Goal: Task Accomplishment & Management: Complete application form

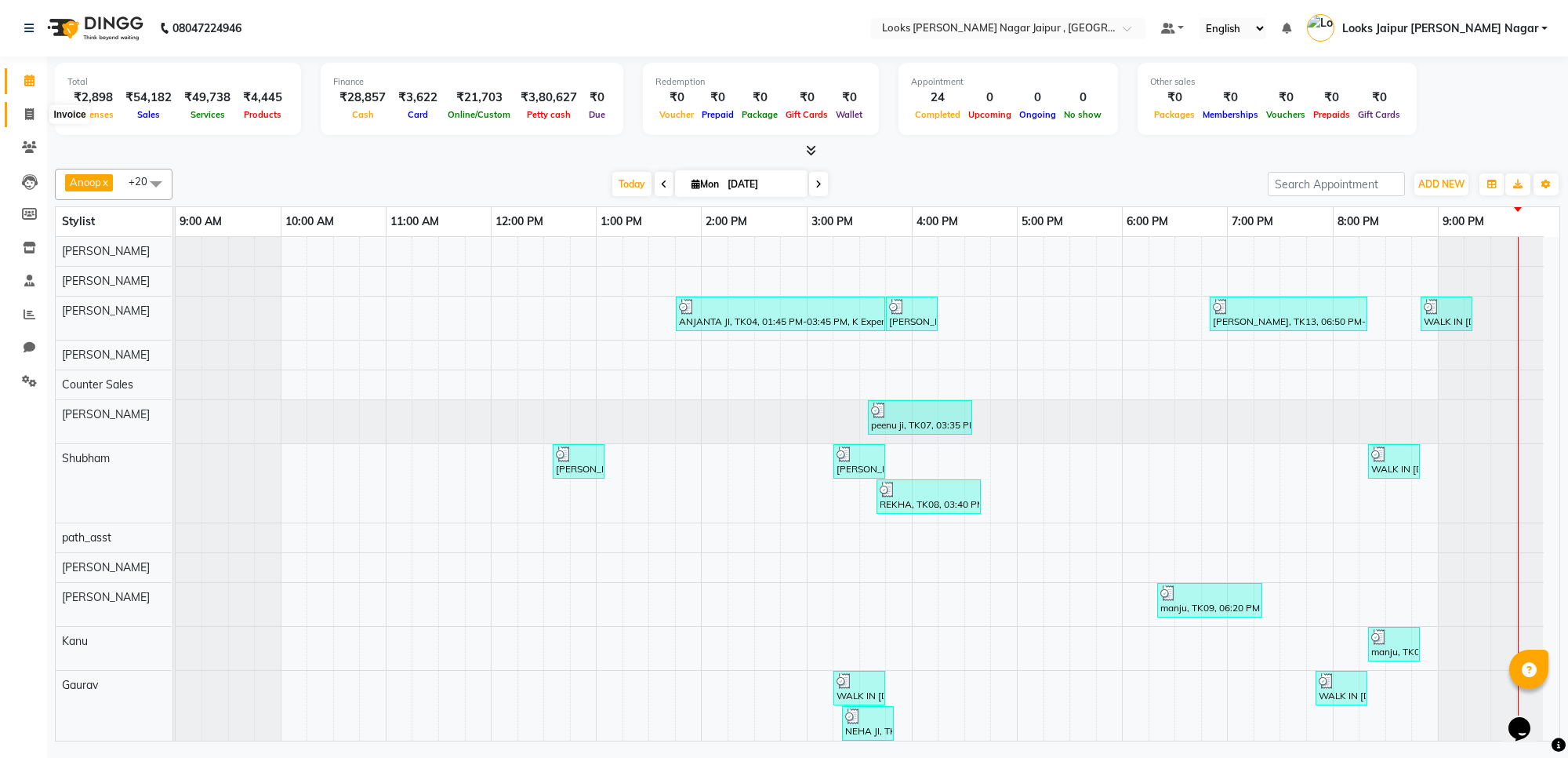
click at [25, 115] on icon at bounding box center [29, 114] width 9 height 11
select select "service"
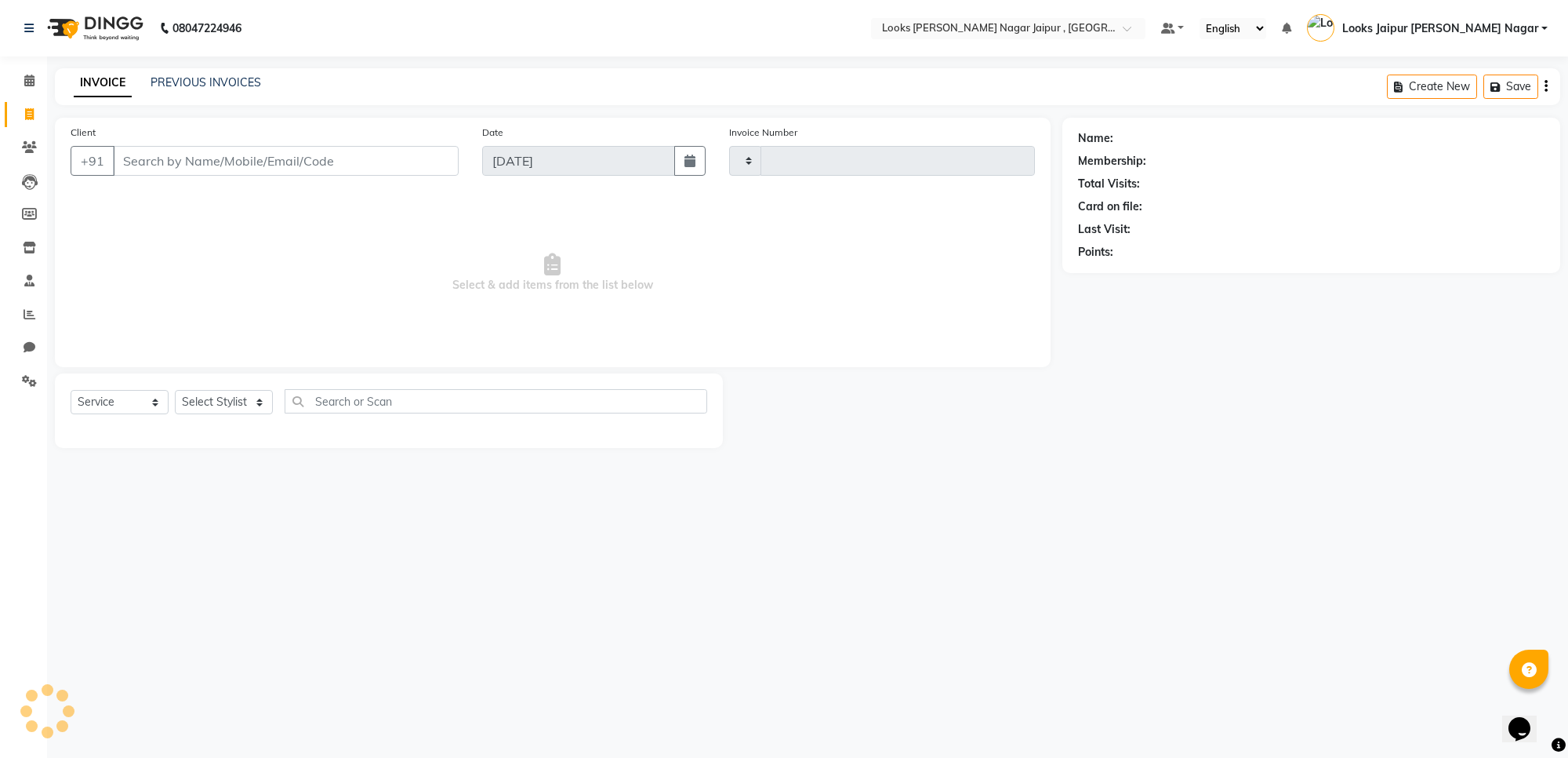
type input "3474"
select select "4317"
click at [196, 149] on input "Client" at bounding box center [286, 160] width 346 height 29
click at [198, 155] on input "Client" at bounding box center [286, 160] width 346 height 29
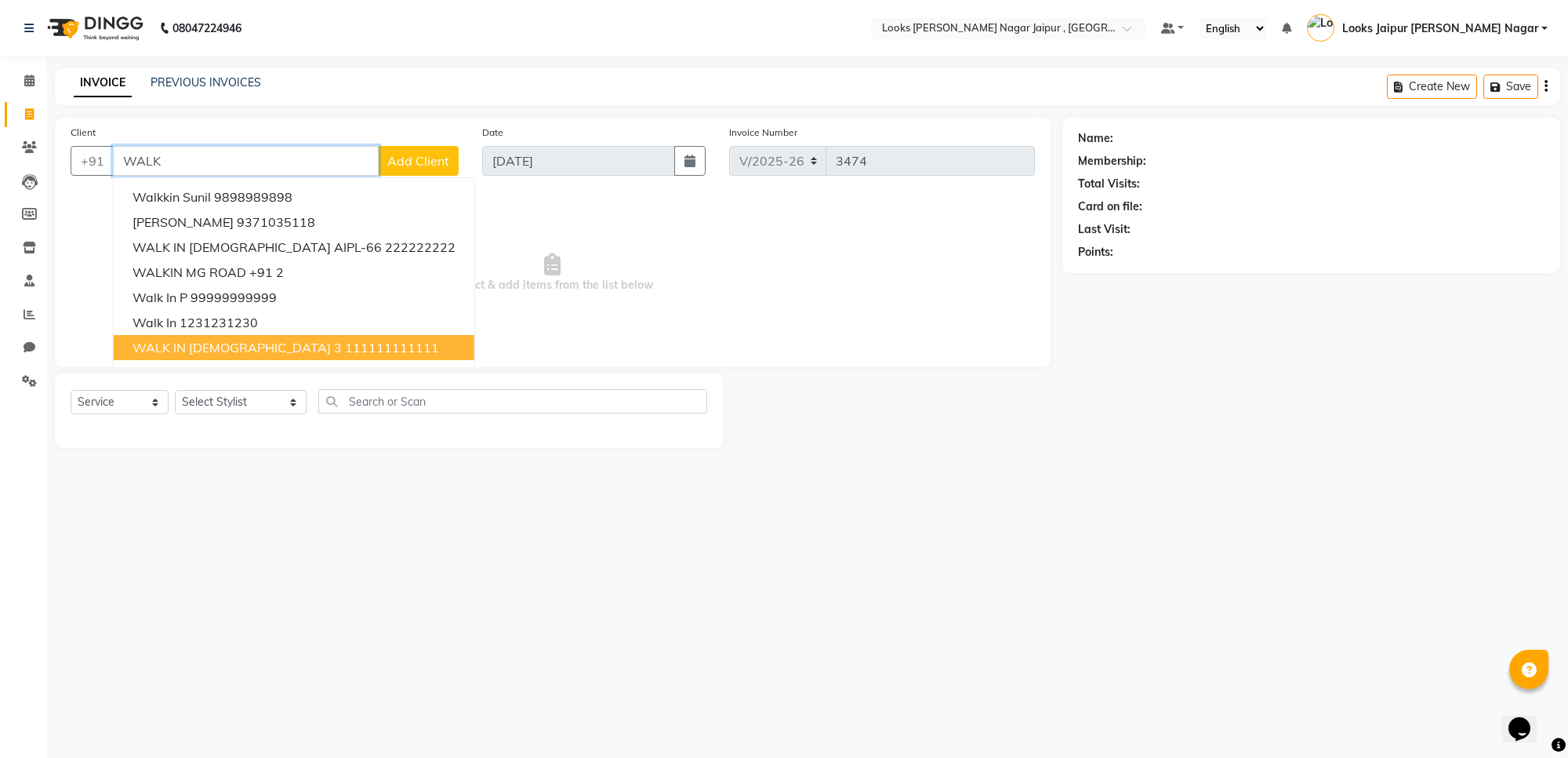
click at [345, 342] on ngb-highlight "111111111111" at bounding box center [392, 347] width 94 height 15
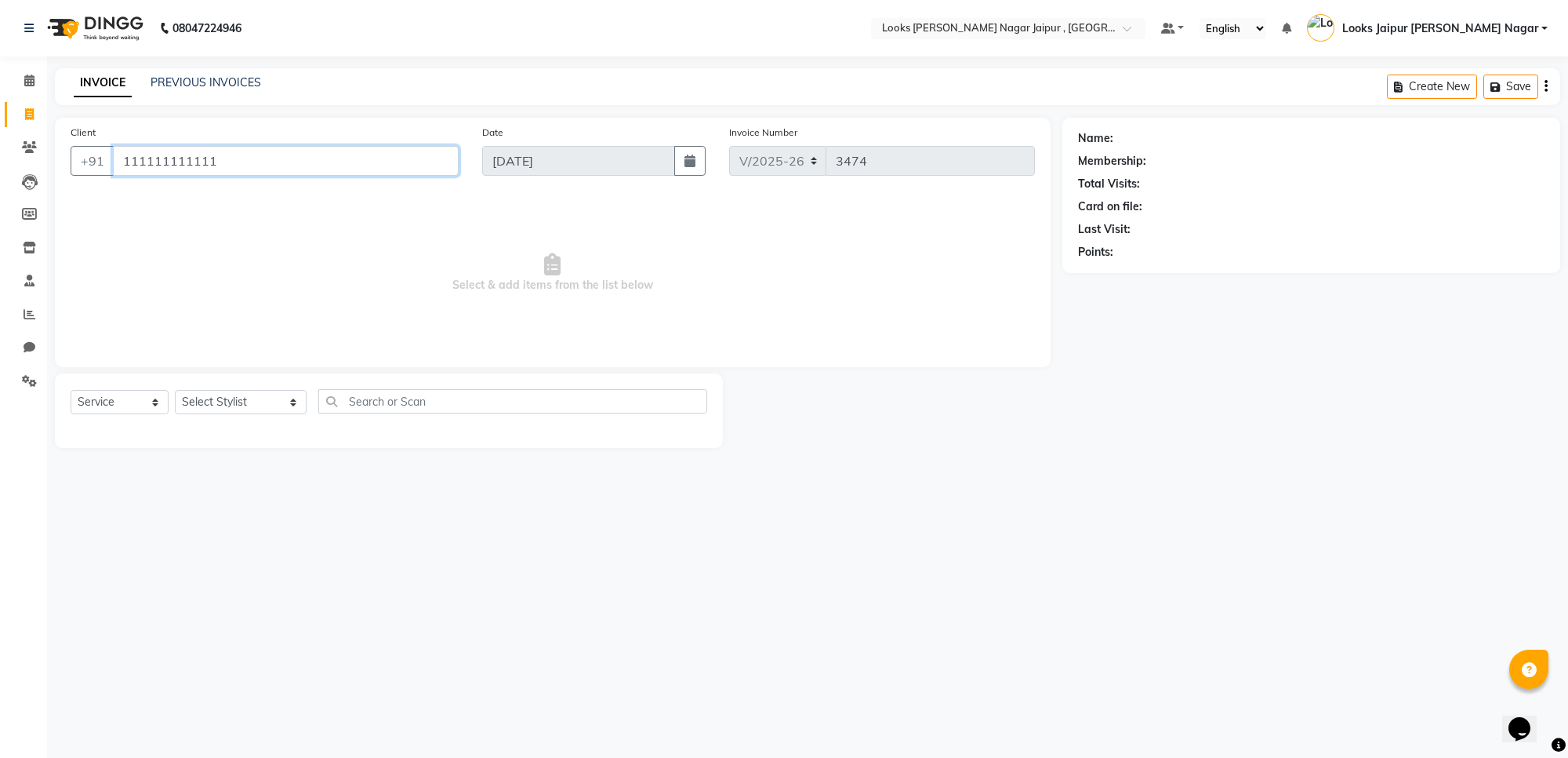
type input "111111111111"
click at [216, 395] on select "Select Stylist [PERSON_NAME] art Anoop [PERSON_NAME] Counter Sales [PERSON_NAME…" at bounding box center [241, 402] width 132 height 25
select select "1: Object"
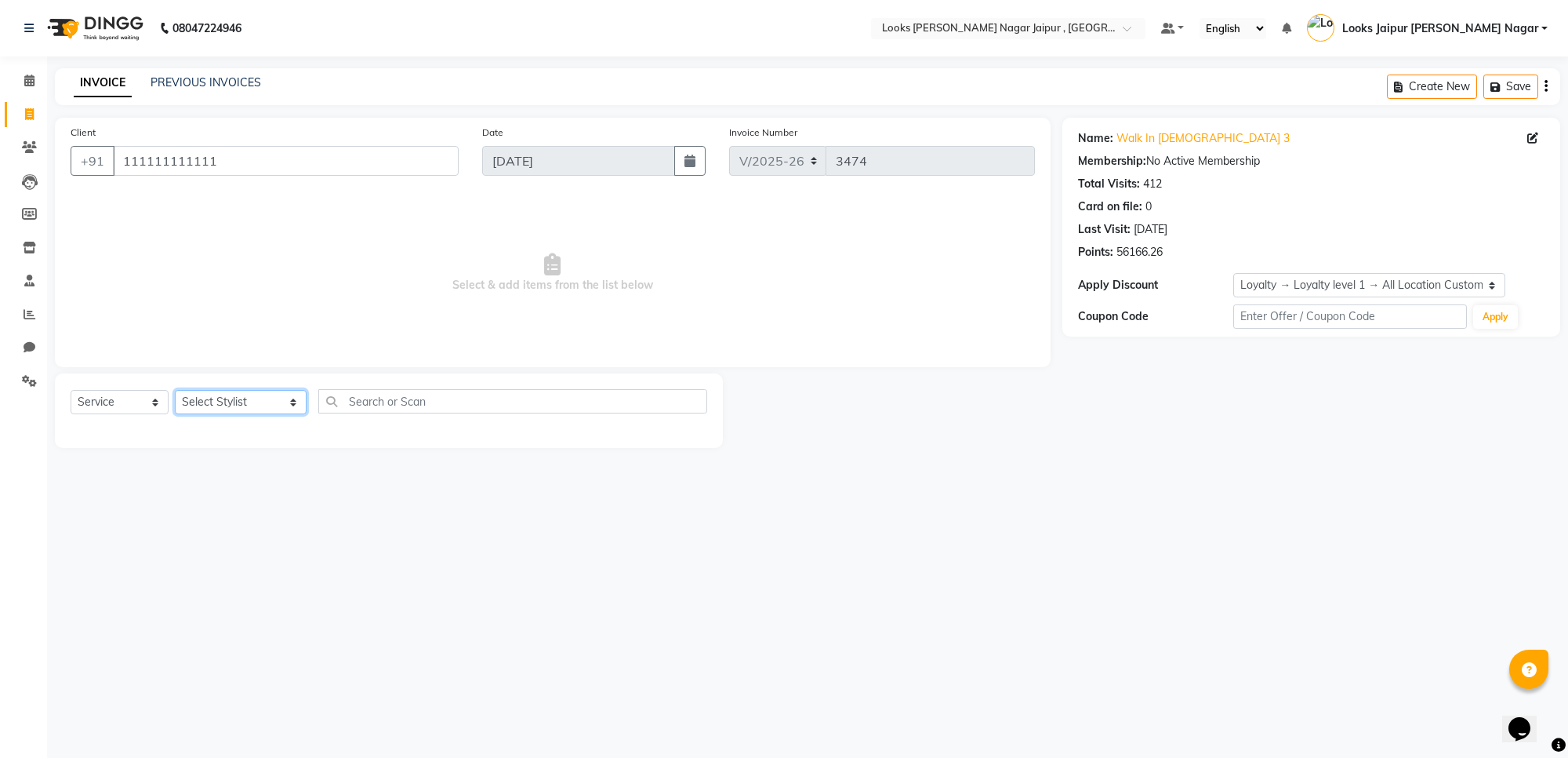
select select "29912"
click at [175, 390] on select "Select Stylist [PERSON_NAME] art Anoop [PERSON_NAME] Counter Sales [PERSON_NAME…" at bounding box center [241, 402] width 132 height 25
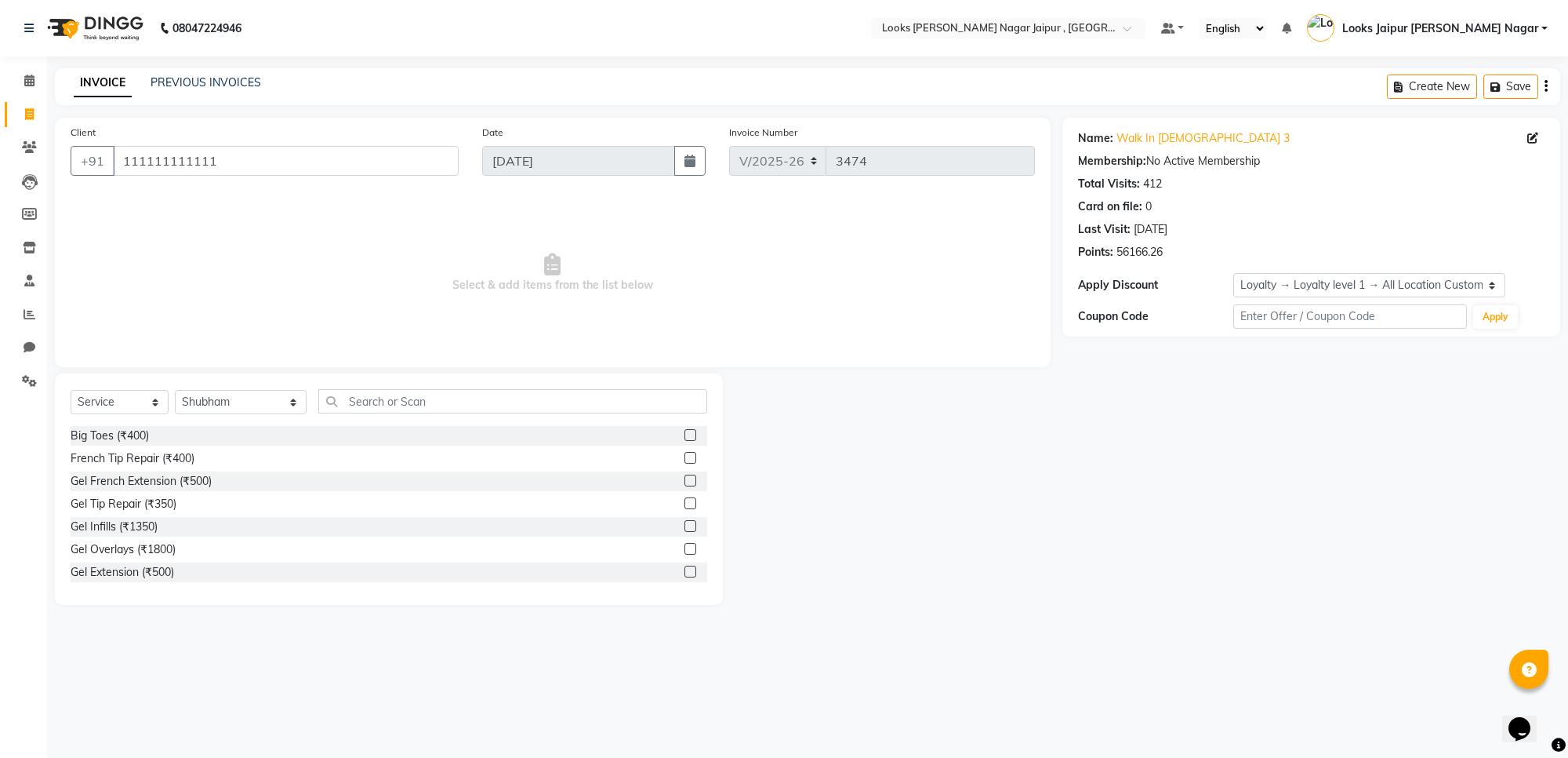
click at [382, 417] on div "Select Service Product Membership Package Voucher Prepaid Gift Card Select Styl…" at bounding box center [389, 407] width 637 height 37
click at [388, 397] on input "text" at bounding box center [513, 401] width 389 height 25
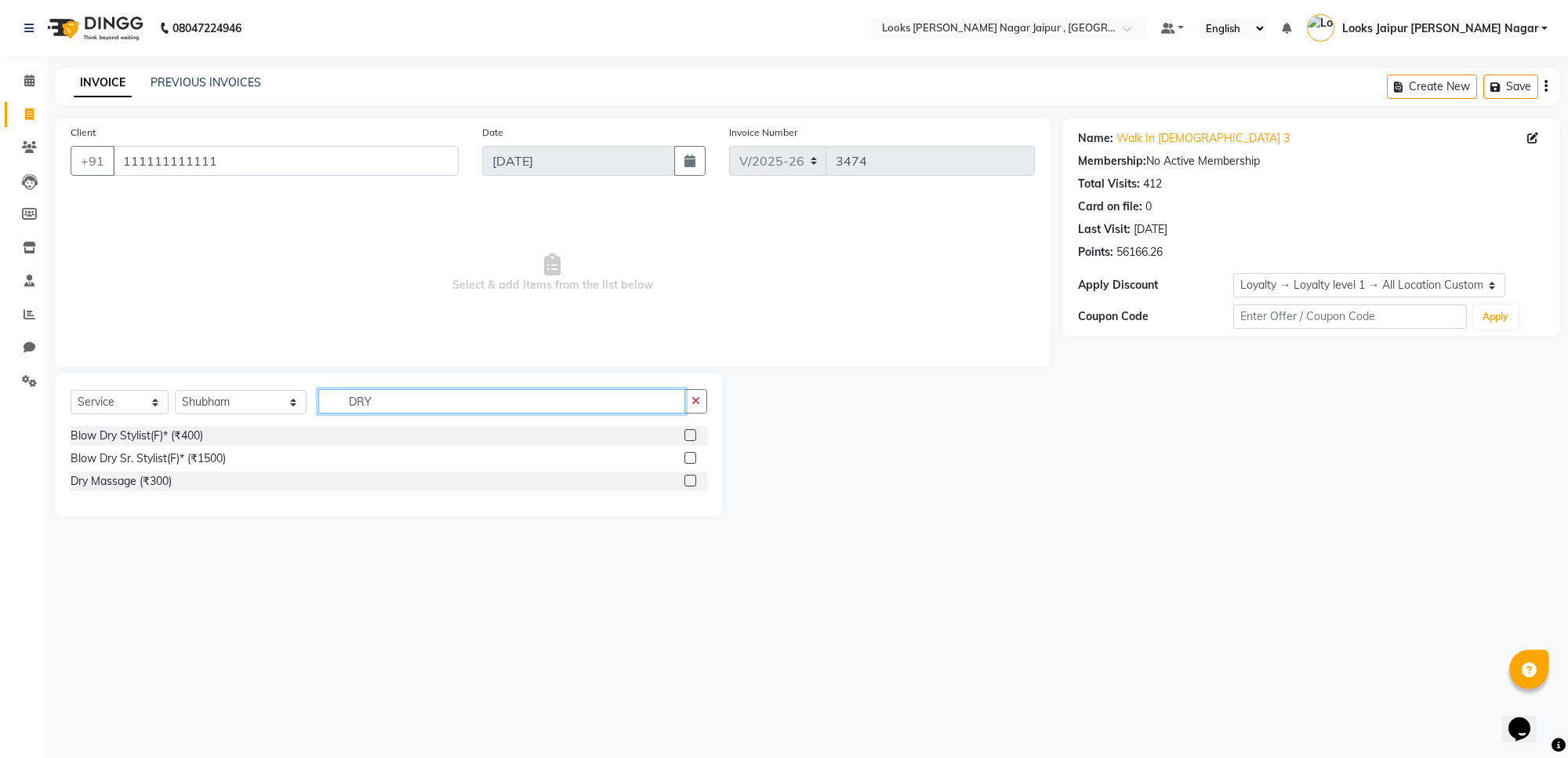
type input "DRY"
click at [685, 436] on label at bounding box center [690, 435] width 11 height 11
click at [685, 436] on input "checkbox" at bounding box center [689, 436] width 10 height 10
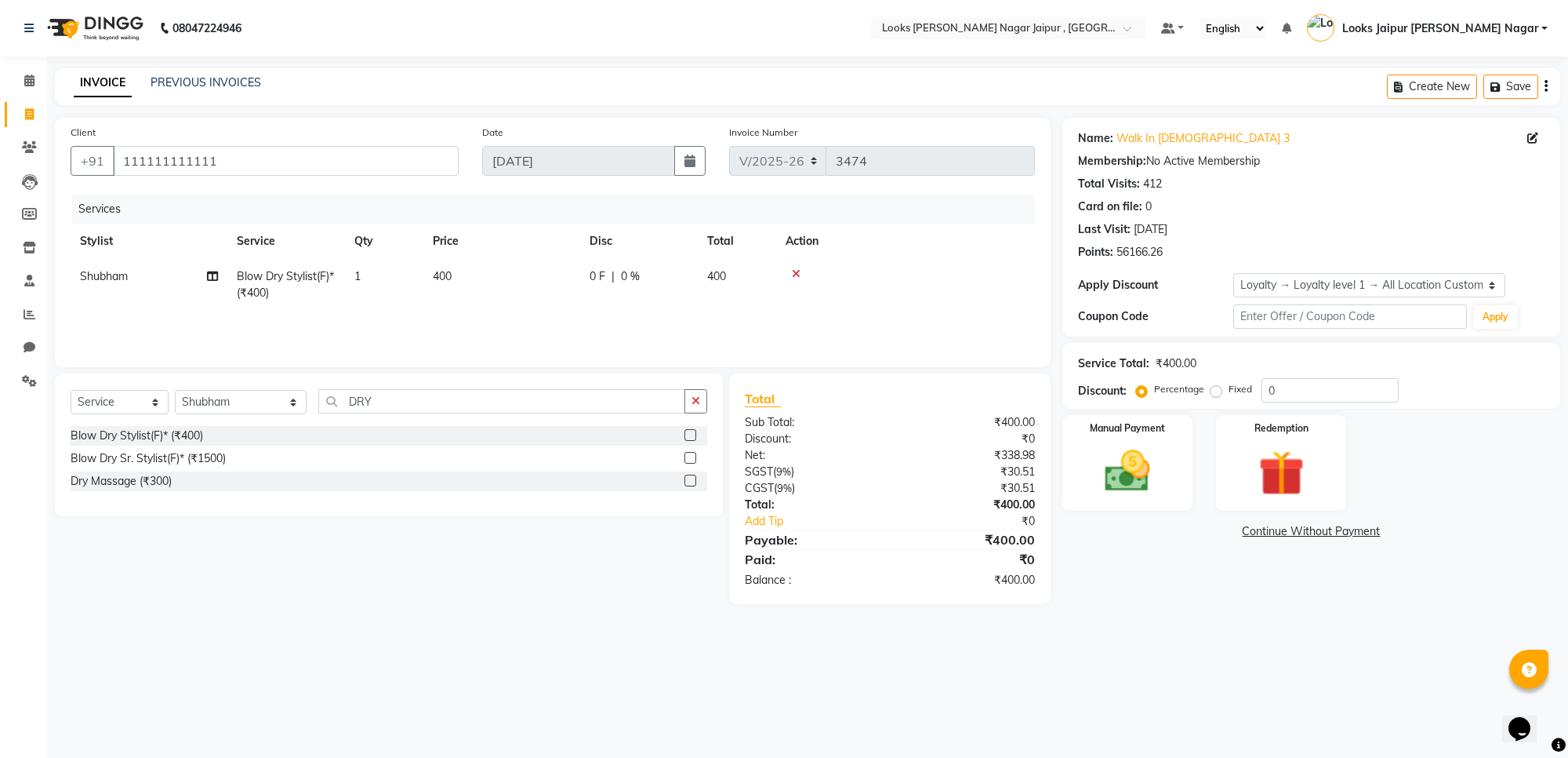
checkbox input "false"
click at [588, 288] on td "0 F | 0 %" at bounding box center [639, 284] width 118 height 51
select select "29912"
click at [592, 282] on input "400" at bounding box center [575, 281] width 138 height 25
type input "472"
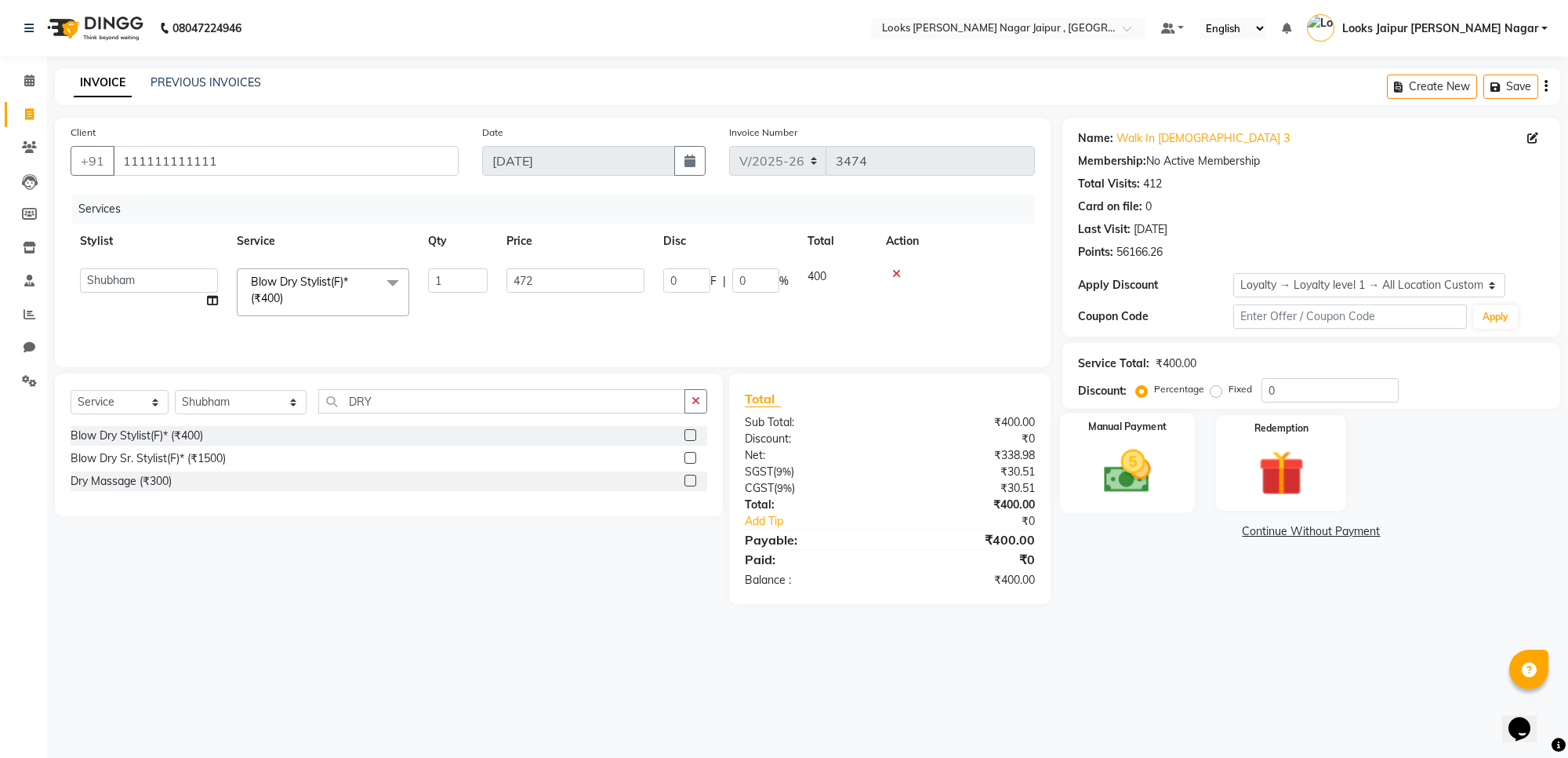
click at [1137, 498] on div "Manual Payment" at bounding box center [1128, 463] width 136 height 100
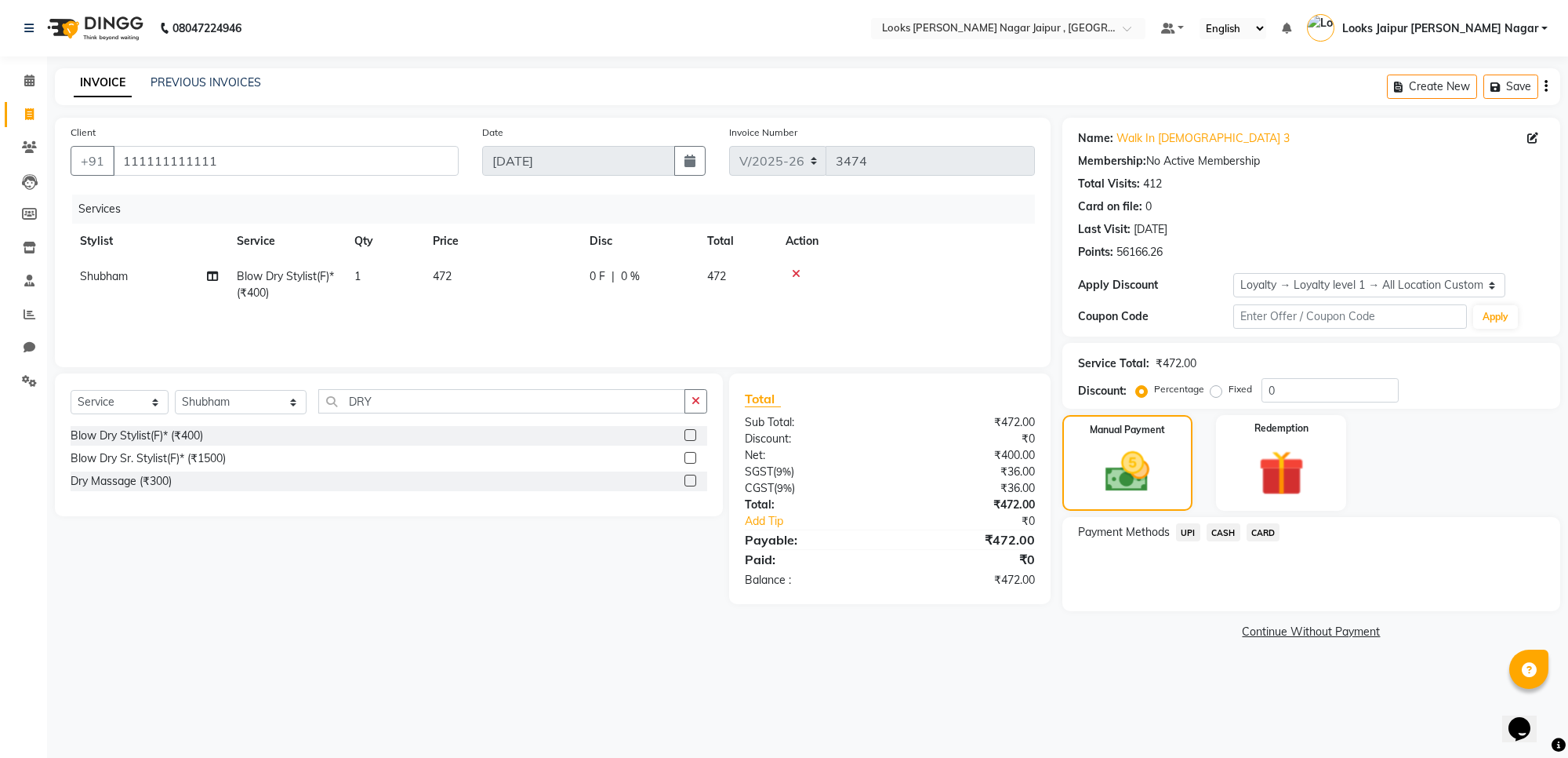
click at [1250, 528] on span "CARD" at bounding box center [1263, 532] width 33 height 18
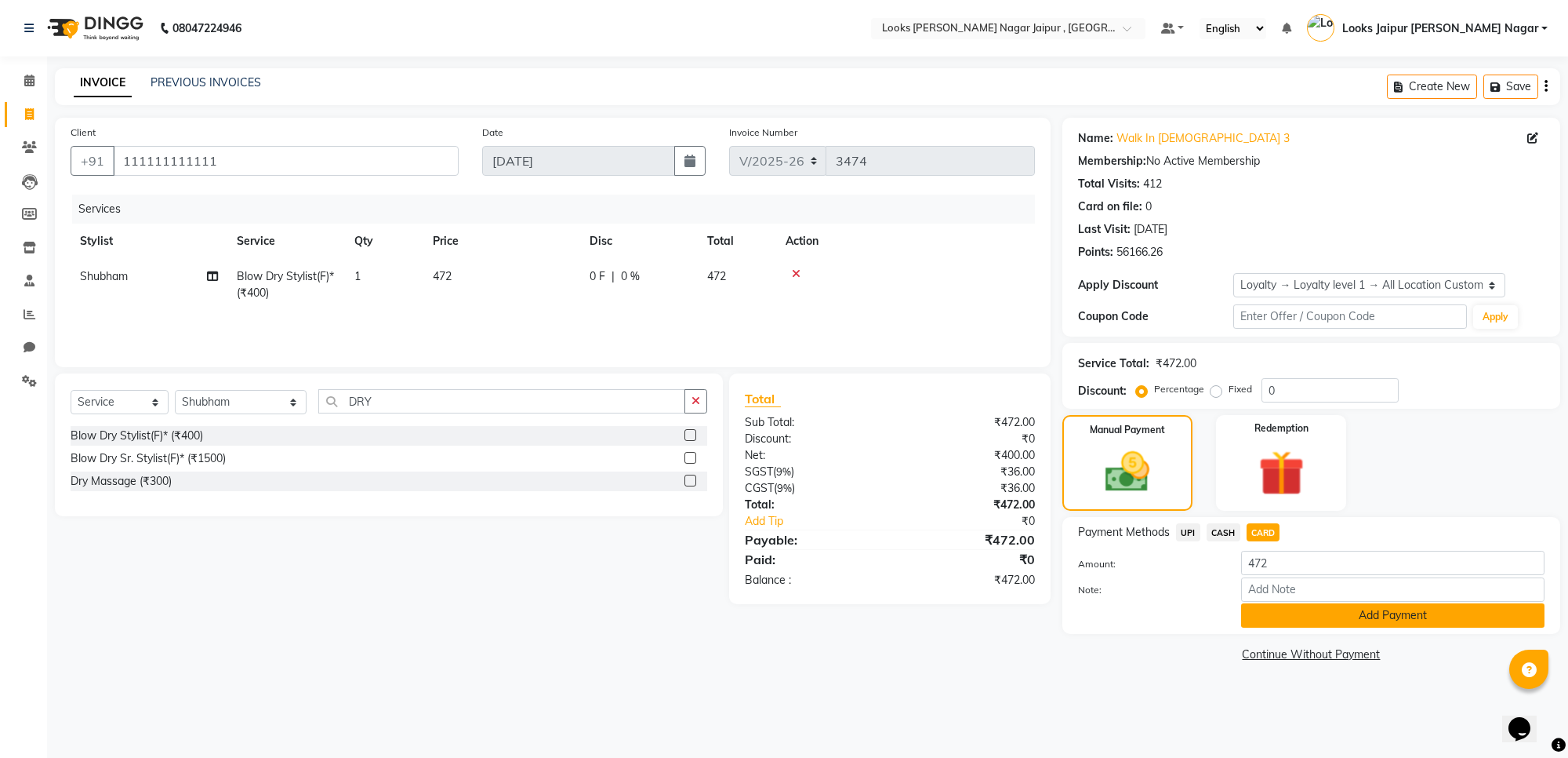
click at [1285, 616] on button "Add Payment" at bounding box center [1392, 615] width 303 height 25
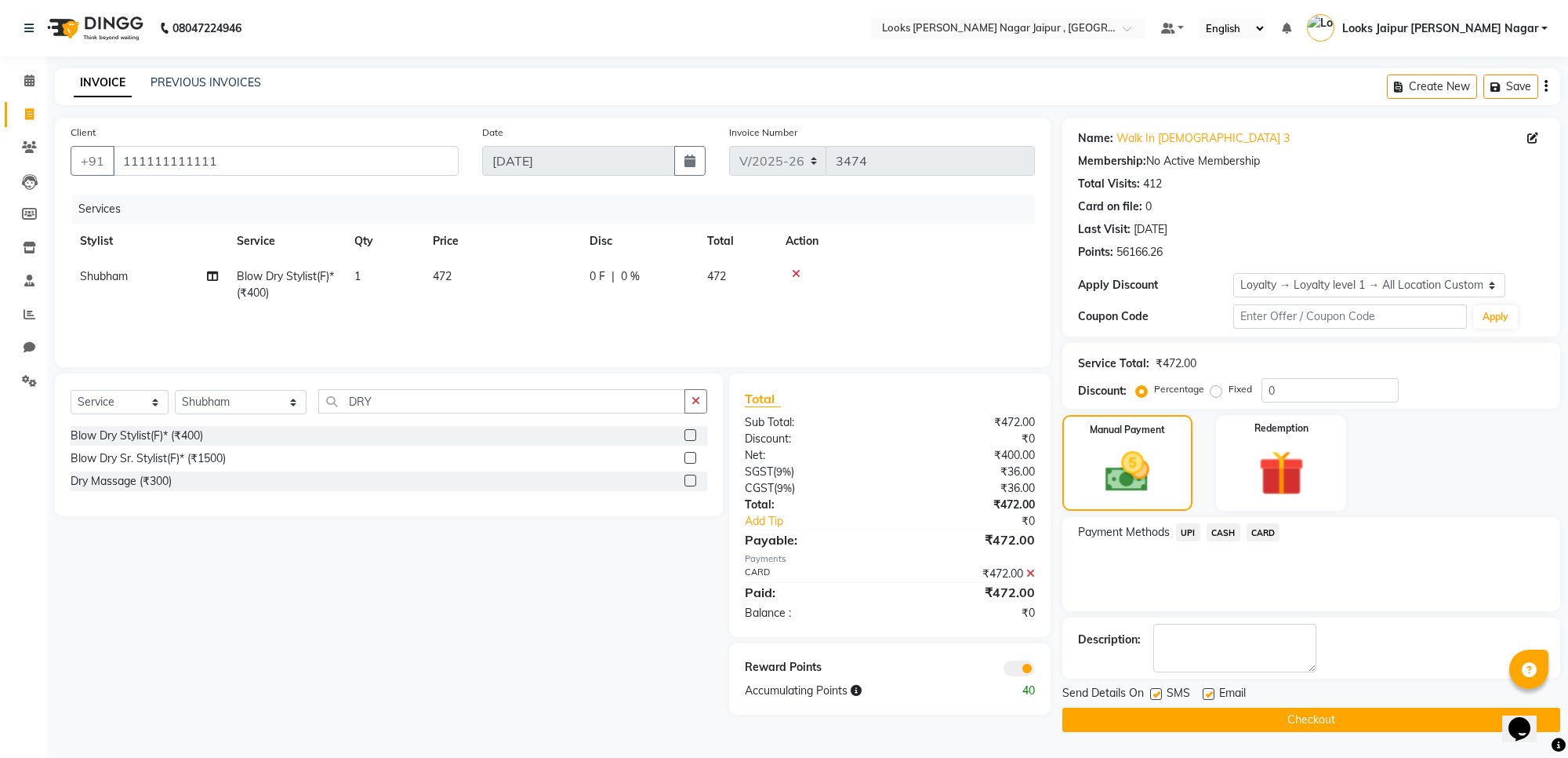
click at [1154, 723] on button "Checkout" at bounding box center [1311, 720] width 498 height 25
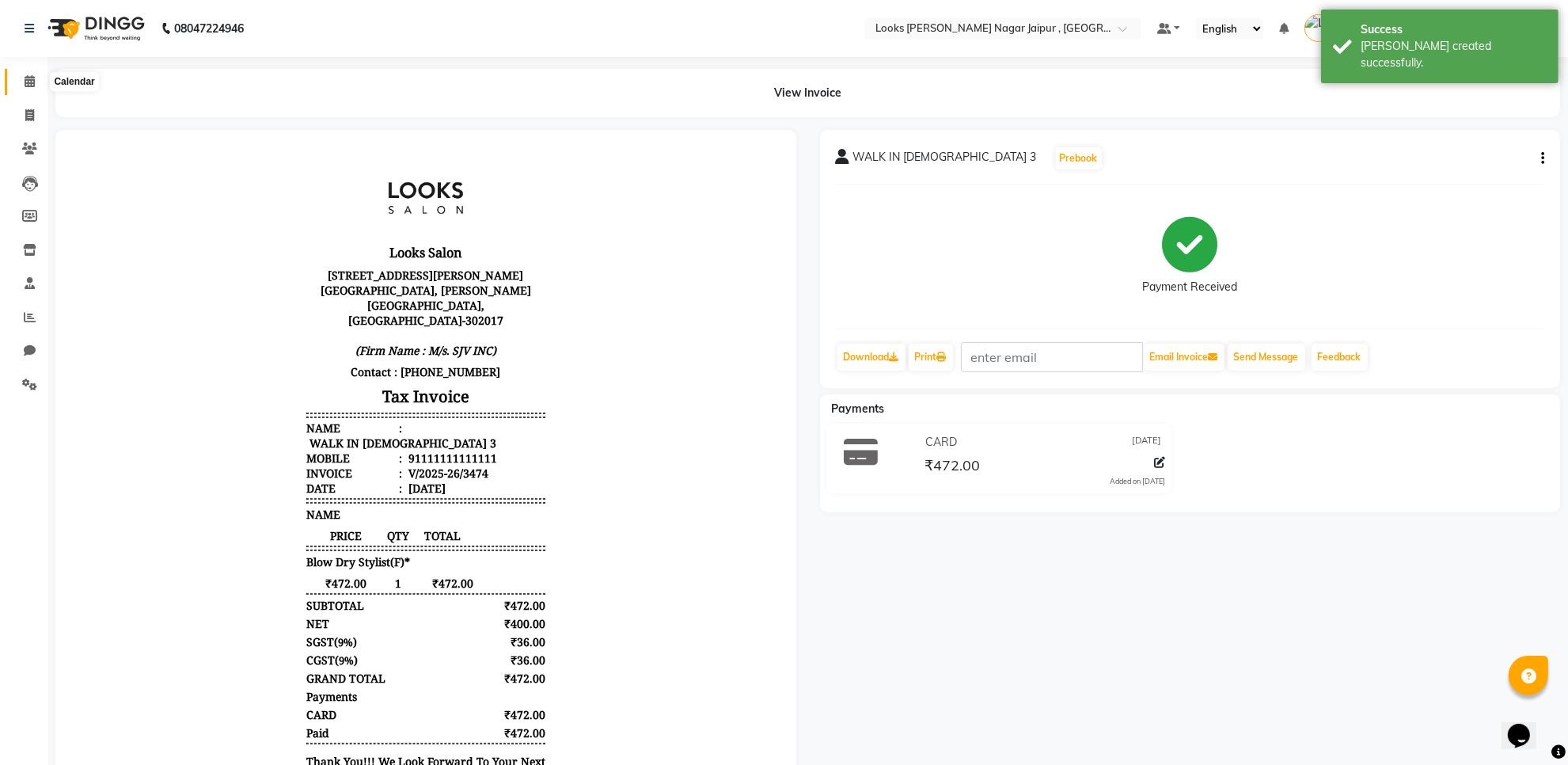
click at [34, 79] on icon at bounding box center [30, 81] width 11 height 12
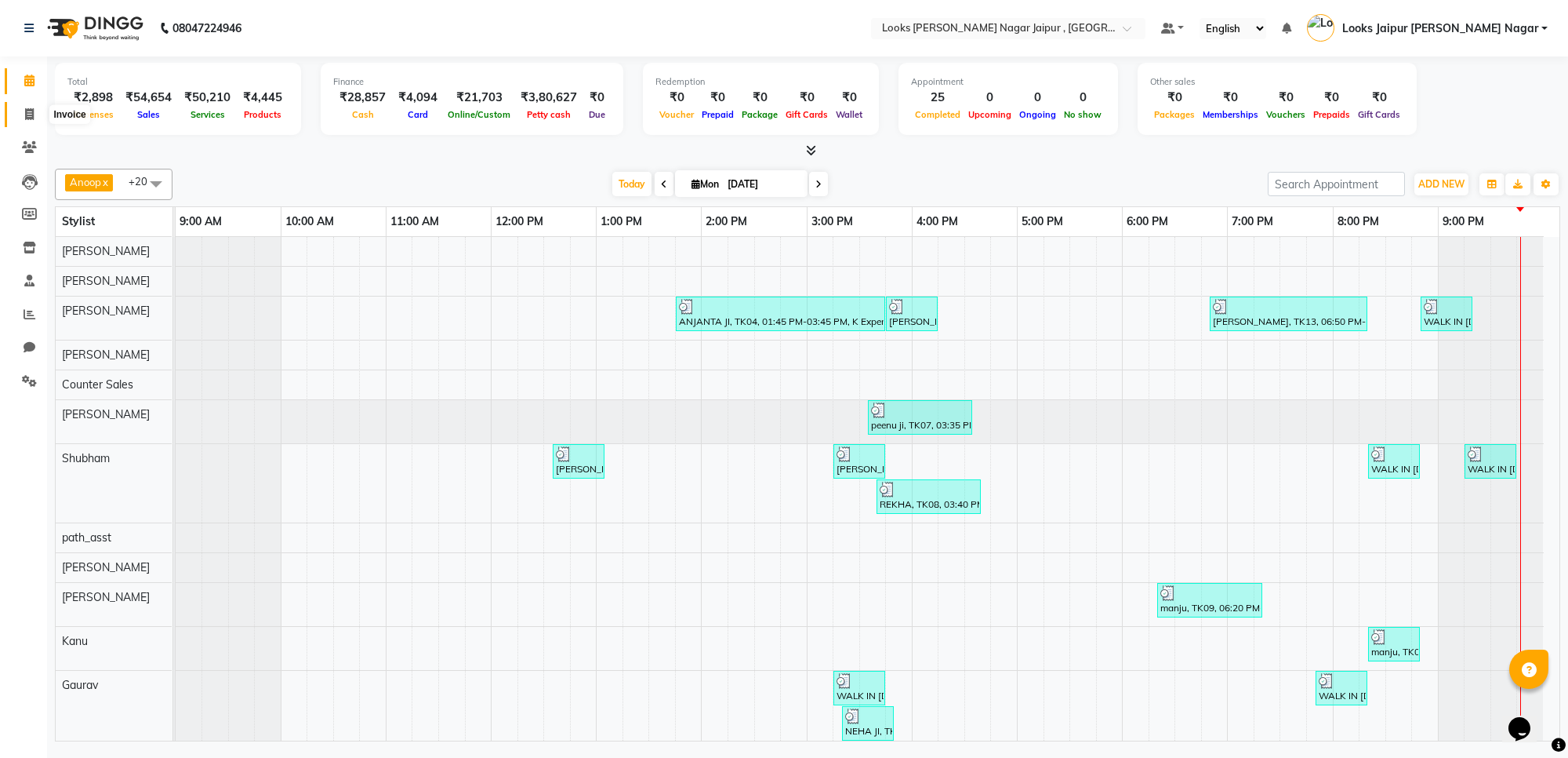
click at [37, 114] on span at bounding box center [29, 114] width 28 height 18
select select "4317"
select select "service"
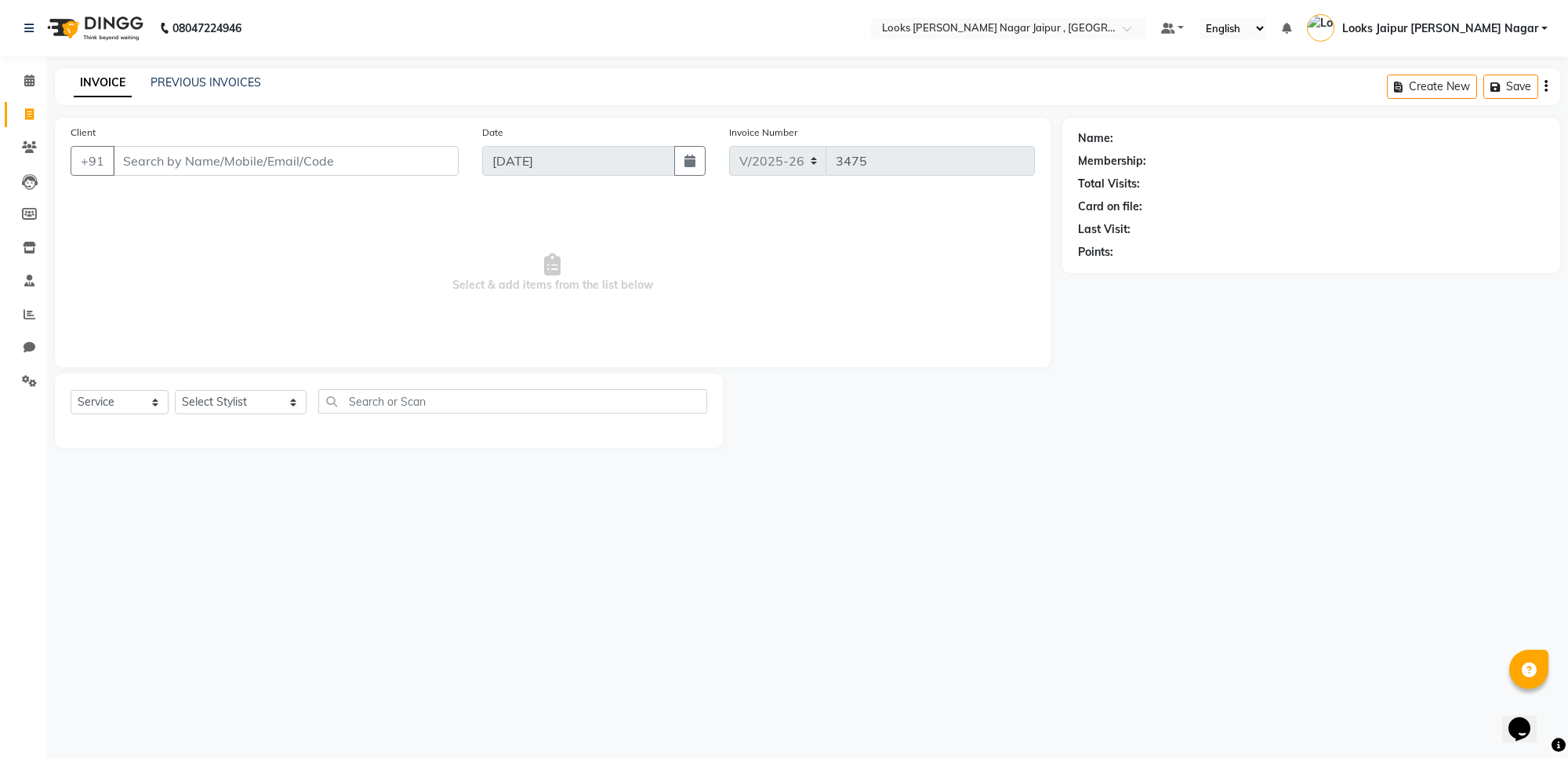
click at [45, 92] on li "Calendar" at bounding box center [23, 81] width 47 height 33
click at [22, 83] on span at bounding box center [29, 81] width 28 height 18
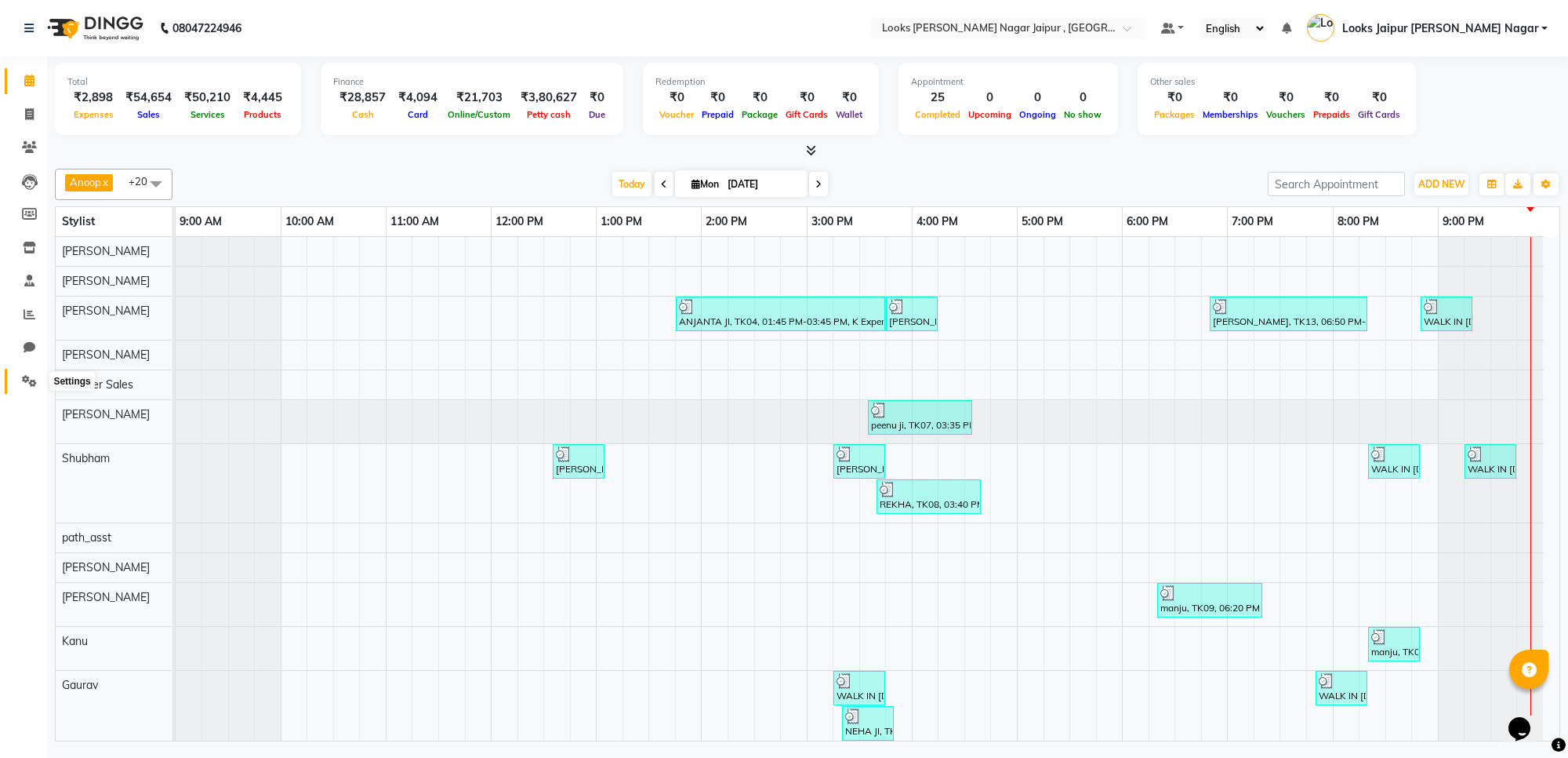
click at [17, 381] on span at bounding box center [29, 381] width 28 height 18
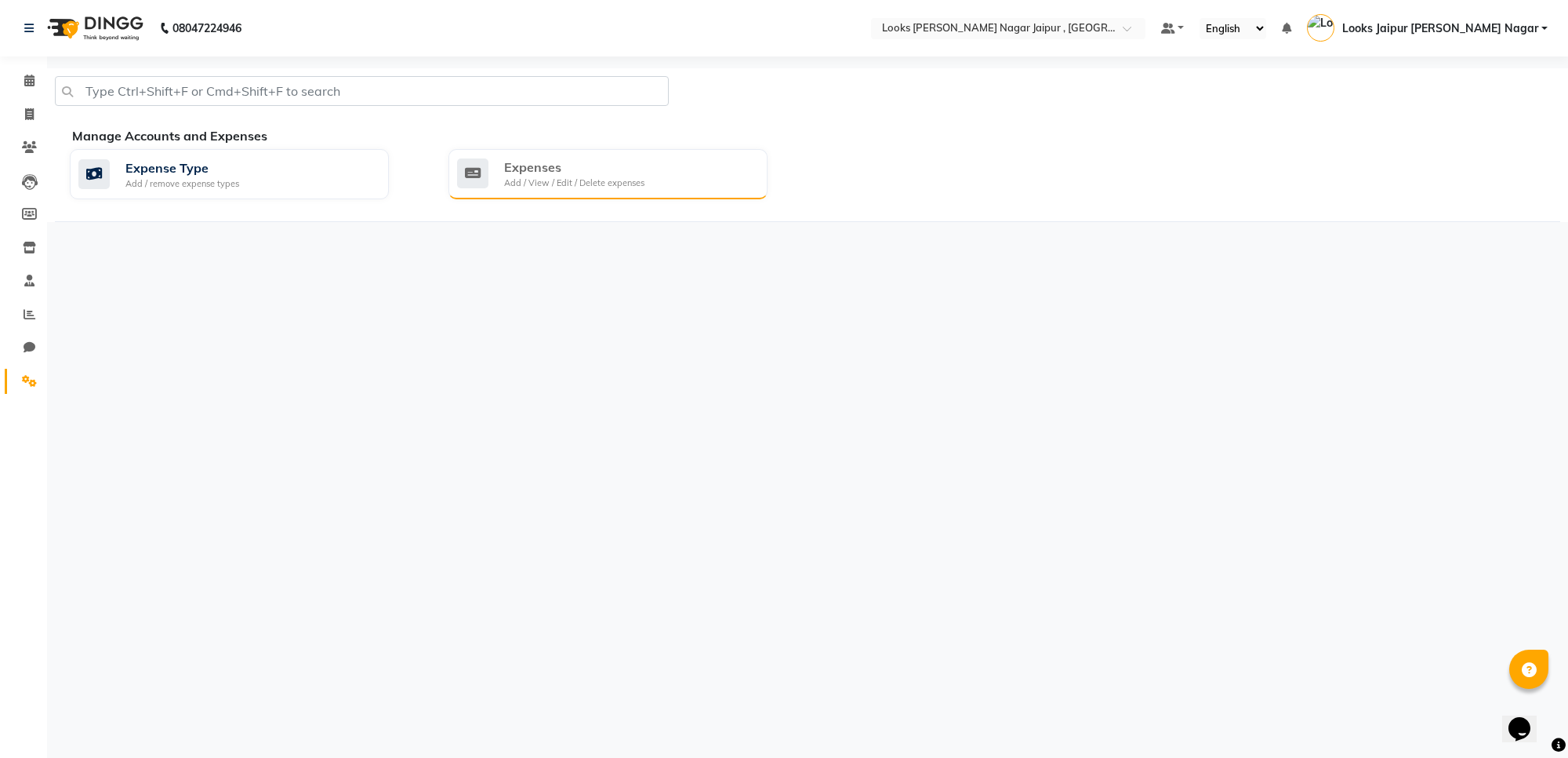
click at [534, 158] on div "Expenses" at bounding box center [574, 167] width 141 height 19
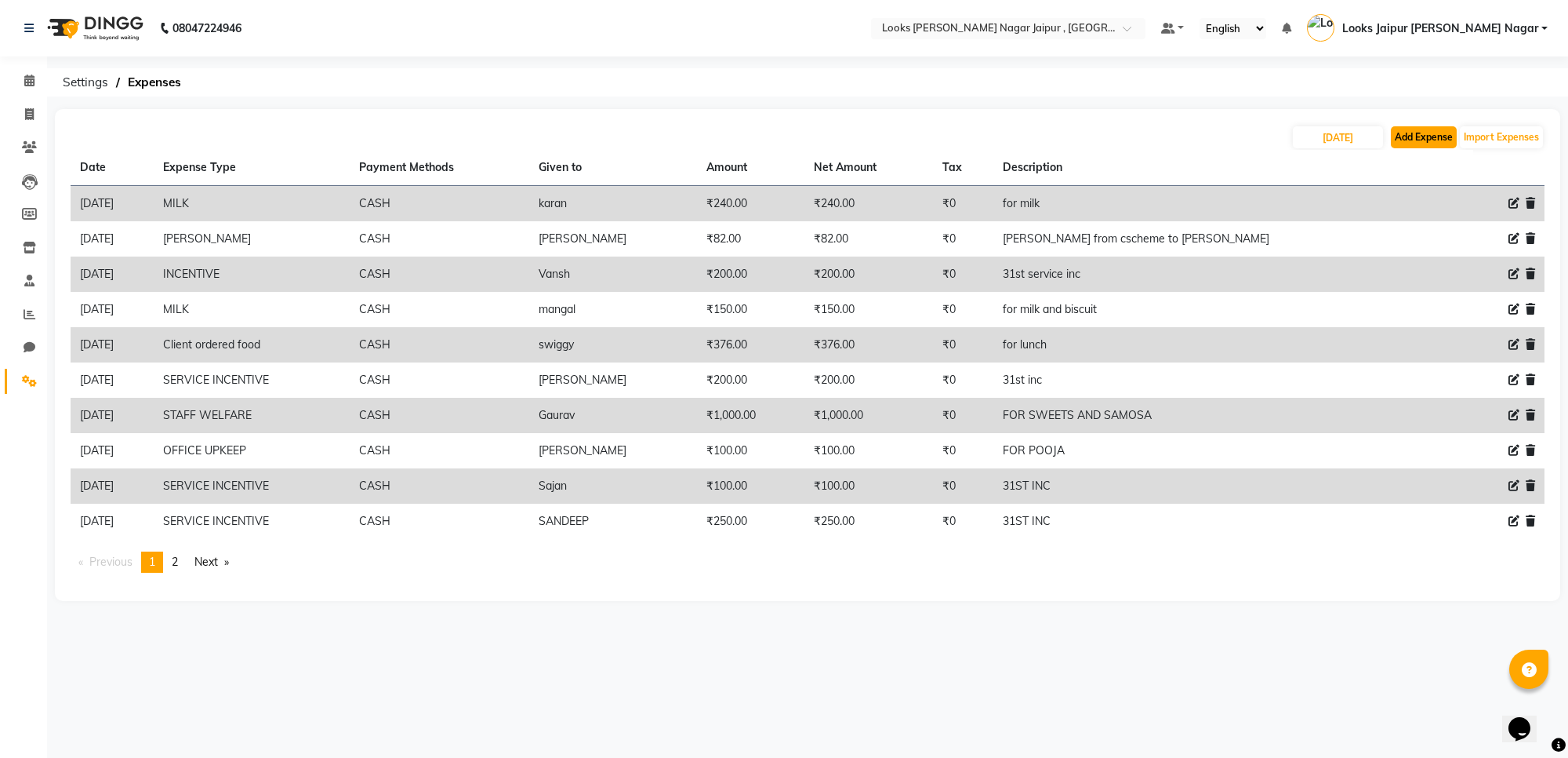
click at [1439, 141] on button "Add Expense" at bounding box center [1423, 137] width 66 height 22
select select "1"
select select "3122"
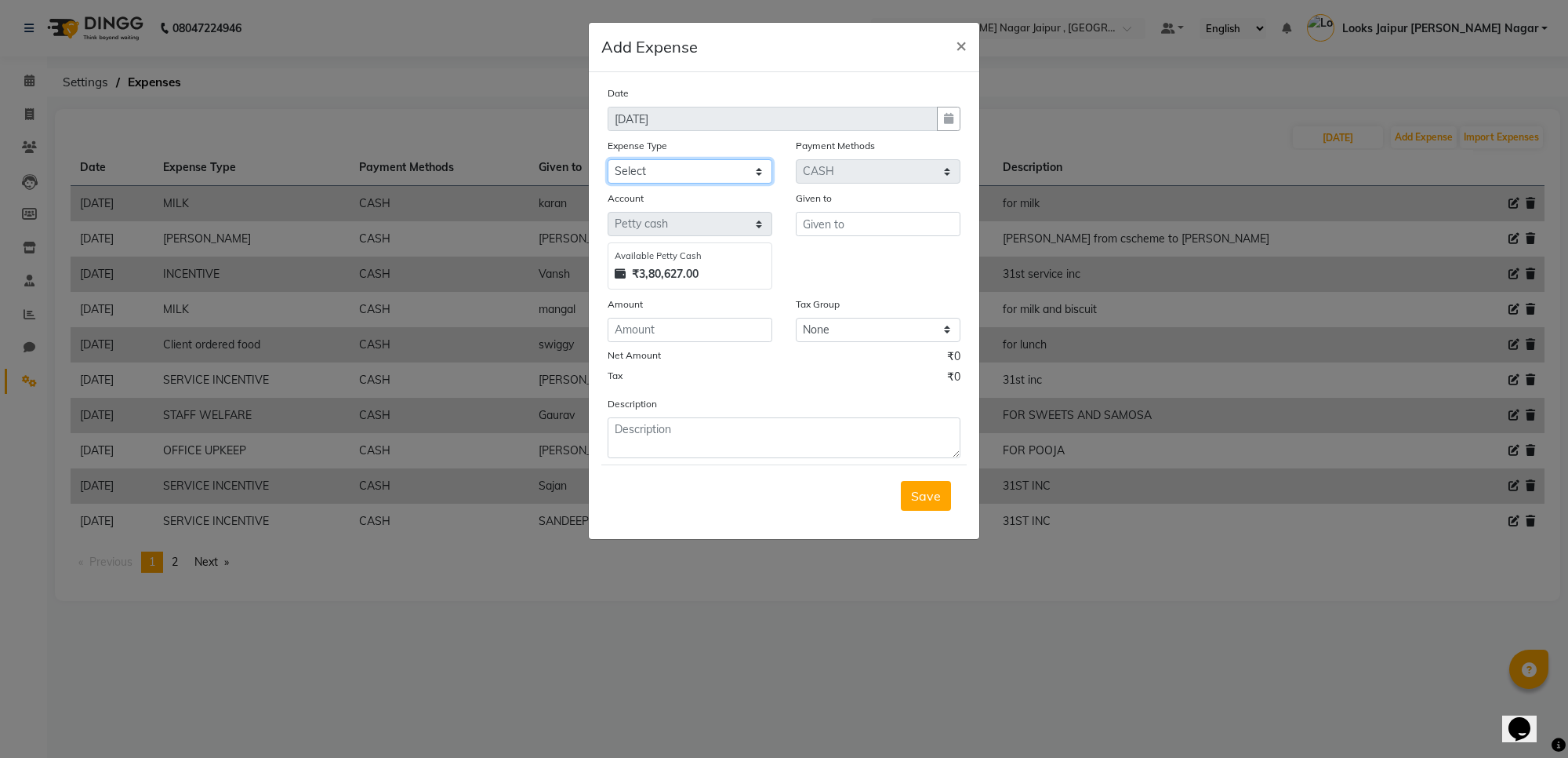
click at [719, 165] on select "Select Bank Deposit Blinkit Cash Handover CLIENT Client ordered food Client Ref…" at bounding box center [689, 171] width 165 height 25
select select "24071"
click at [608, 159] on select "Select Bank Deposit Blinkit Cash Handover CLIENT Client ordered food Client Ref…" at bounding box center [689, 171] width 165 height 25
click at [843, 235] on div "Given to" at bounding box center [879, 240] width 188 height 100
click at [855, 230] on input "text" at bounding box center [878, 224] width 165 height 25
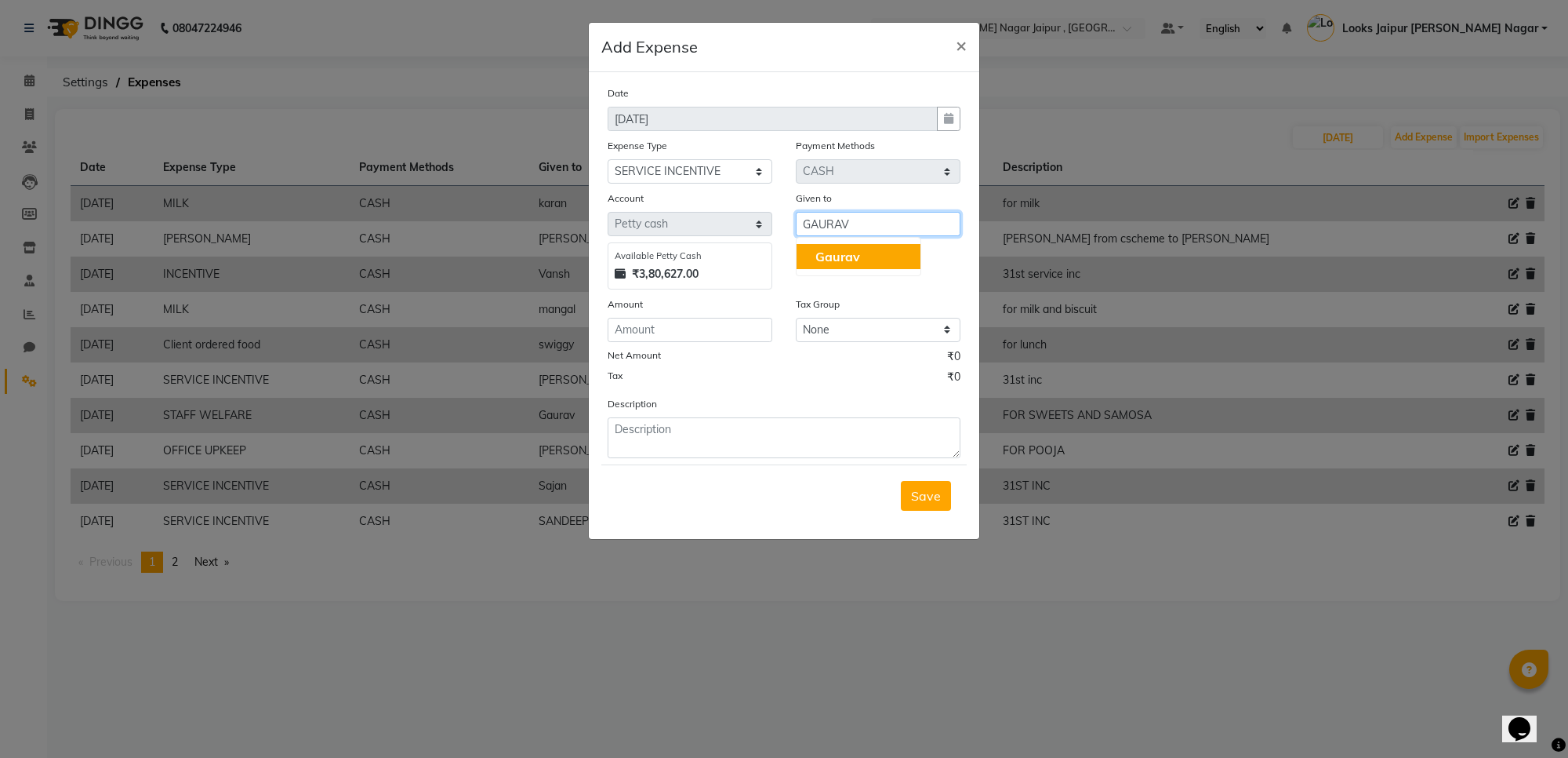
type input "GAURAV"
click at [706, 308] on div "Amount" at bounding box center [689, 306] width 165 height 22
click at [706, 318] on div "Amount" at bounding box center [690, 319] width 188 height 47
click at [710, 322] on input "number" at bounding box center [689, 330] width 165 height 25
type input "250"
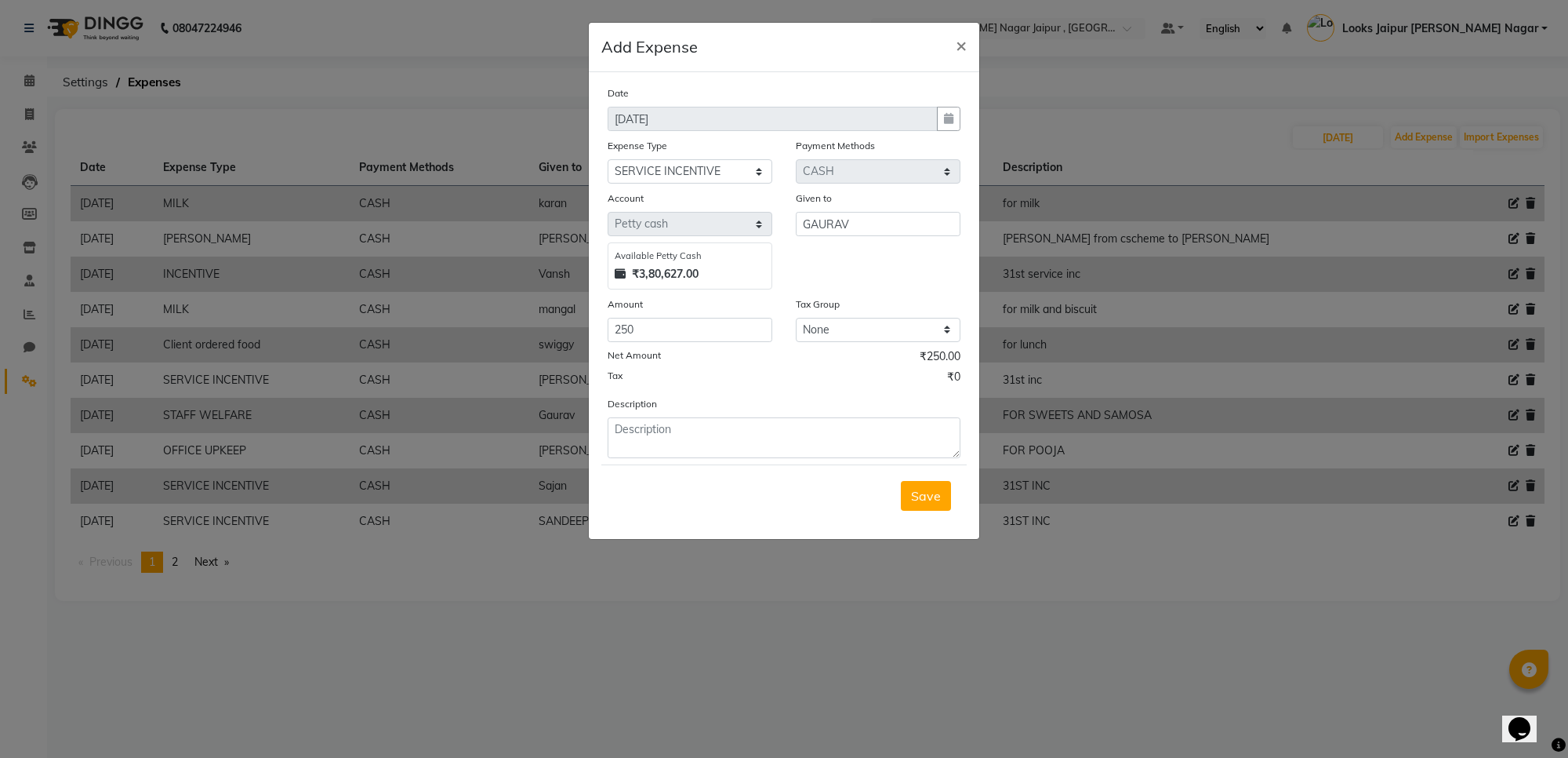
click at [663, 460] on form "Date [DATE] Expense Type Select Bank Deposit Blinkit Cash Handover CLIENT Clien…" at bounding box center [784, 305] width 365 height 441
click at [684, 440] on textarea at bounding box center [784, 437] width 353 height 41
type textarea "30TH INC"
click at [933, 492] on span "Save" at bounding box center [925, 496] width 29 height 15
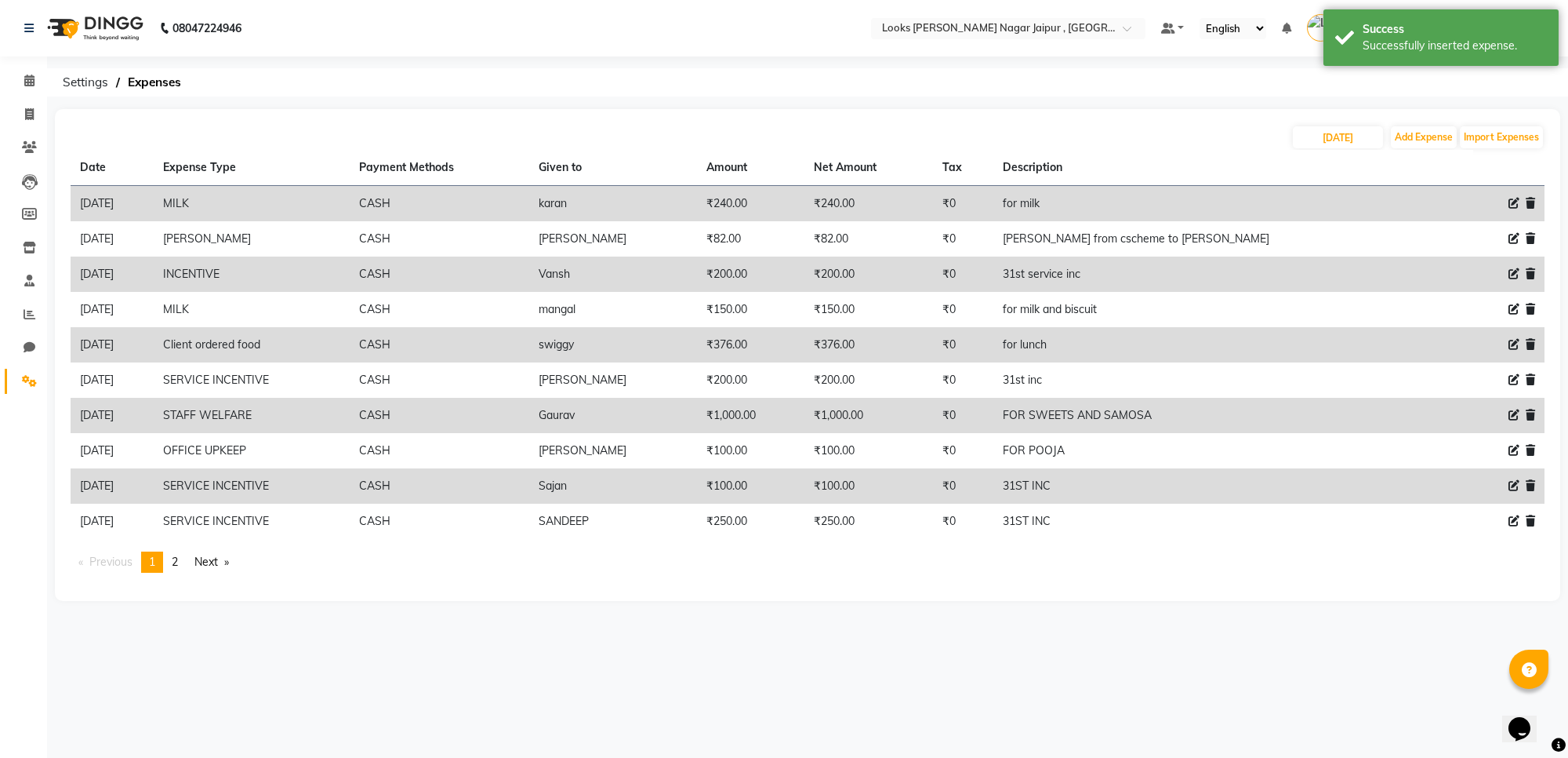
click at [1412, 124] on div "[DATE] Add Expense Import Expenses Date Expense Type Payment Methods Given to A…" at bounding box center [807, 355] width 1505 height 492
click at [1415, 138] on button "Add Expense" at bounding box center [1423, 137] width 66 height 22
select select "1"
select select "3122"
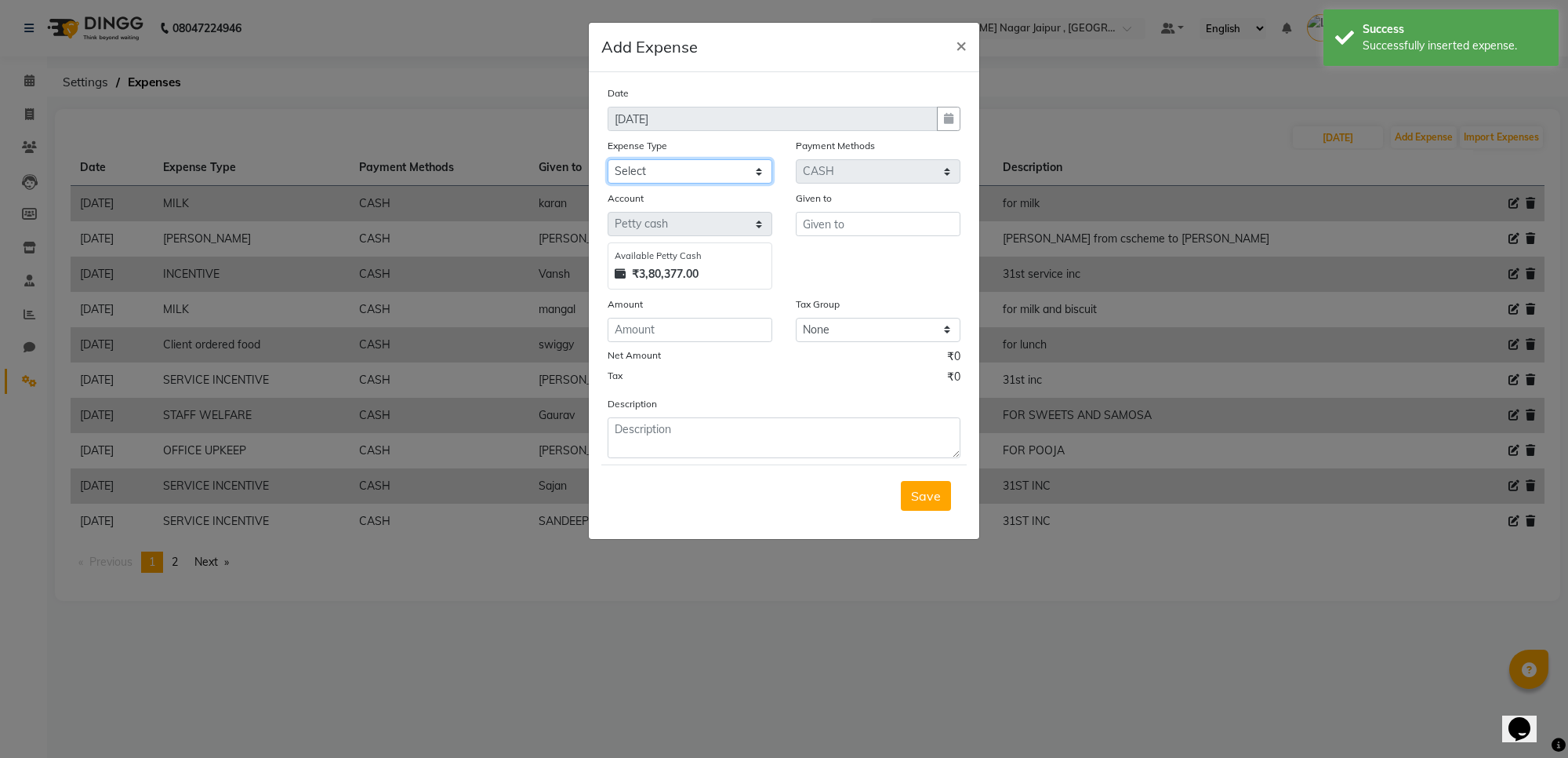
drag, startPoint x: 672, startPoint y: 163, endPoint x: 684, endPoint y: 179, distance: 20.0
click at [672, 163] on select "Select Bank Deposit Blinkit Cash Handover CLIENT Client ordered food Client Ref…" at bounding box center [689, 171] width 165 height 25
select select "5134"
click at [608, 159] on select "Select Bank Deposit Blinkit Cash Handover CLIENT Client ordered food Client Ref…" at bounding box center [689, 171] width 165 height 25
click at [890, 229] on input "text" at bounding box center [878, 224] width 165 height 25
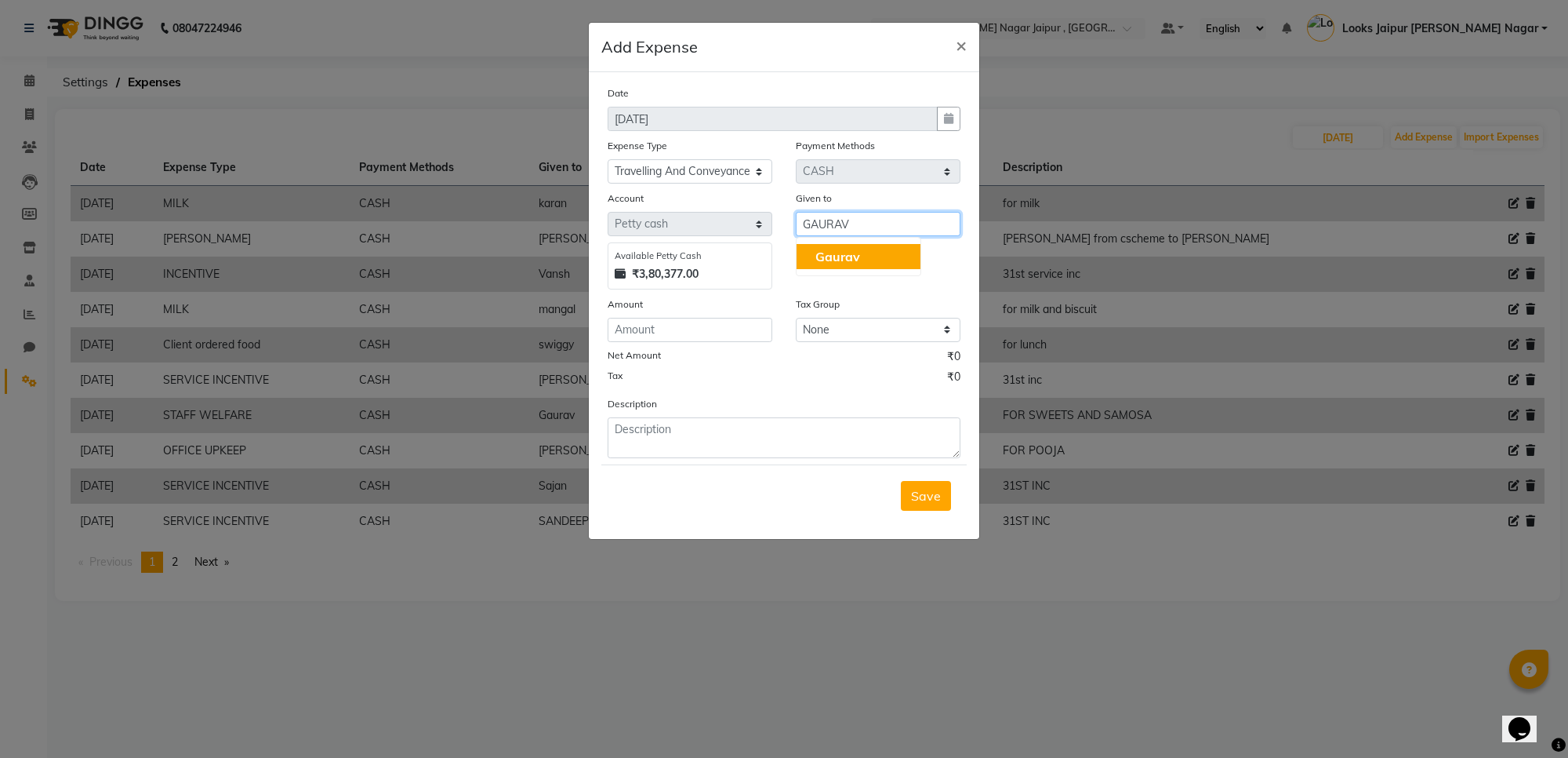
type input "GAURAV"
click at [707, 311] on div "Amount" at bounding box center [689, 306] width 165 height 22
click at [698, 340] on input "number" at bounding box center [689, 330] width 165 height 25
type input "580"
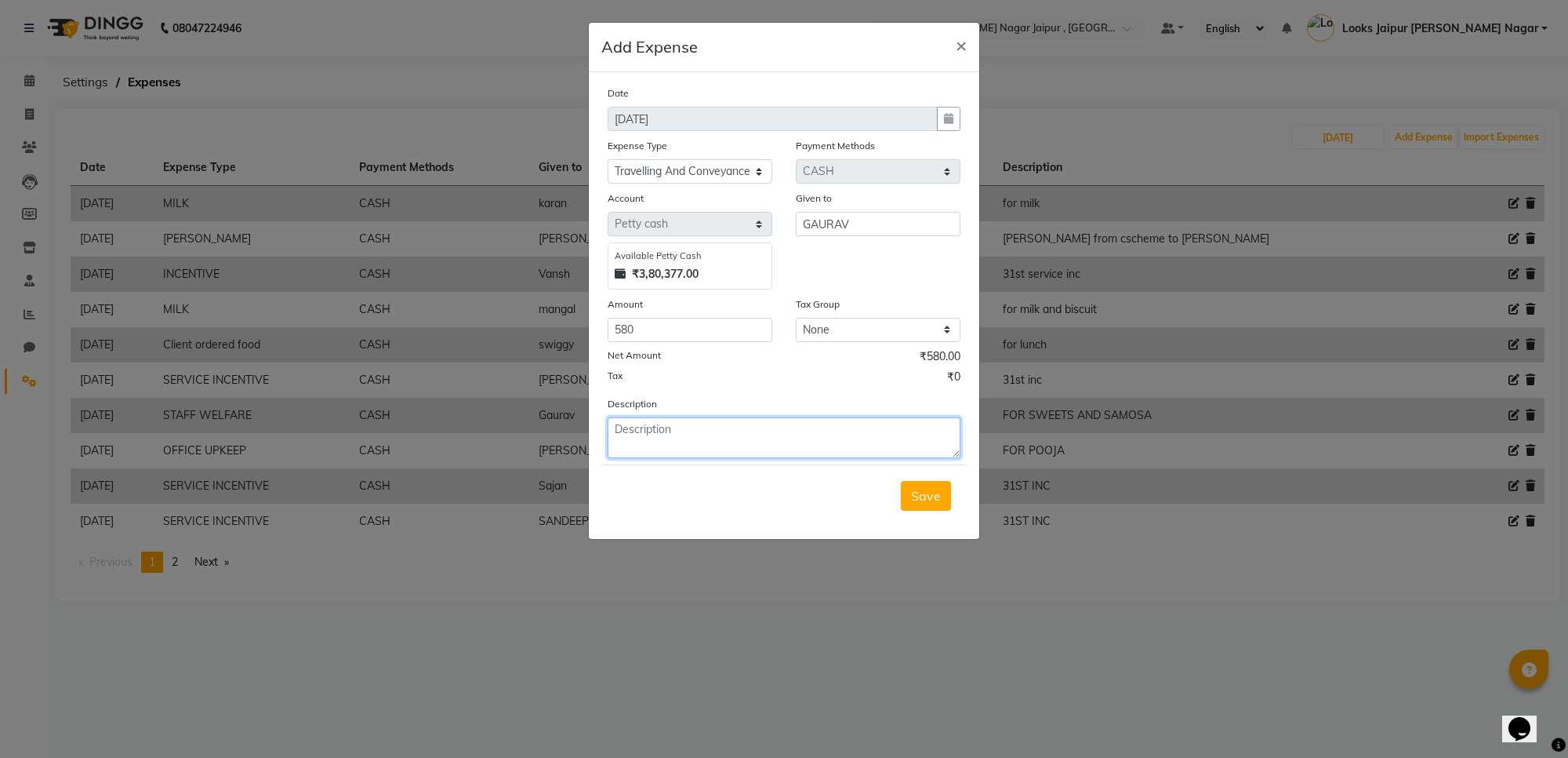
click at [681, 449] on textarea at bounding box center [784, 437] width 353 height 41
type textarea "ANANTARA CAB FARE GAURAV"
click at [942, 493] on button "Save" at bounding box center [925, 495] width 50 height 29
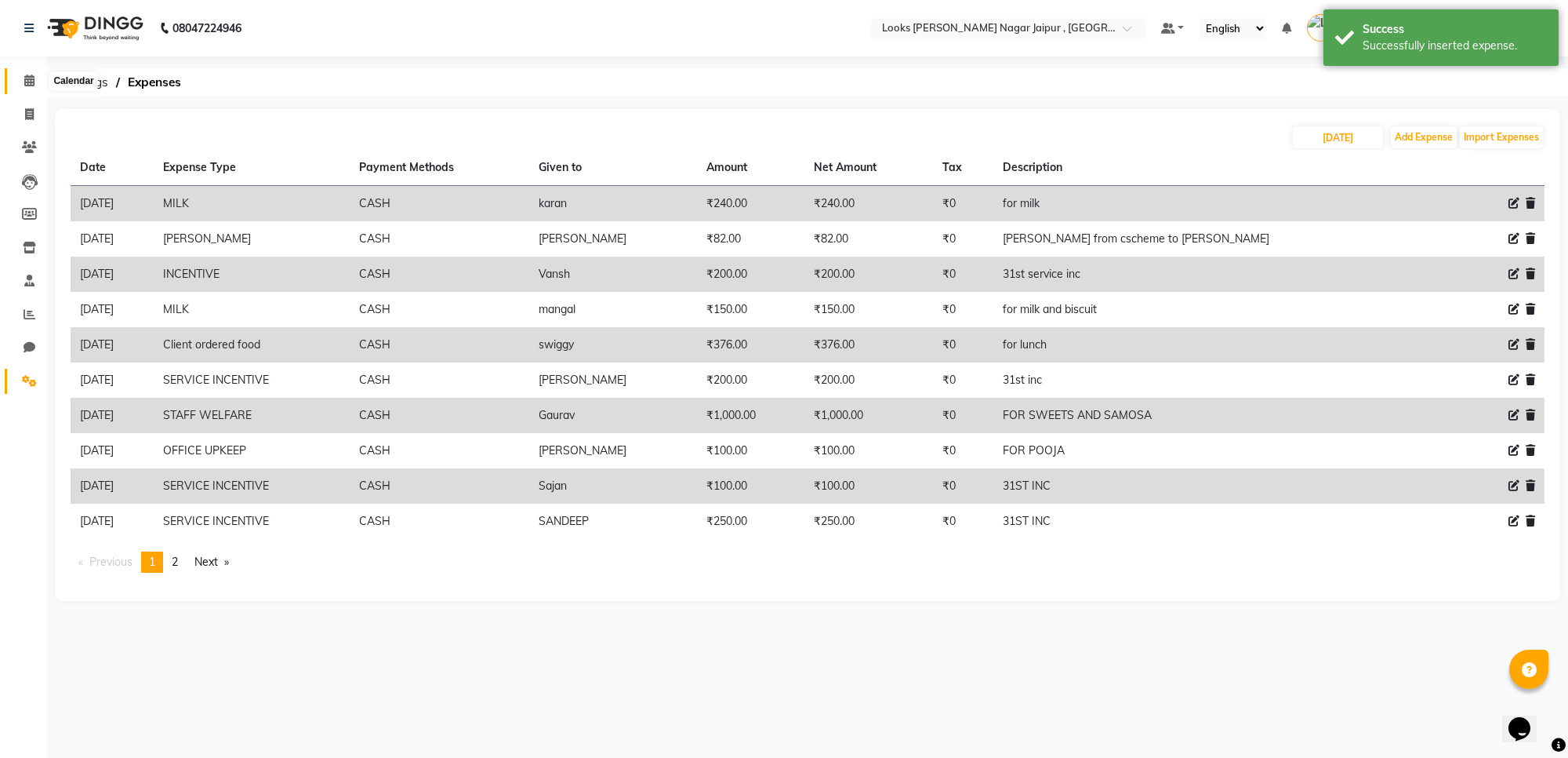
click at [14, 74] on link "Calendar" at bounding box center [24, 81] width 38 height 26
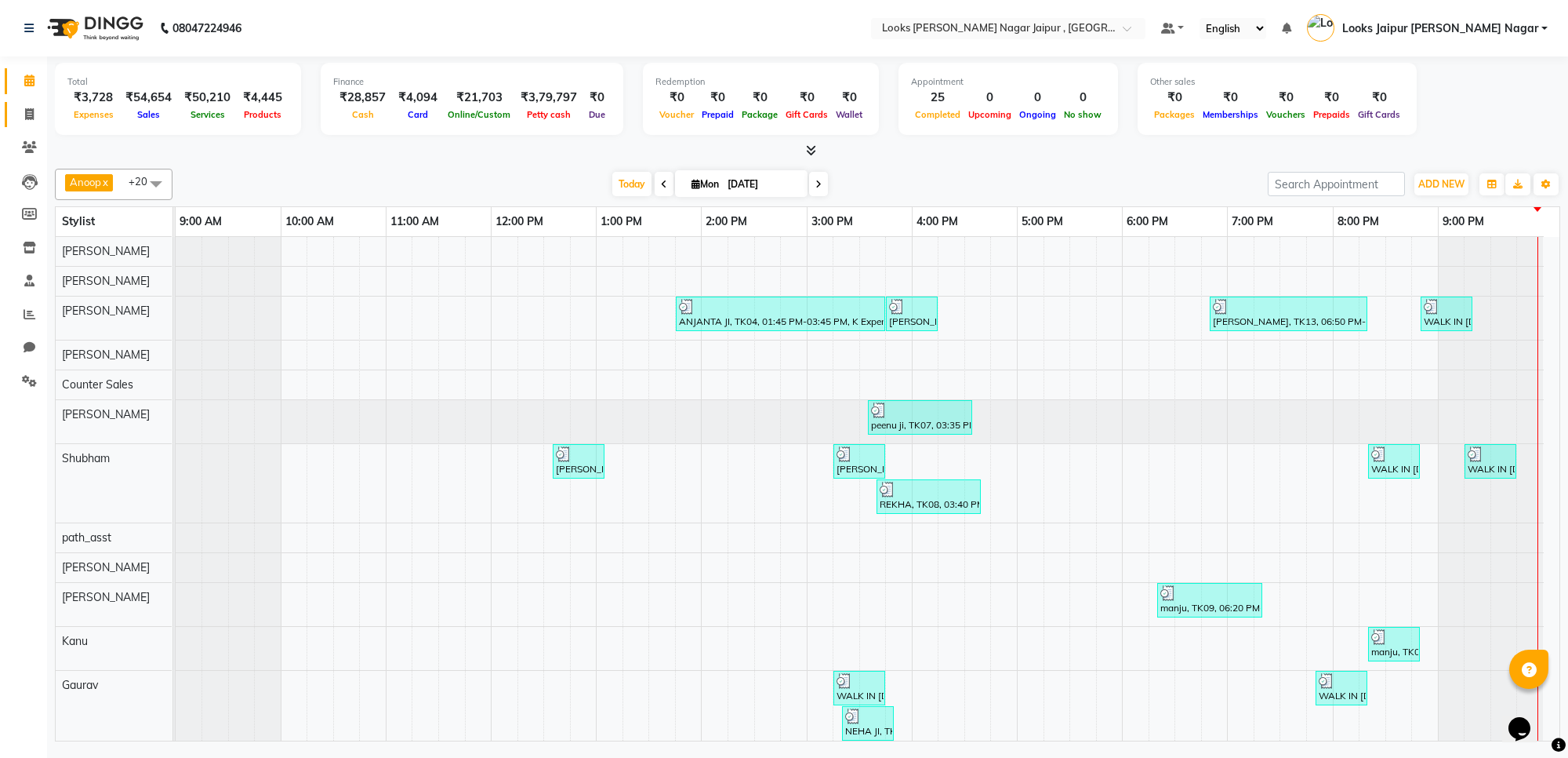
click at [12, 105] on link "Invoice" at bounding box center [24, 114] width 38 height 26
select select "service"
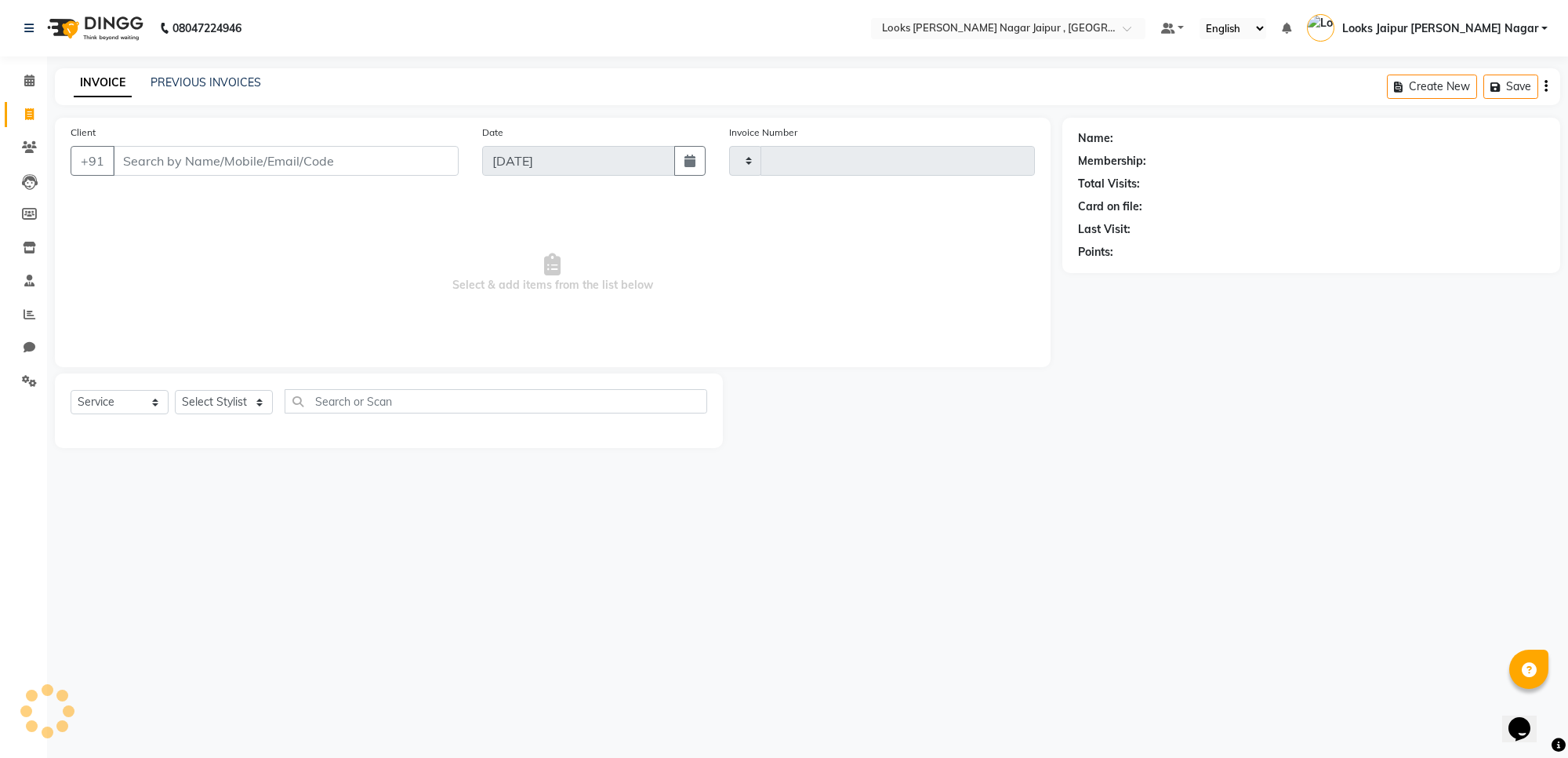
type input "3475"
select select "4317"
click at [214, 147] on input "Client" at bounding box center [286, 160] width 346 height 29
type input "7318309369"
click at [404, 157] on span "Add Client" at bounding box center [417, 161] width 62 height 15
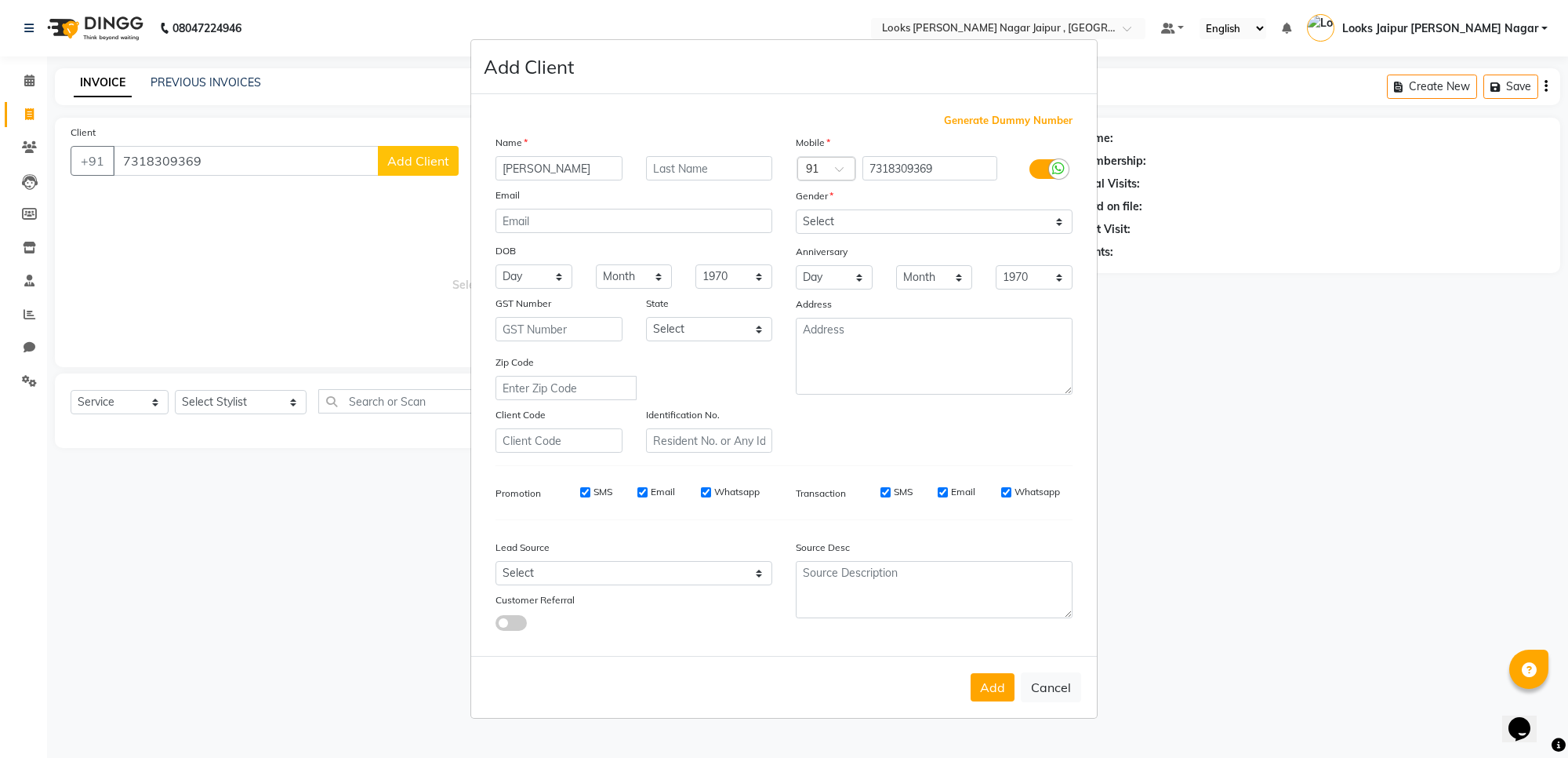
type input "[PERSON_NAME]"
click at [833, 222] on select "Select [DEMOGRAPHIC_DATA] [DEMOGRAPHIC_DATA] Other Prefer Not To Say" at bounding box center [934, 222] width 277 height 25
select select "[DEMOGRAPHIC_DATA]"
click at [796, 211] on select "Select [DEMOGRAPHIC_DATA] [DEMOGRAPHIC_DATA] Other Prefer Not To Say" at bounding box center [934, 222] width 277 height 25
click at [1008, 682] on button "Add" at bounding box center [993, 687] width 44 height 29
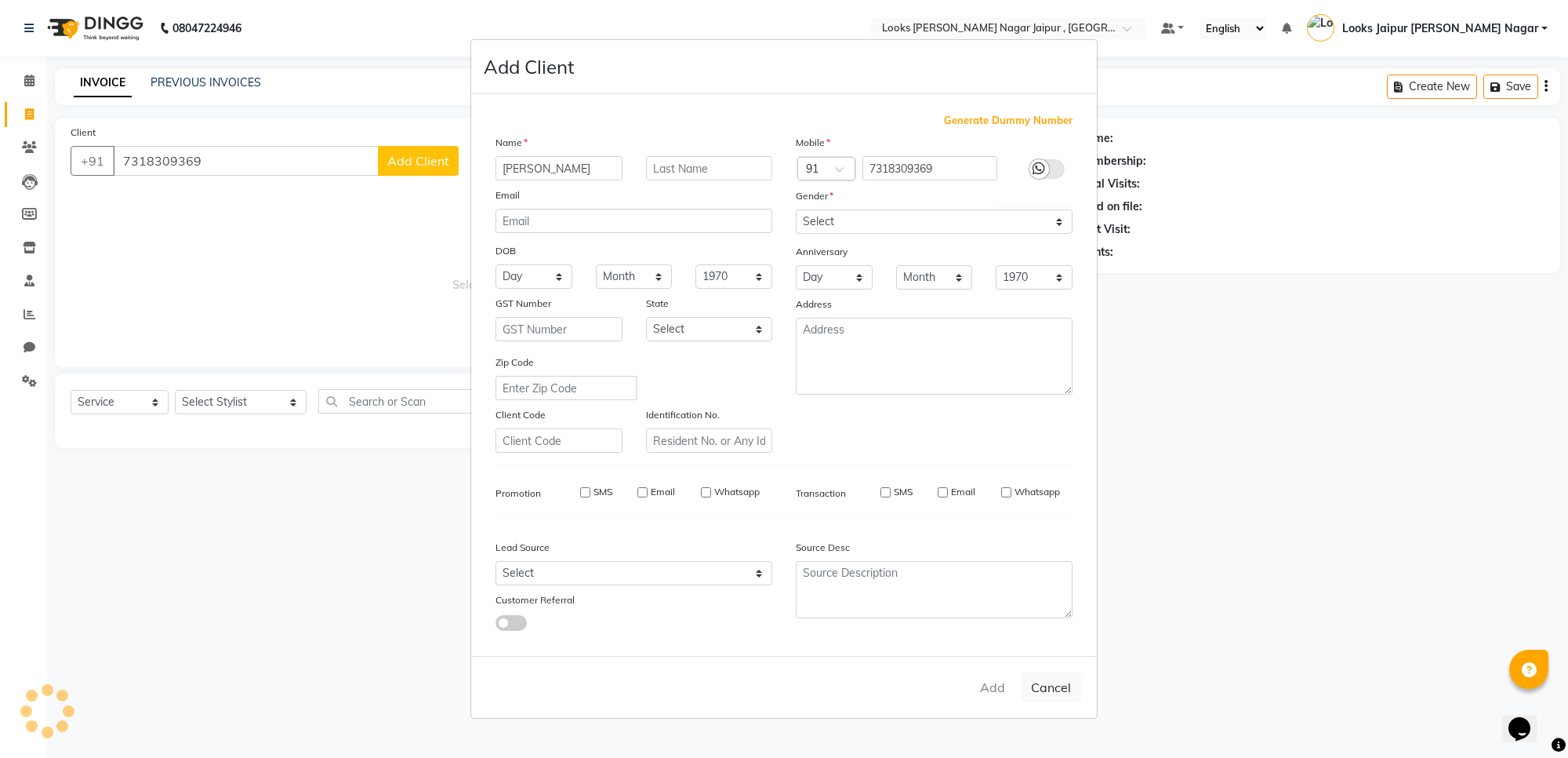
select select
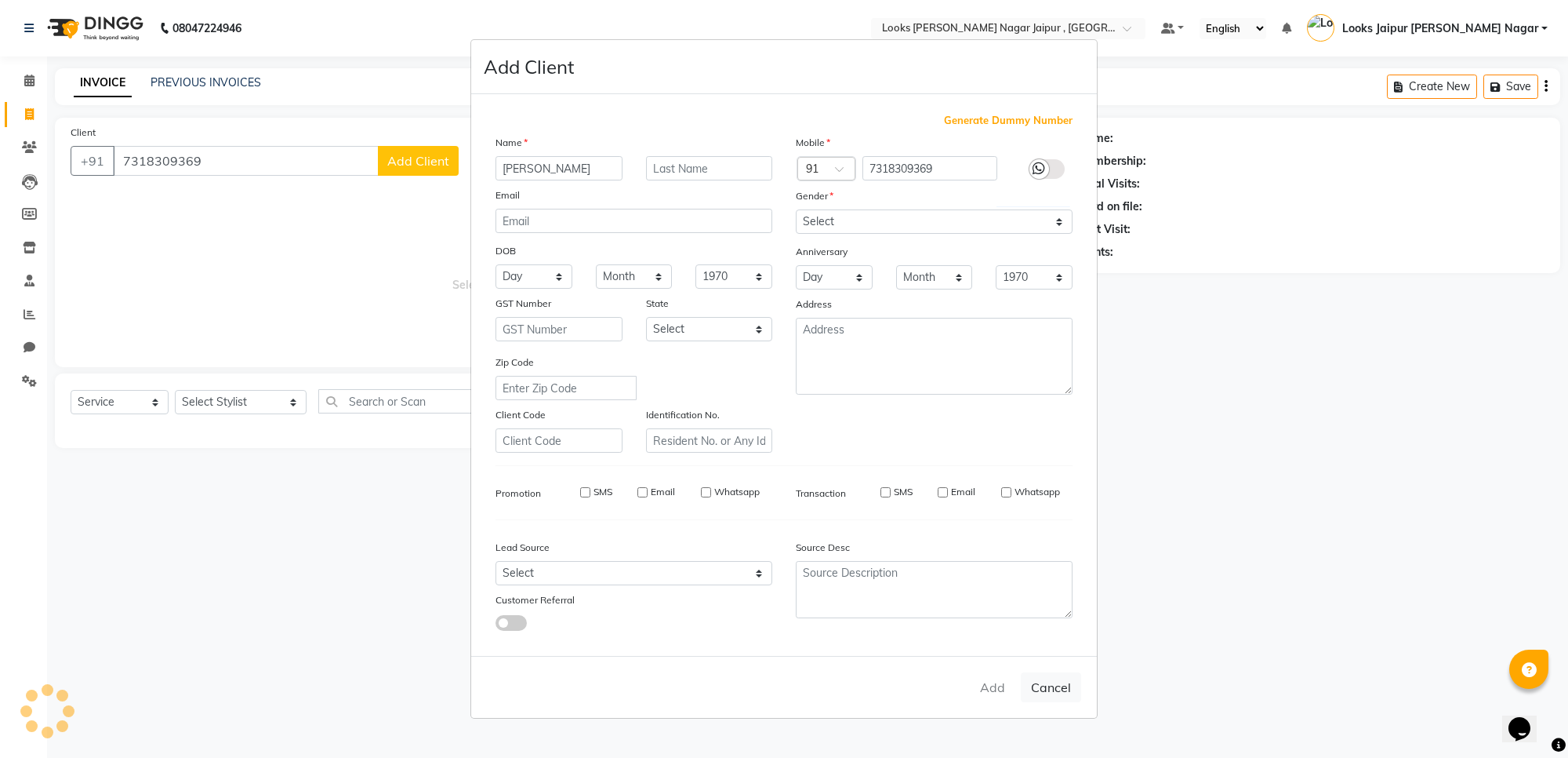
select select
checkbox input "false"
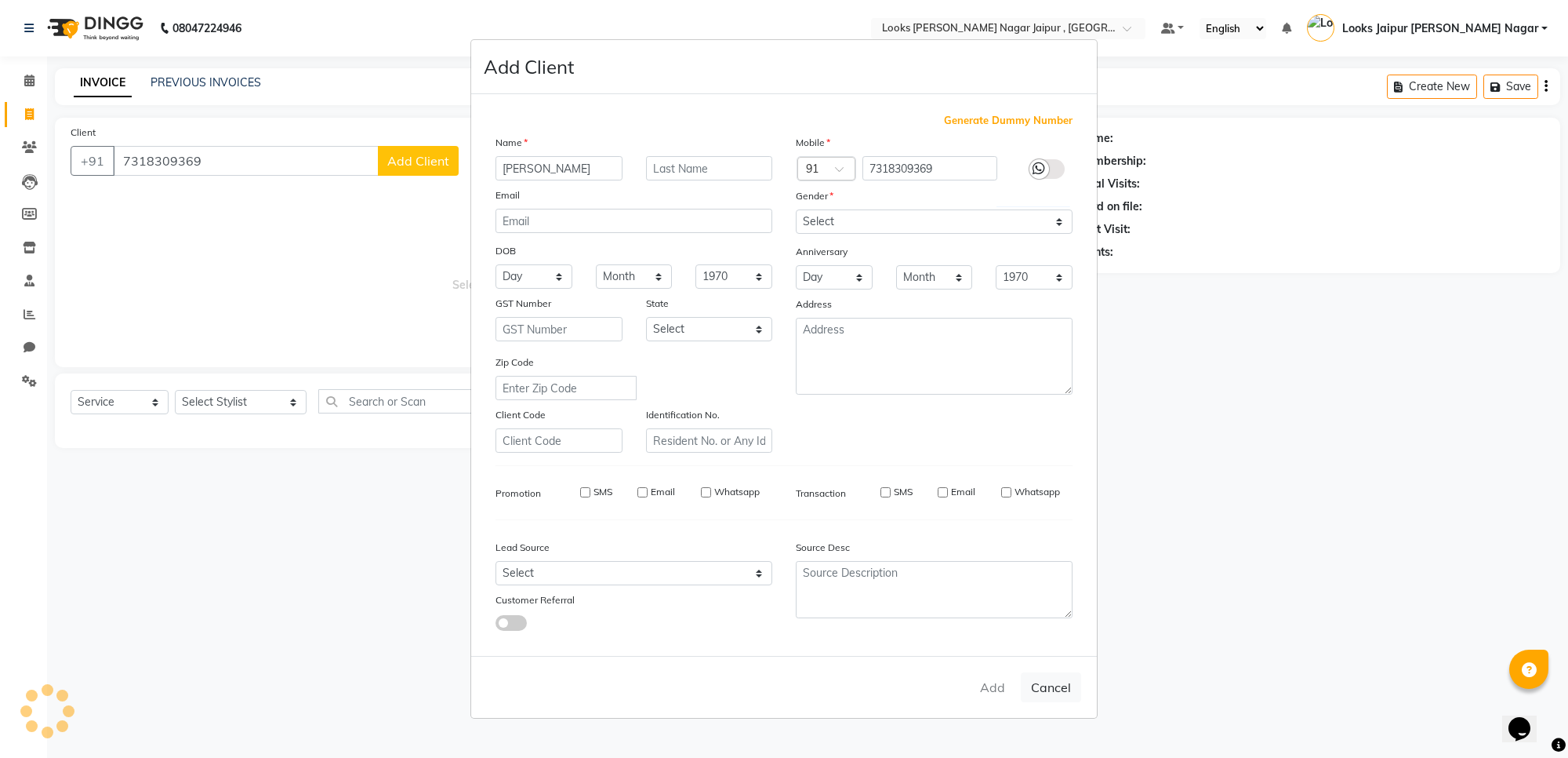
checkbox input "false"
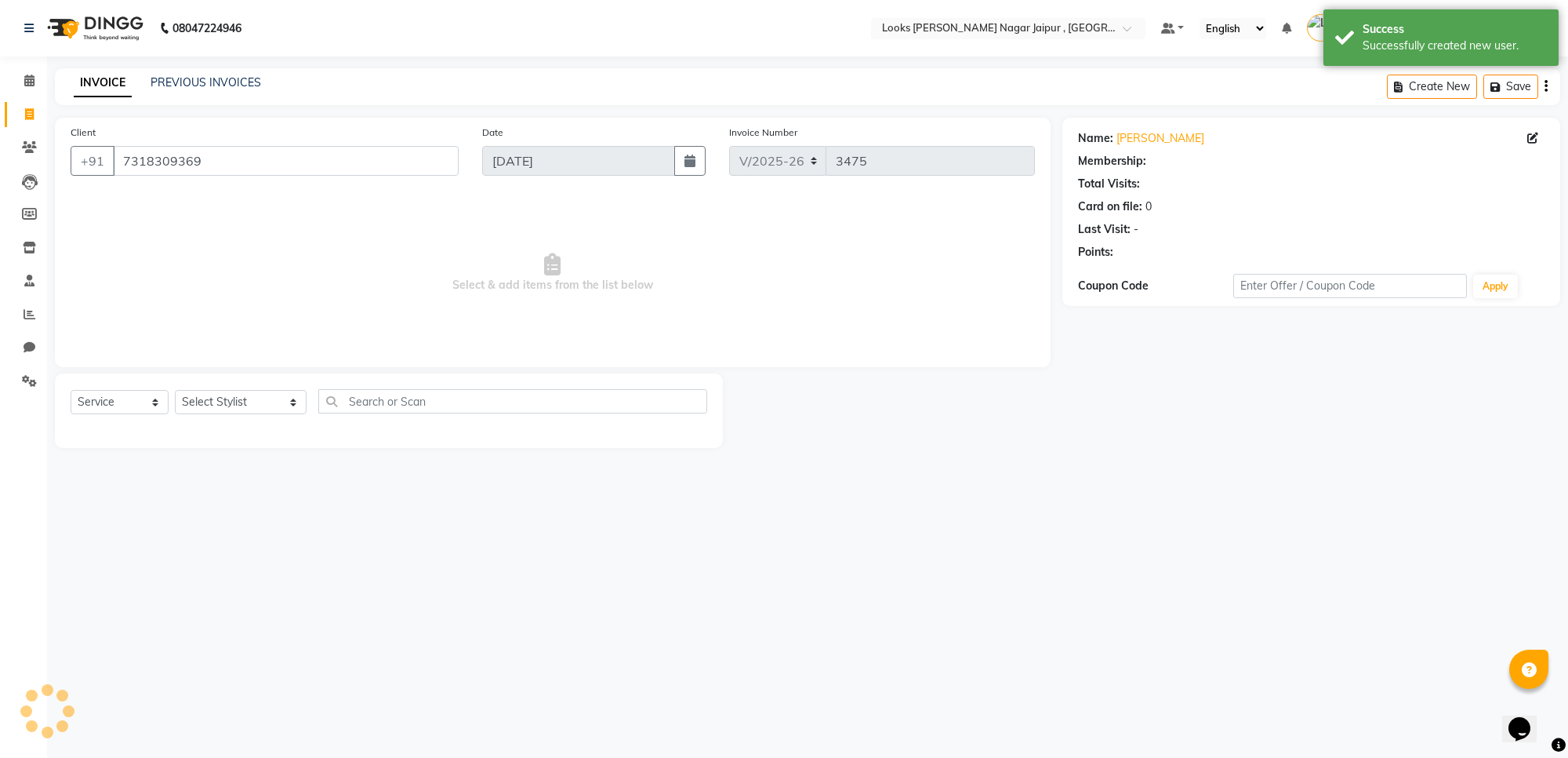
select select "1: Object"
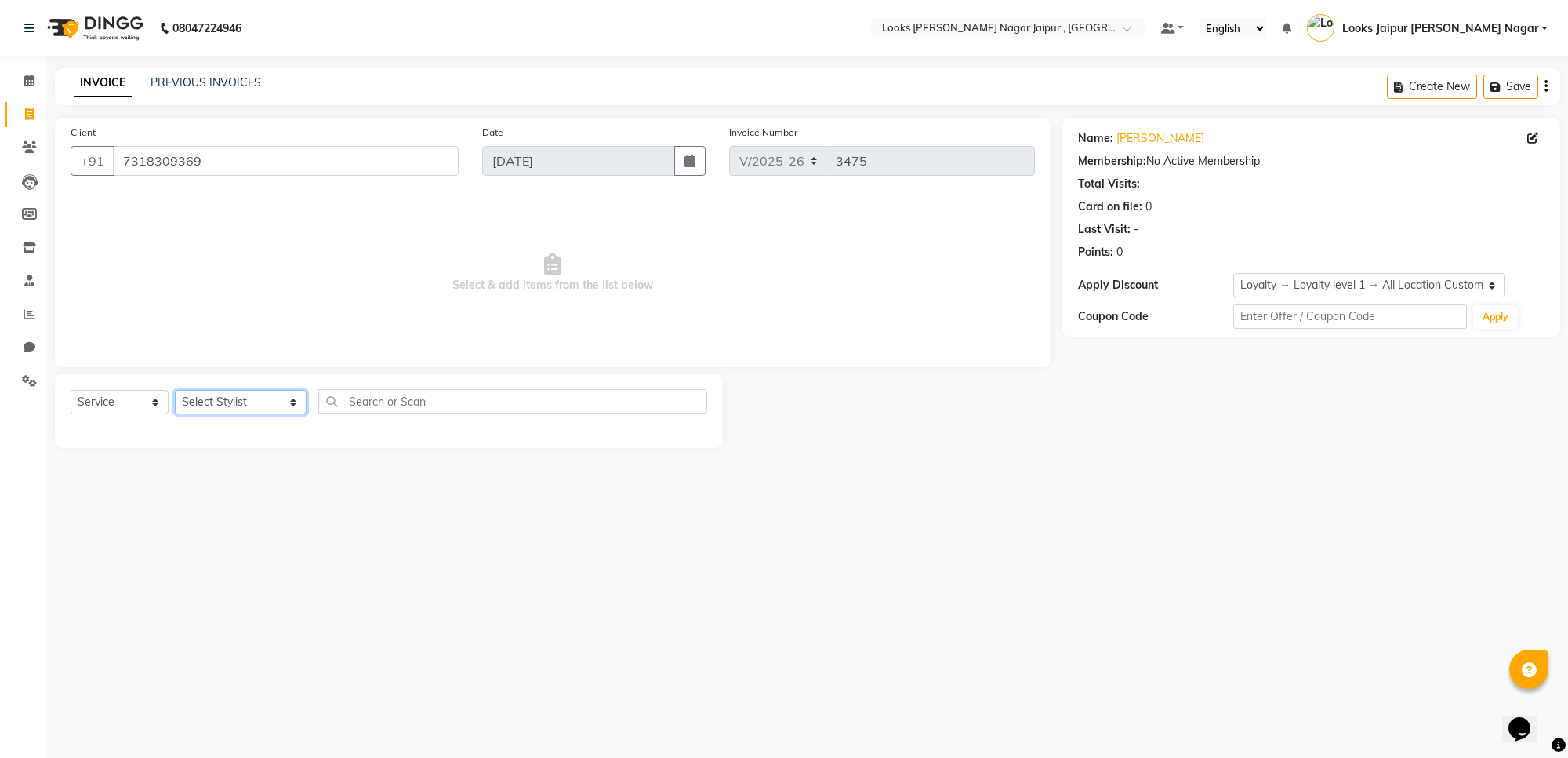
click at [236, 409] on select "Select Stylist [PERSON_NAME] art Anoop [PERSON_NAME] Counter Sales [PERSON_NAME…" at bounding box center [241, 402] width 132 height 25
select select "70692"
click at [175, 390] on select "Select Stylist [PERSON_NAME] art Anoop [PERSON_NAME] Counter Sales [PERSON_NAME…" at bounding box center [241, 402] width 132 height 25
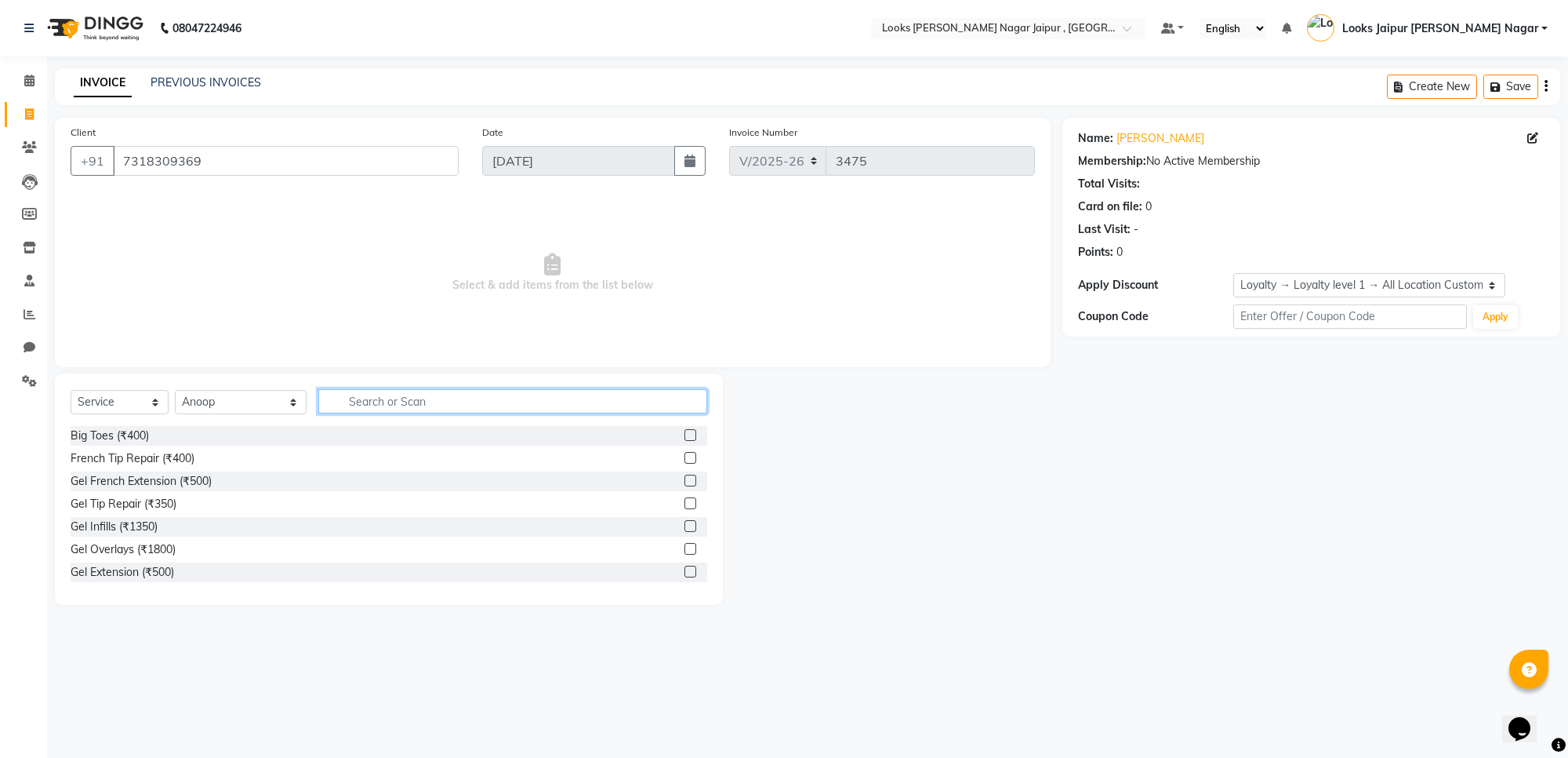
click at [388, 406] on input "text" at bounding box center [513, 401] width 389 height 25
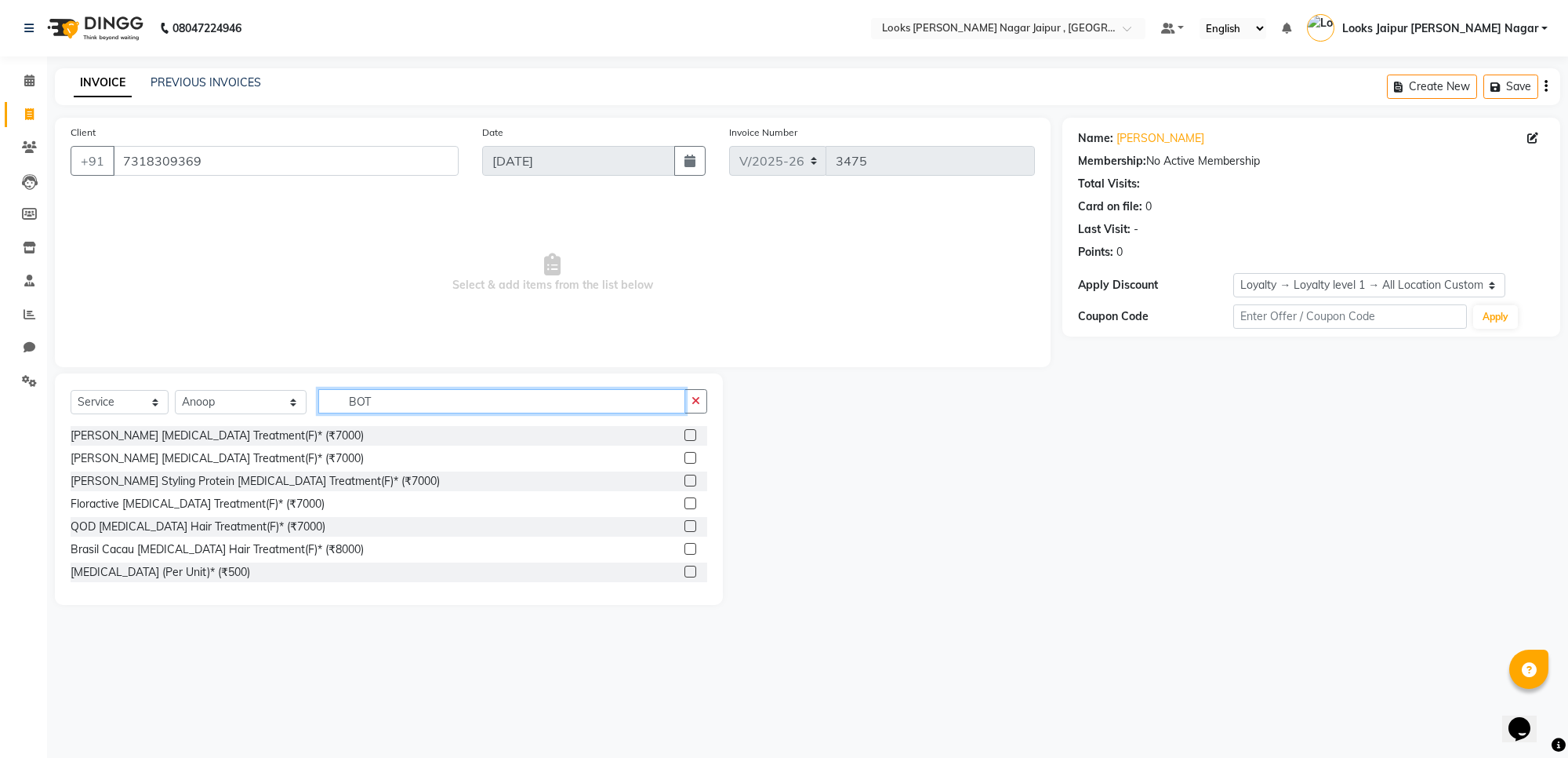
type input "BOT"
click at [685, 567] on label at bounding box center [690, 572] width 11 height 11
click at [685, 567] on input "checkbox" at bounding box center [689, 572] width 10 height 10
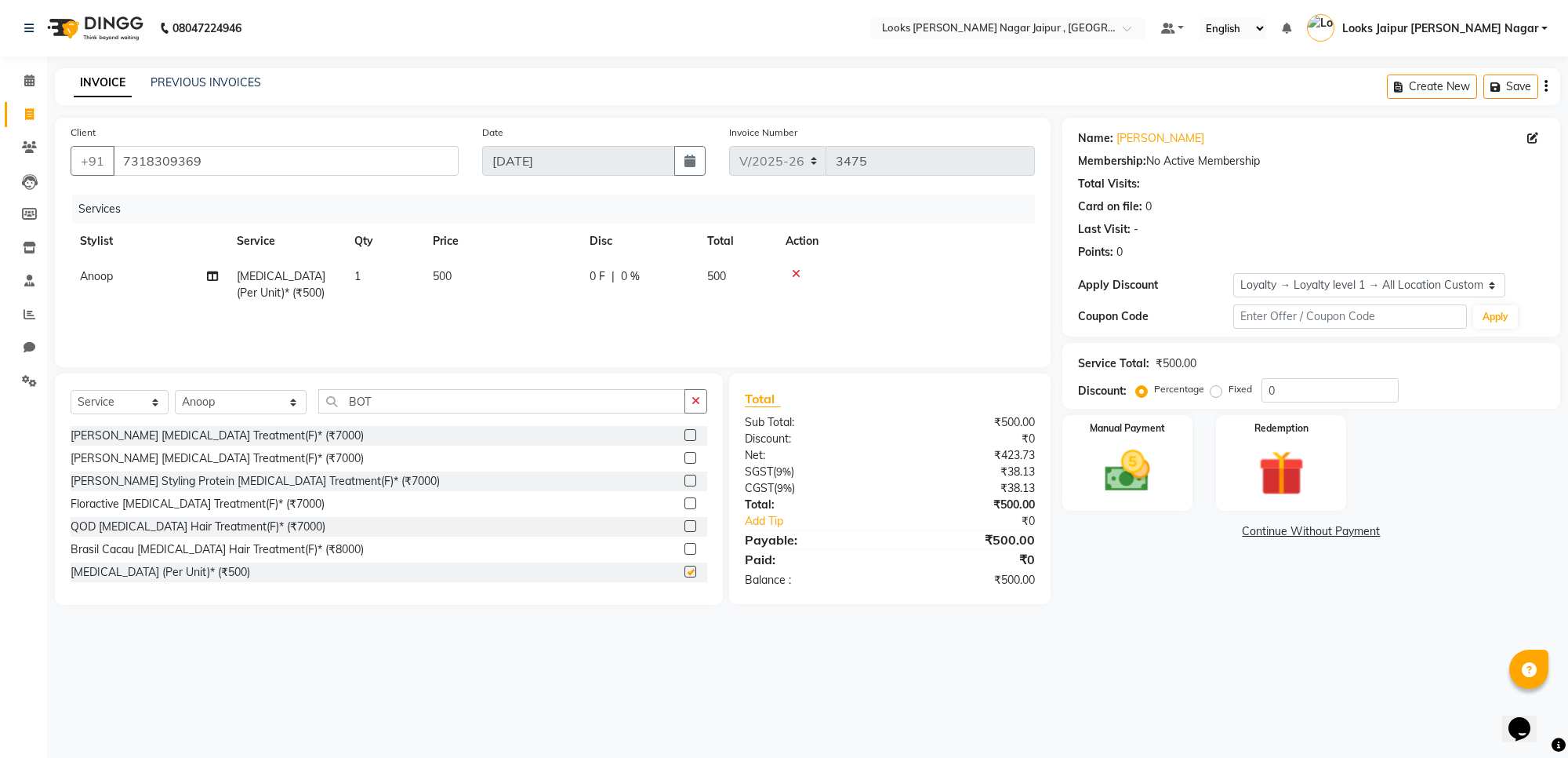
checkbox input "false"
click at [702, 405] on button "button" at bounding box center [696, 401] width 23 height 25
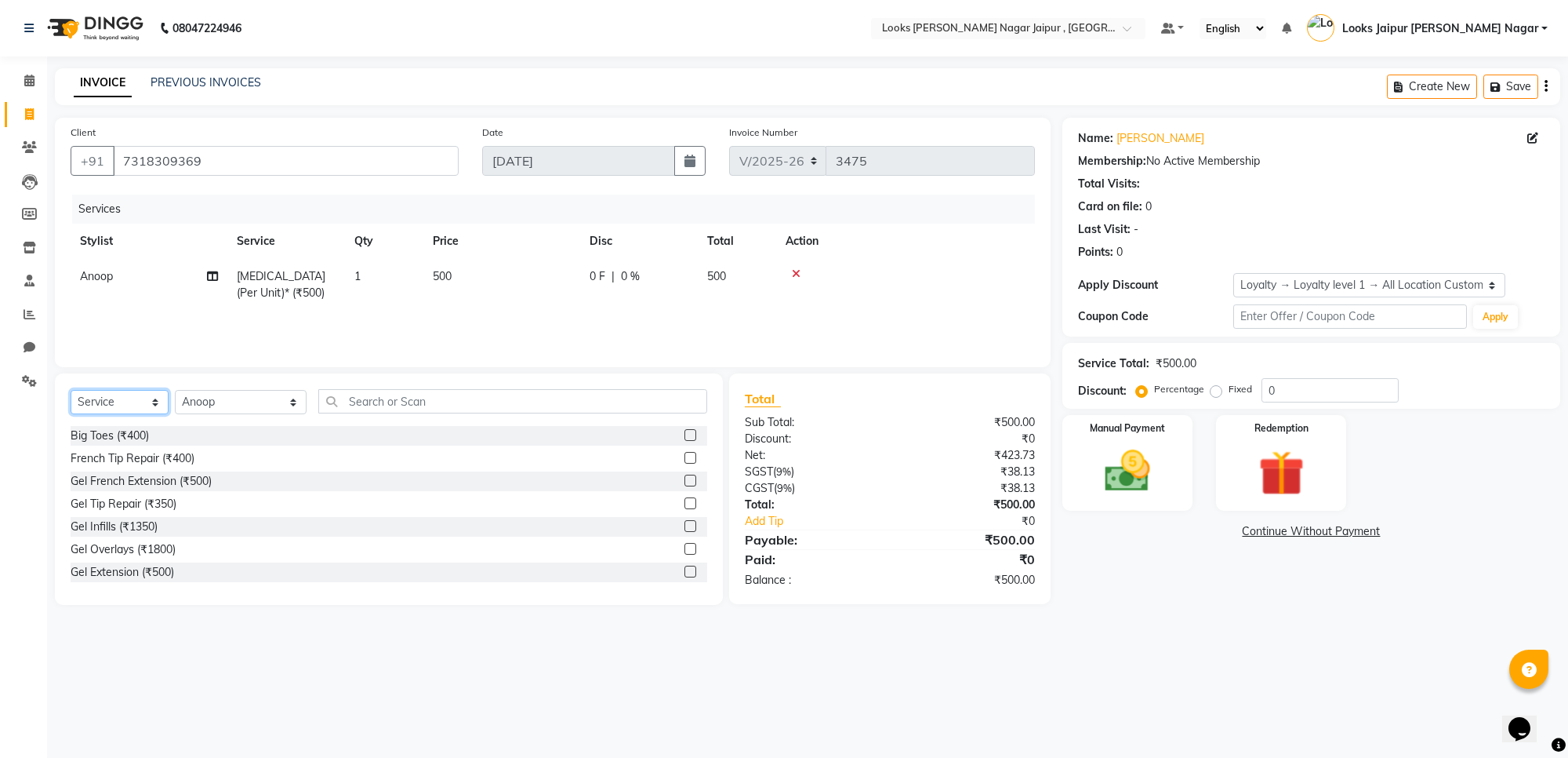
click at [138, 402] on select "Select Service Product Membership Package Voucher Prepaid Gift Card" at bounding box center [119, 402] width 98 height 25
select select "product"
click at [70, 390] on select "Select Service Product Membership Package Voucher Prepaid Gift Card" at bounding box center [119, 402] width 98 height 25
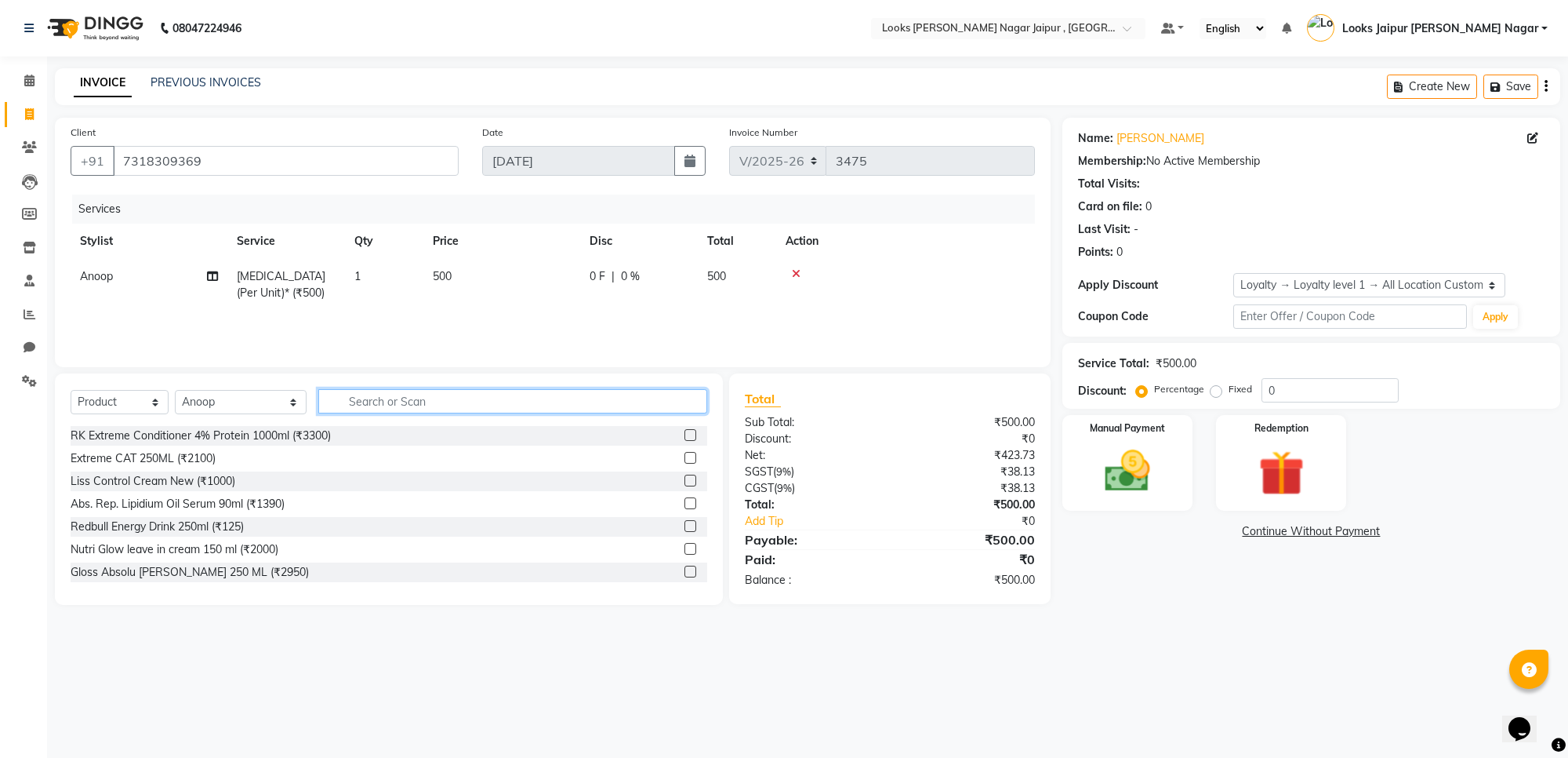
click at [397, 401] on input "text" at bounding box center [513, 401] width 389 height 25
type input "3850"
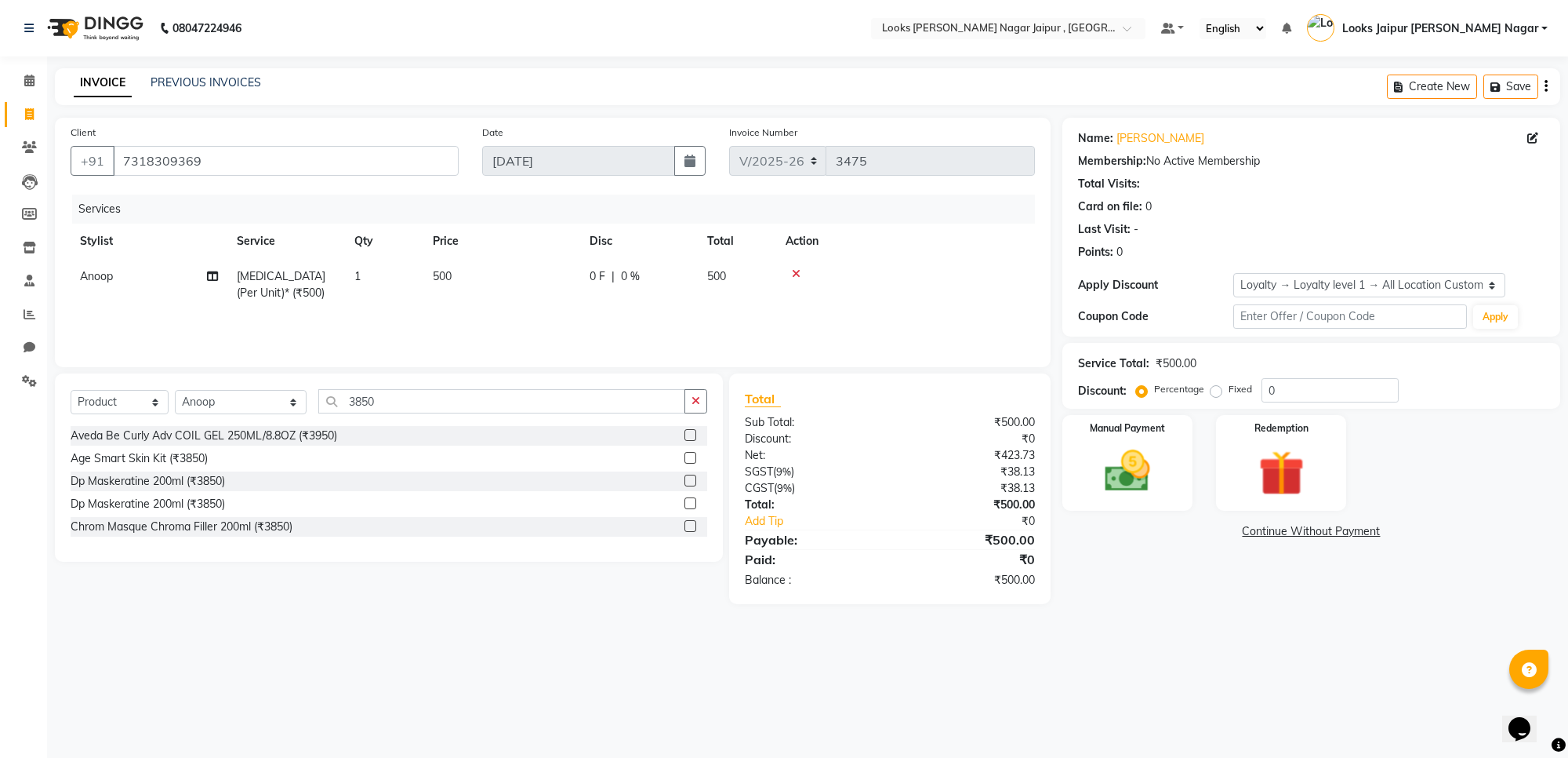
click at [690, 479] on label at bounding box center [690, 480] width 11 height 11
click at [690, 479] on input "checkbox" at bounding box center [689, 481] width 10 height 10
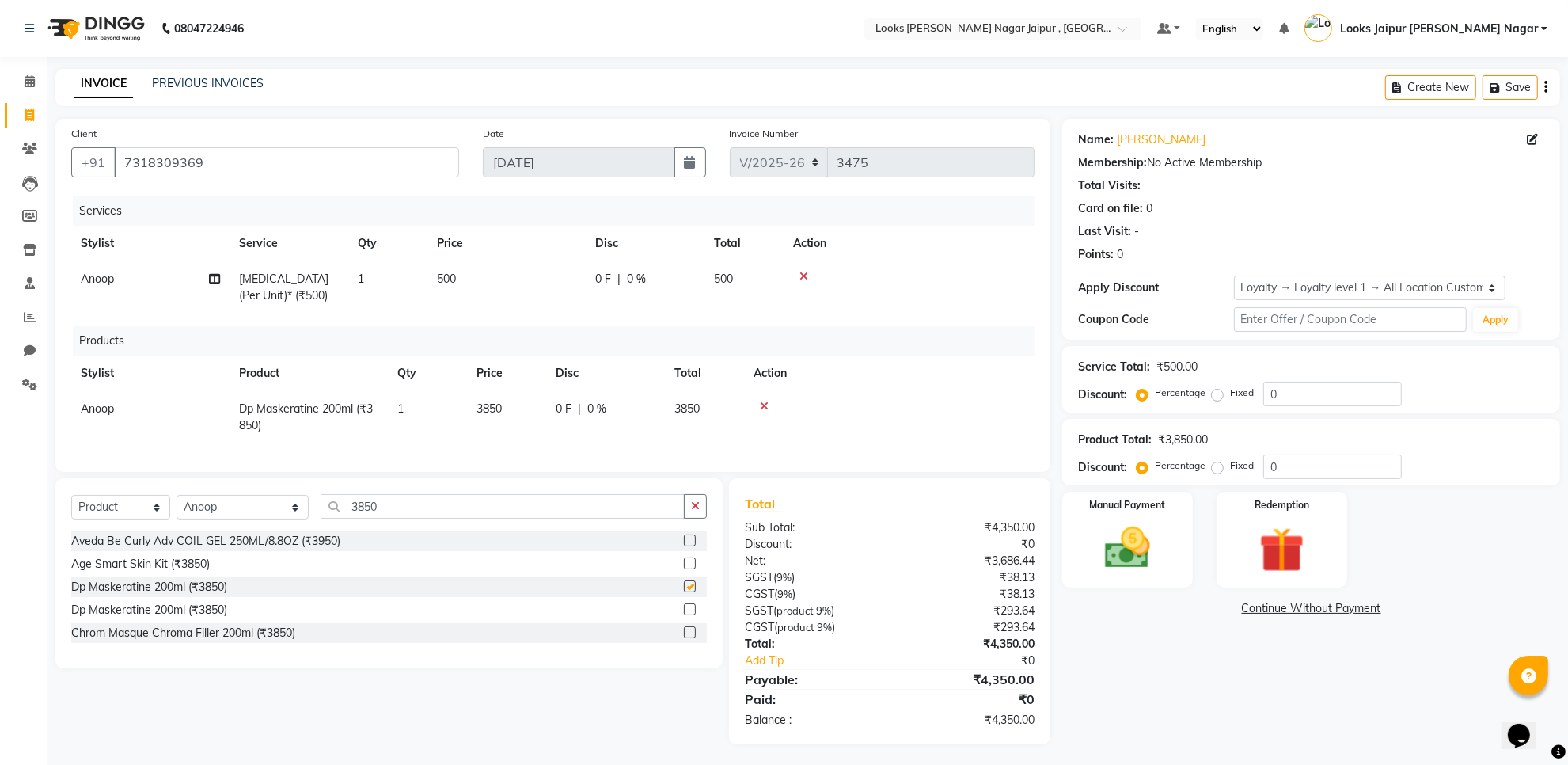
checkbox input "false"
click at [688, 518] on button "button" at bounding box center [695, 507] width 23 height 25
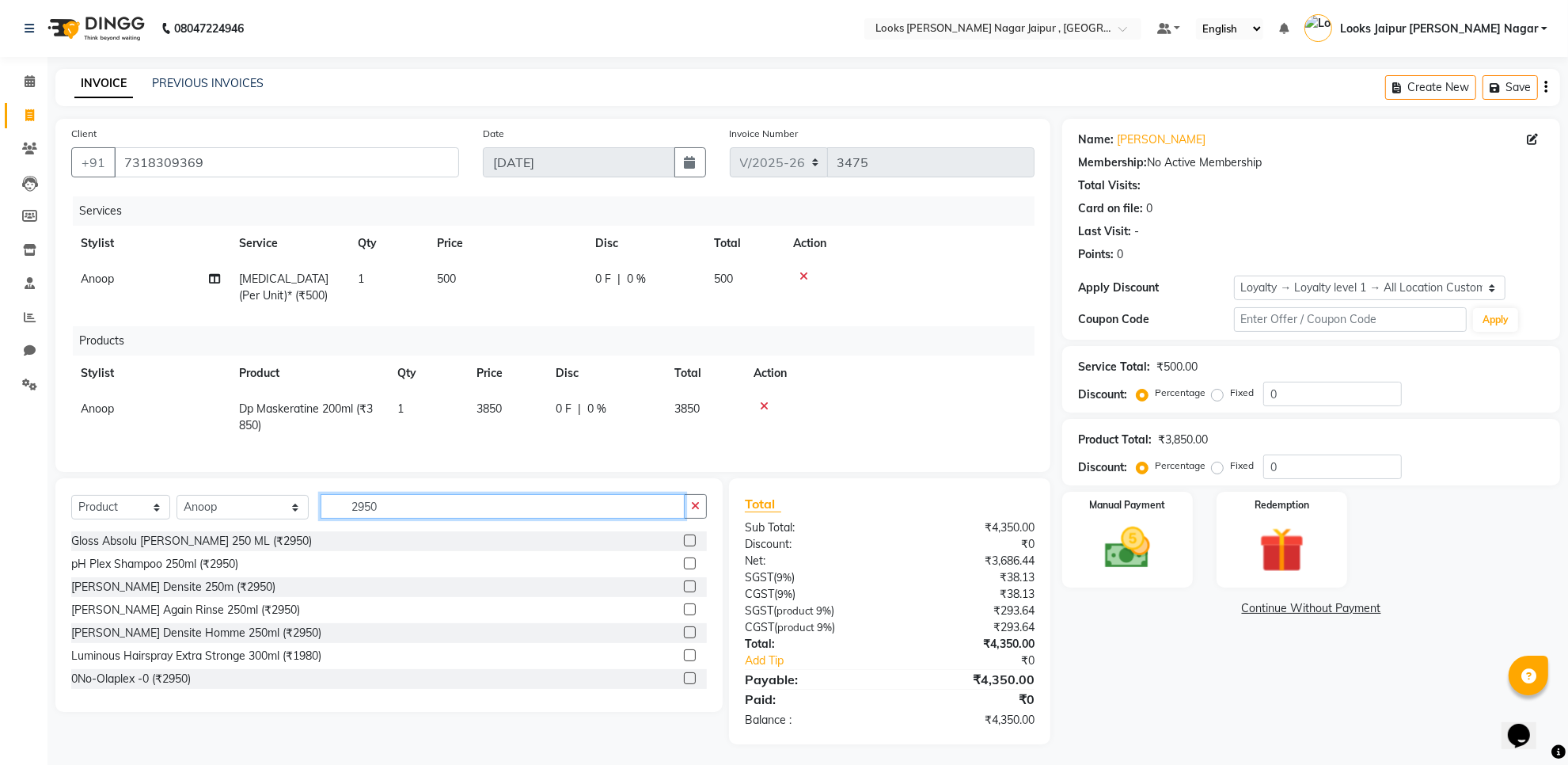
type input "2950"
click at [684, 592] on label at bounding box center [689, 586] width 12 height 12
click at [684, 592] on input "checkbox" at bounding box center [688, 586] width 11 height 11
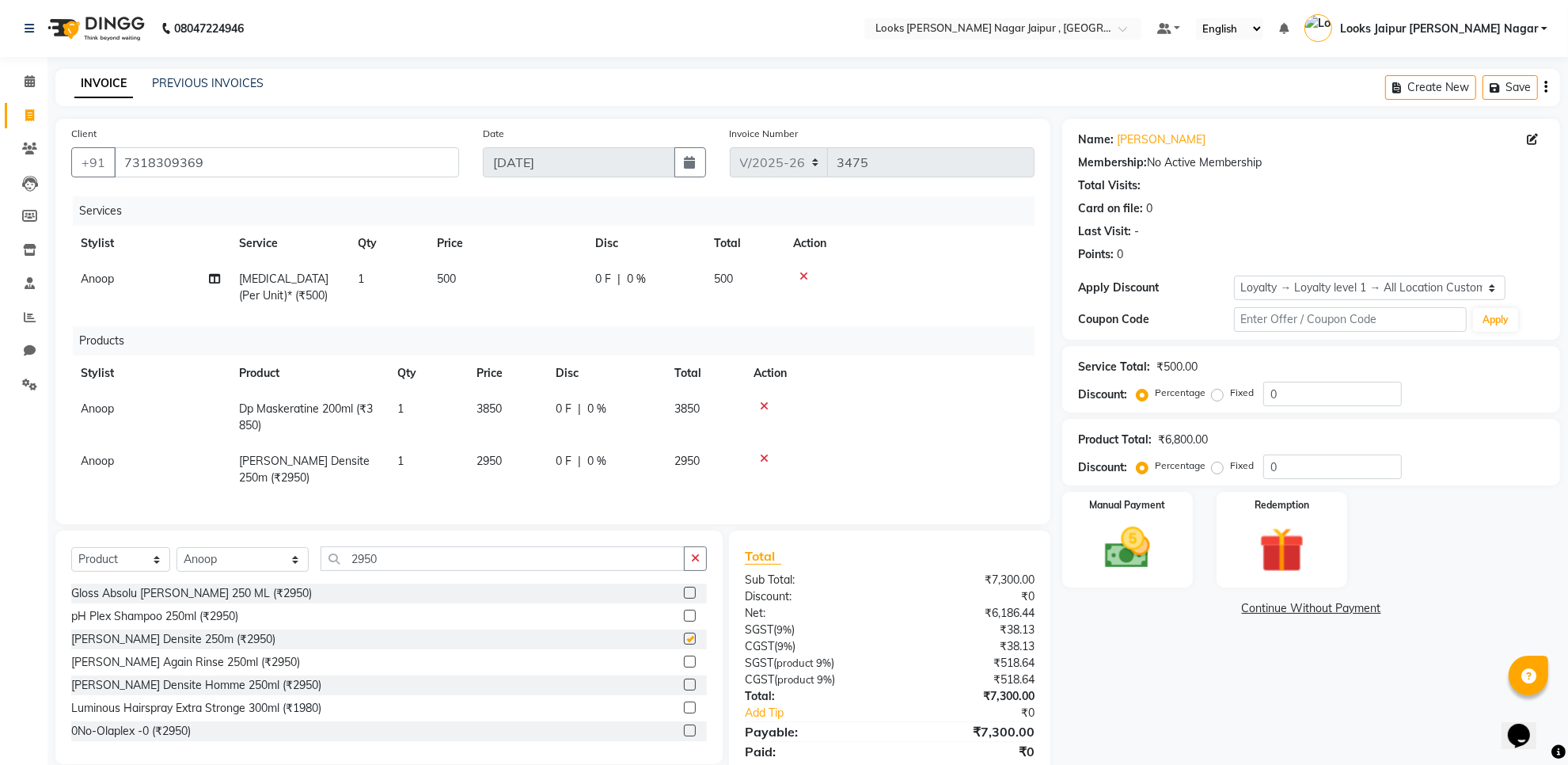
checkbox input "false"
click at [691, 563] on icon "button" at bounding box center [695, 559] width 9 height 12
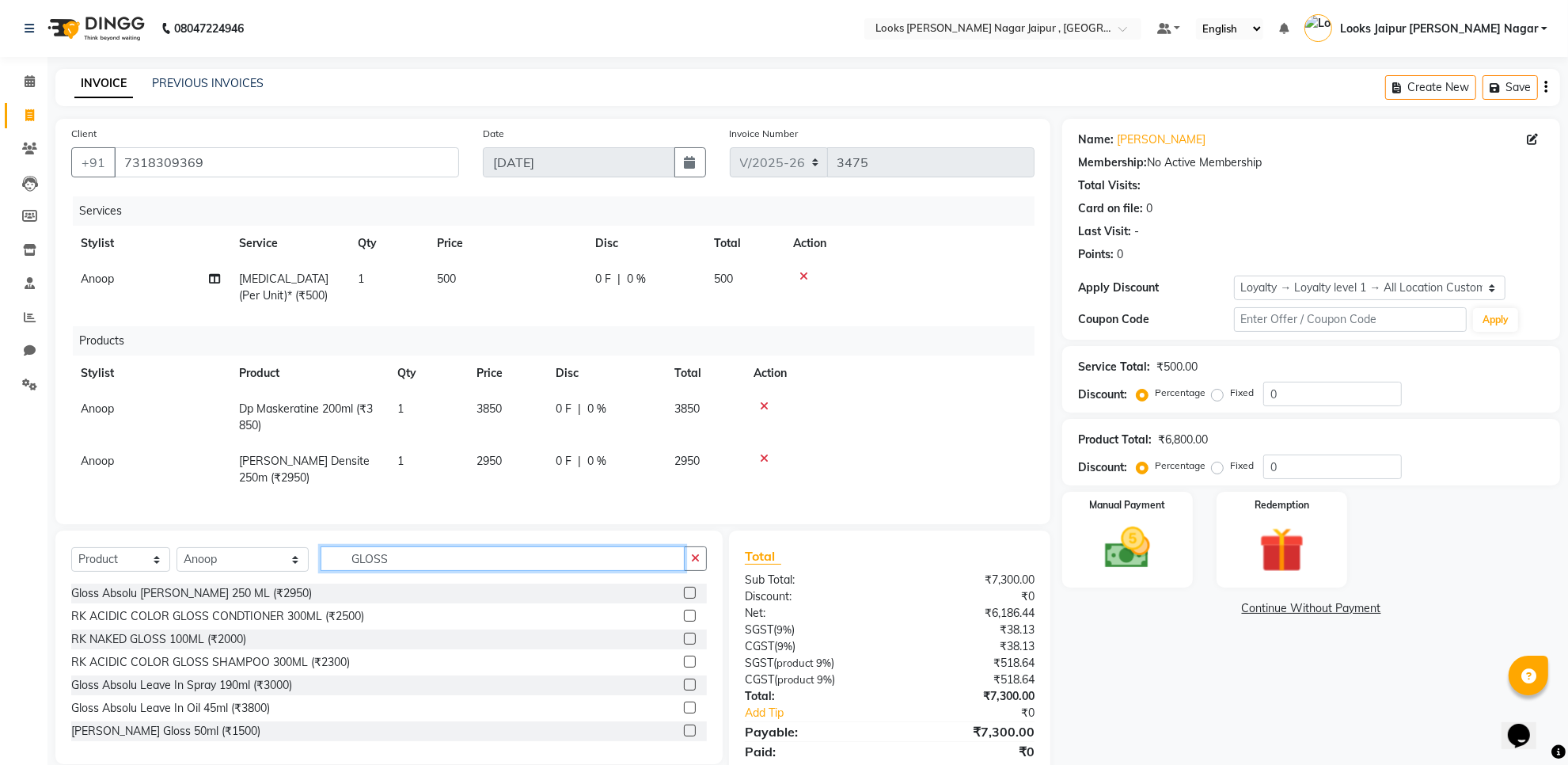
type input "GLOSS"
click at [684, 690] on label at bounding box center [689, 684] width 12 height 12
click at [684, 690] on input "checkbox" at bounding box center [688, 684] width 11 height 11
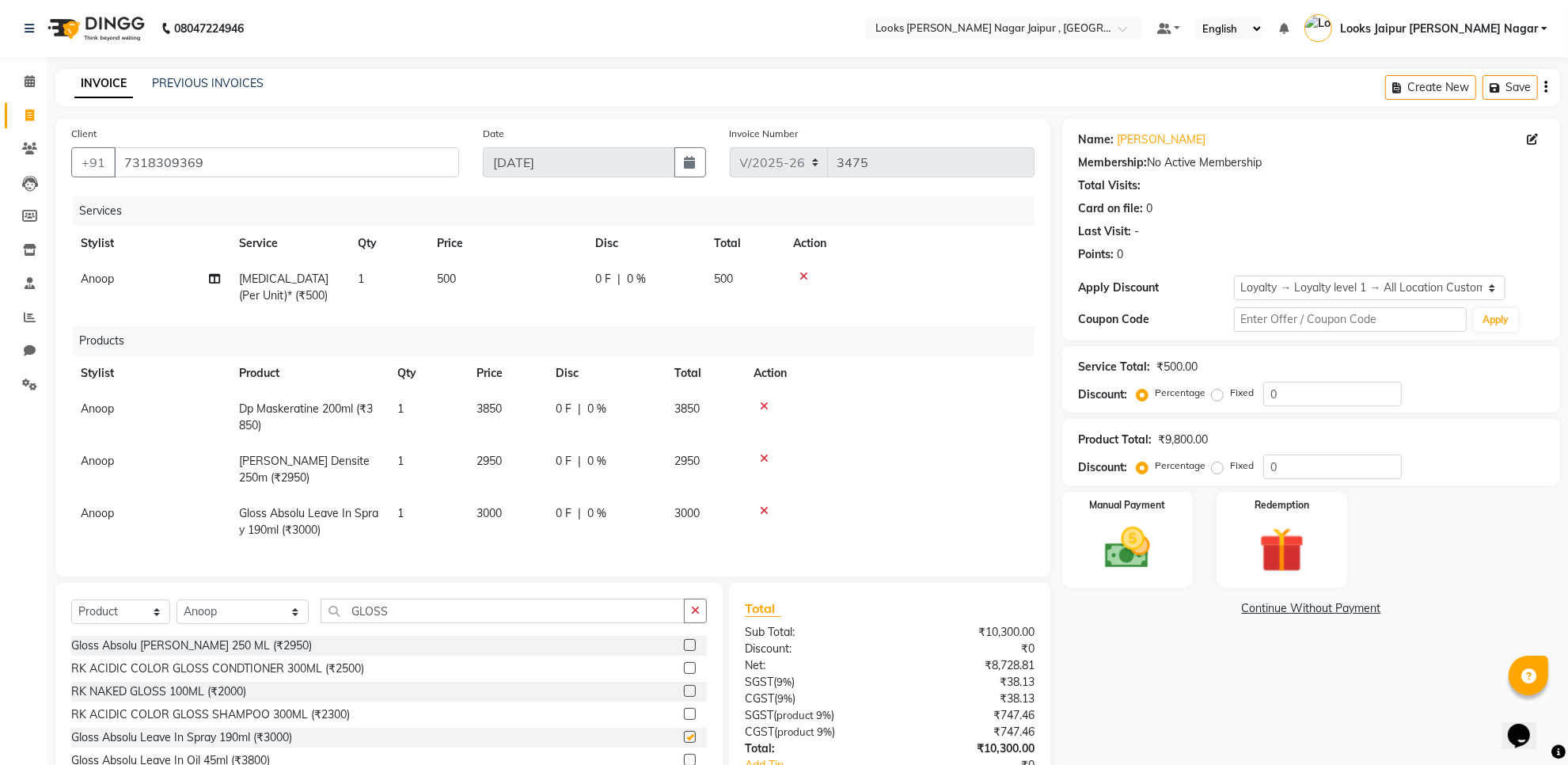
checkbox input "false"
click at [541, 275] on td "500" at bounding box center [506, 287] width 158 height 52
select select "70692"
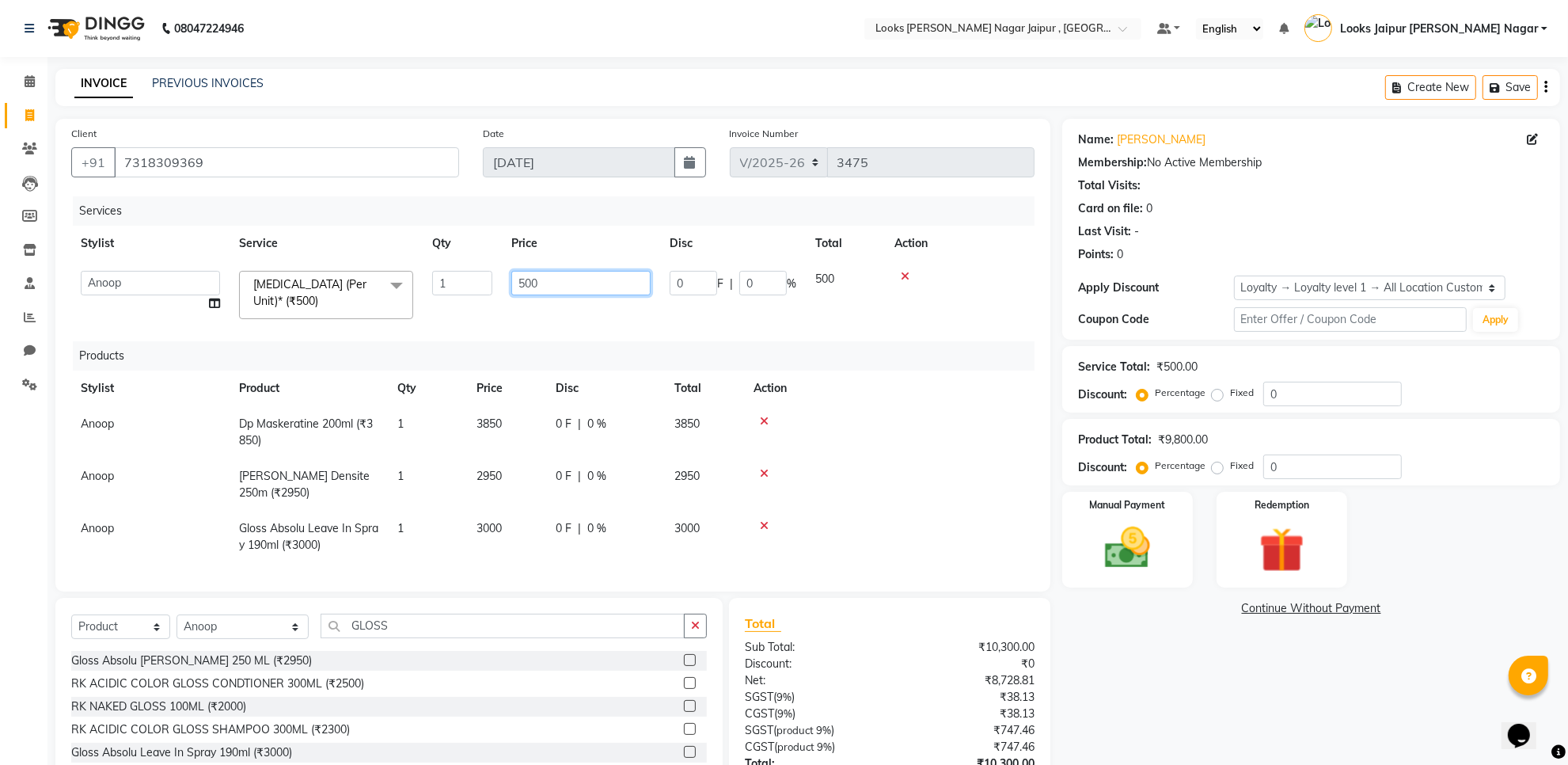
click at [564, 277] on input "500" at bounding box center [581, 283] width 139 height 25
type input "5"
type input "11800"
click at [1132, 529] on img at bounding box center [1128, 548] width 77 height 55
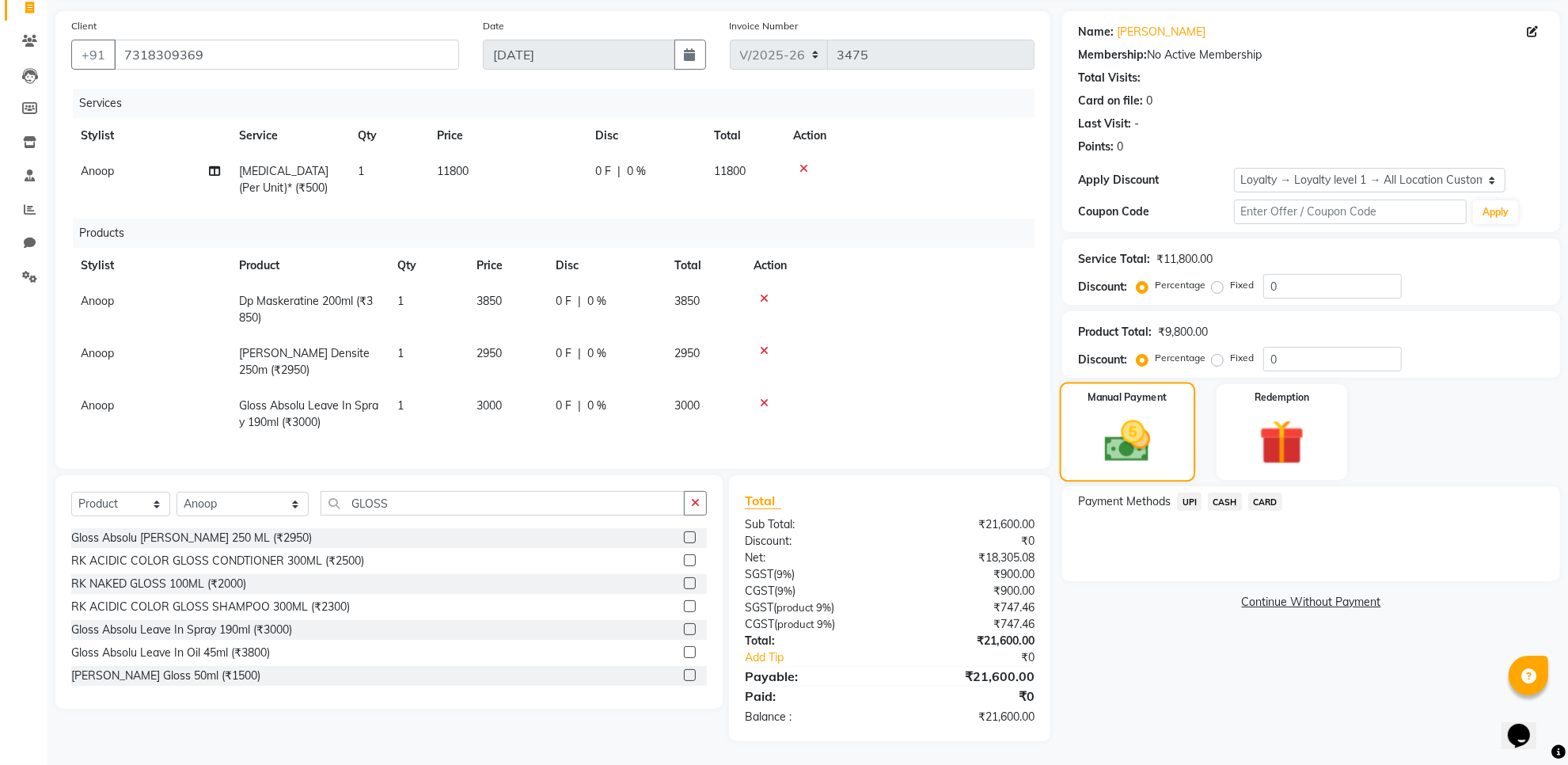
scroll to position [121, 0]
click at [1231, 498] on div "CASH" at bounding box center [1222, 503] width 40 height 21
click at [1229, 492] on span "CASH" at bounding box center [1224, 501] width 34 height 18
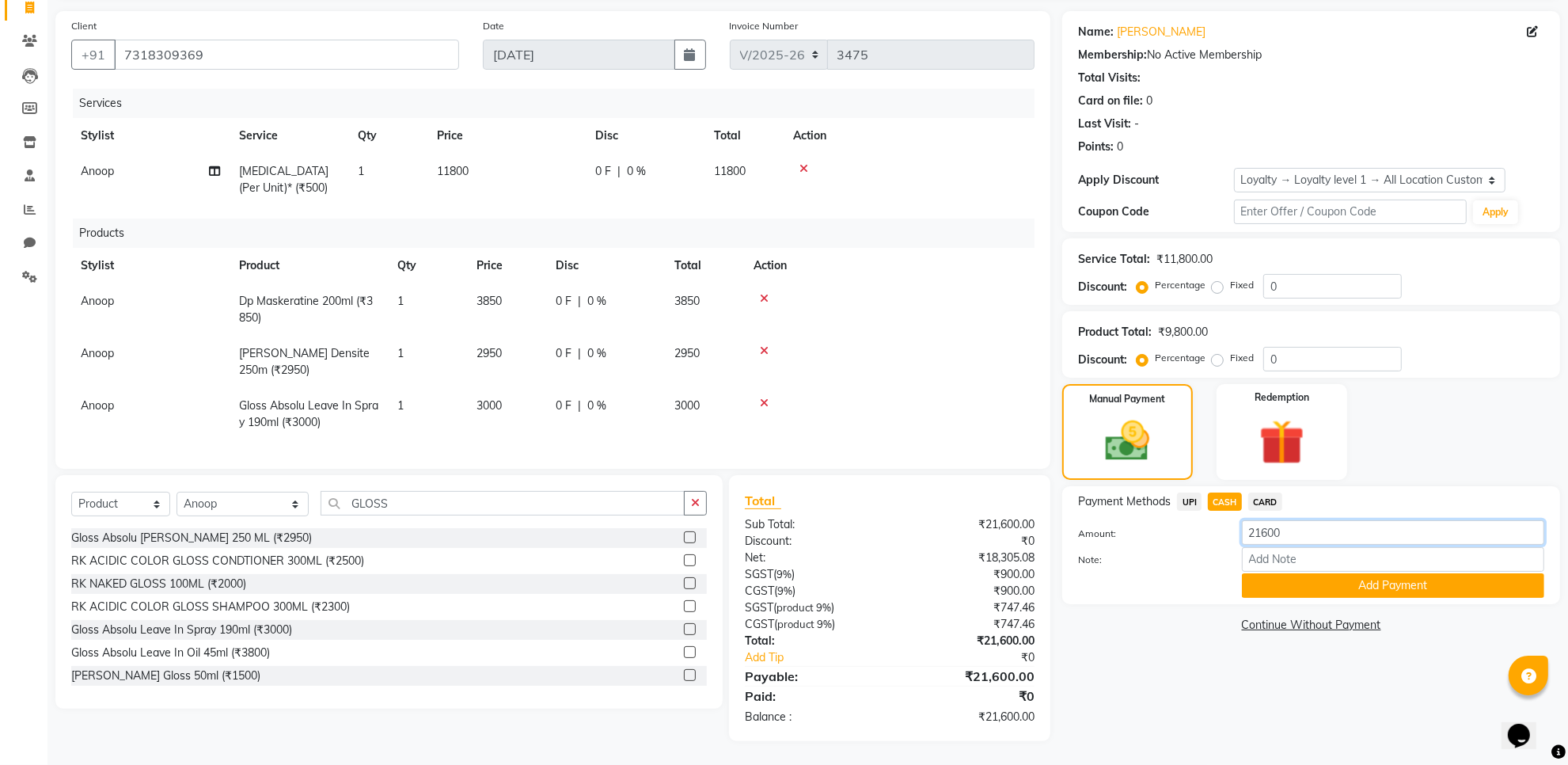
click at [1309, 520] on input "21600" at bounding box center [1393, 533] width 302 height 25
type input "20000"
click at [1312, 580] on button "Add Payment" at bounding box center [1393, 586] width 302 height 25
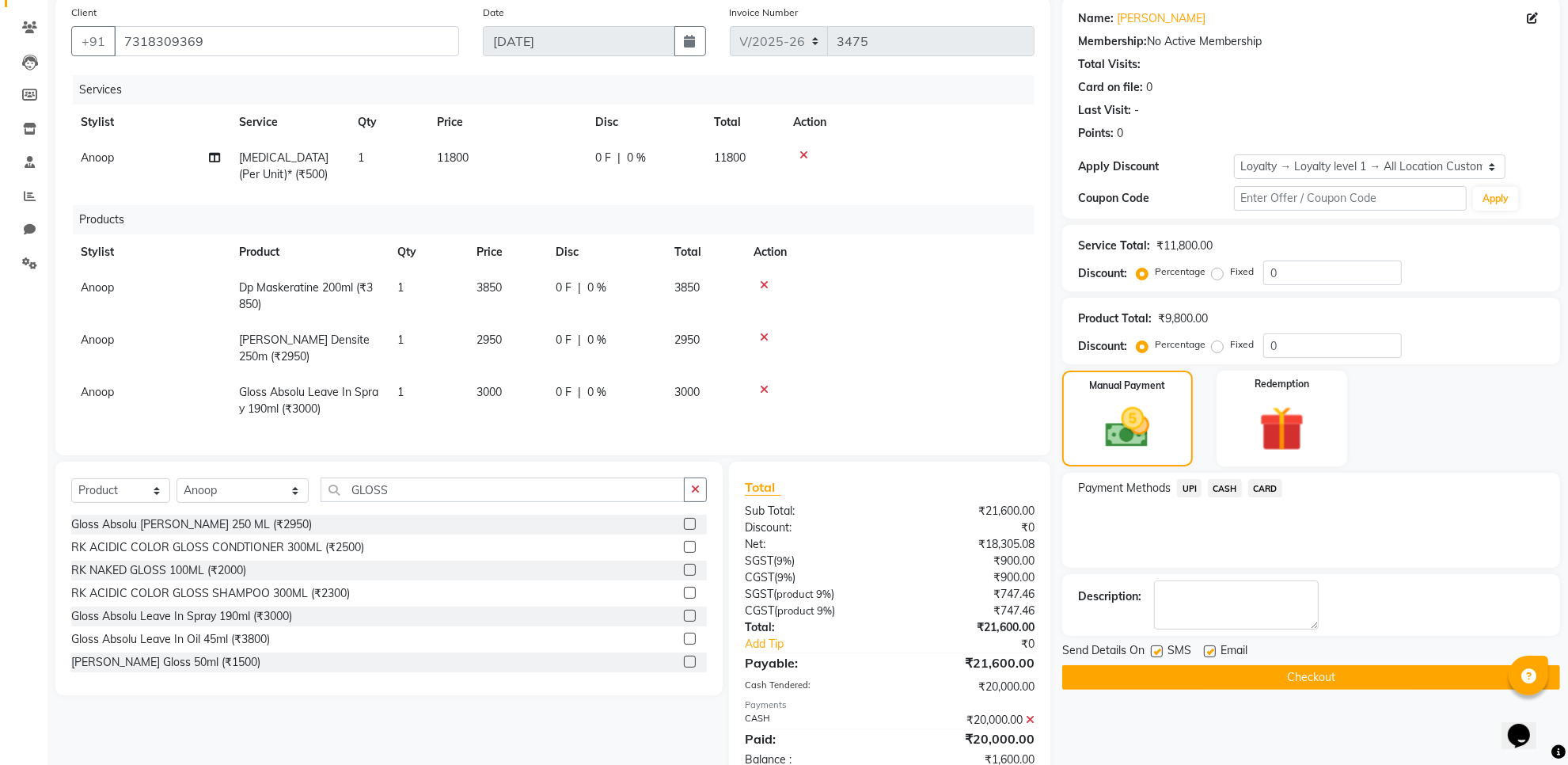
click at [1194, 487] on span "UPI" at bounding box center [1190, 488] width 25 height 18
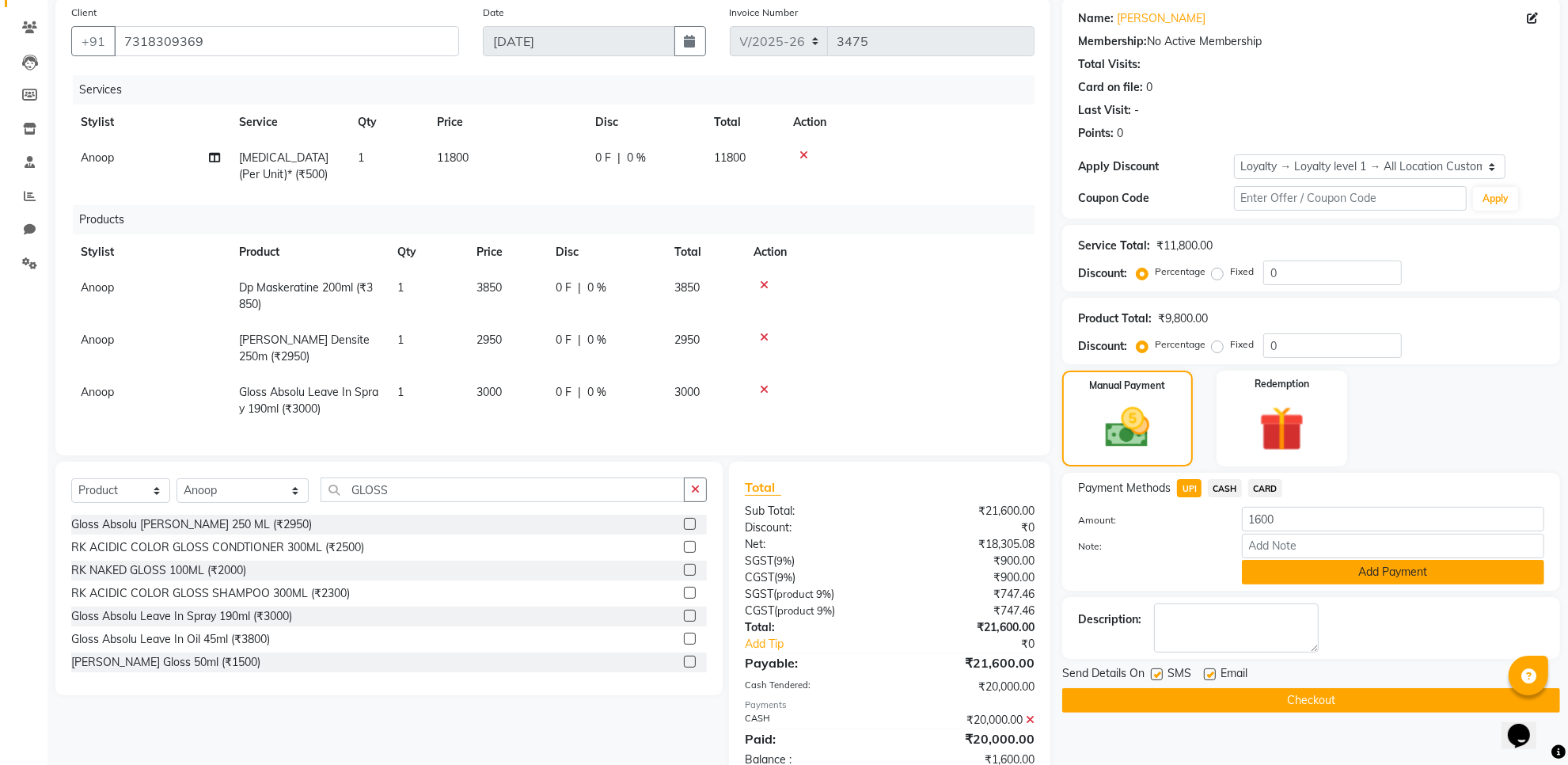
click at [1305, 566] on button "Add Payment" at bounding box center [1393, 572] width 302 height 25
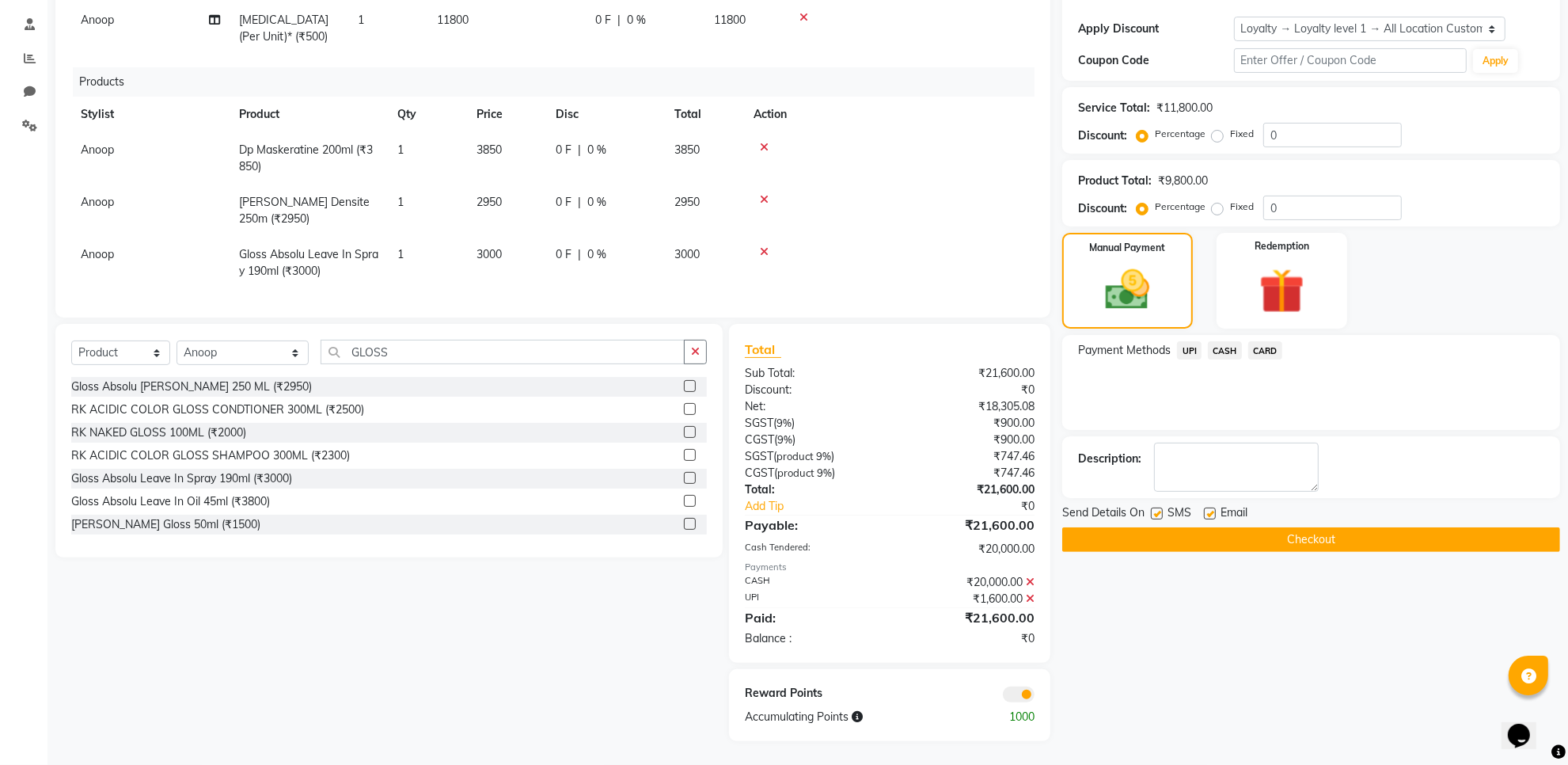
scroll to position [272, 0]
click at [1154, 508] on label at bounding box center [1157, 514] width 12 height 12
click at [1154, 509] on input "checkbox" at bounding box center [1156, 514] width 11 height 11
checkbox input "false"
click at [1212, 508] on label at bounding box center [1210, 514] width 12 height 12
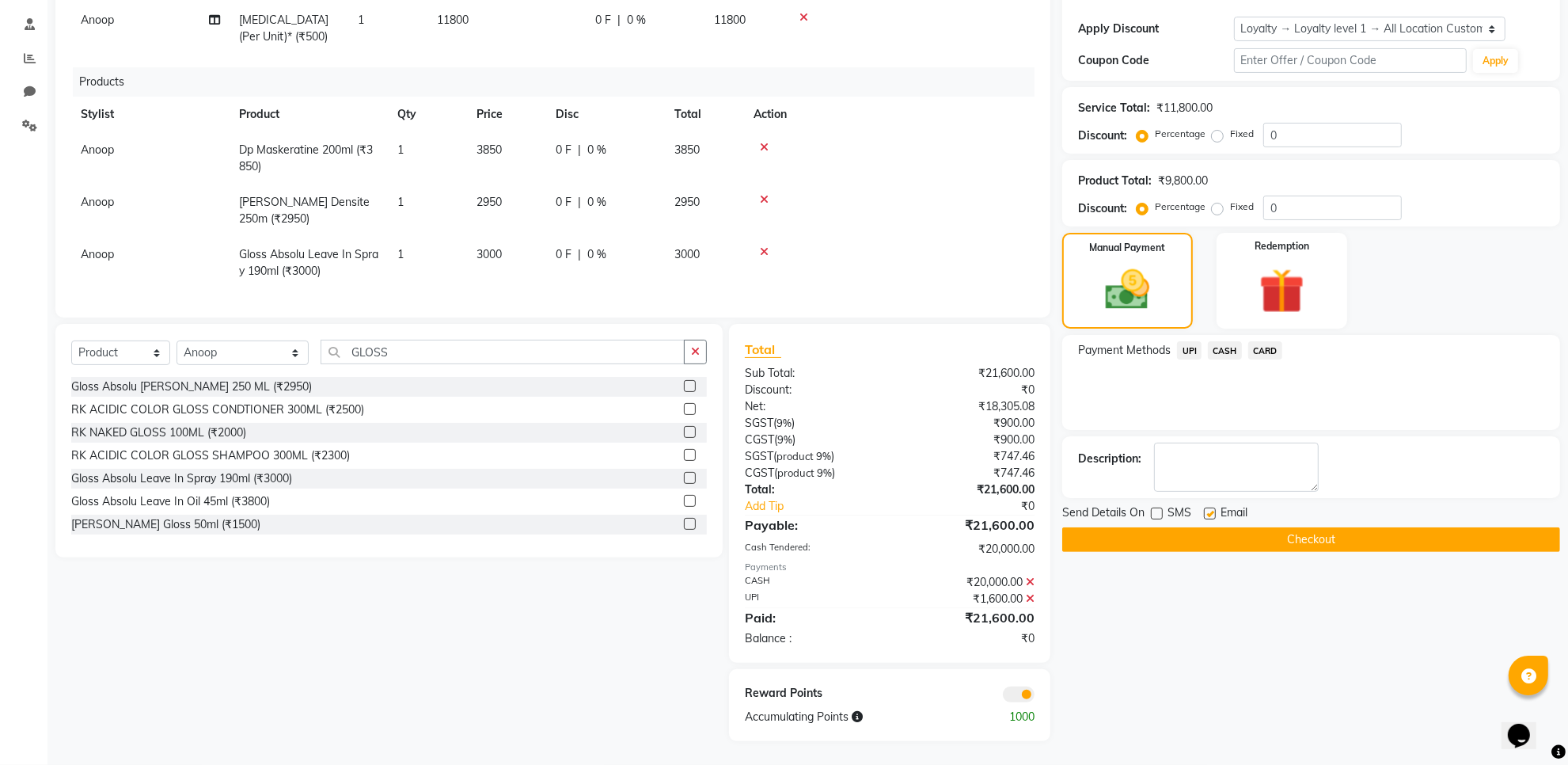
click at [1212, 509] on input "checkbox" at bounding box center [1209, 514] width 11 height 11
checkbox input "false"
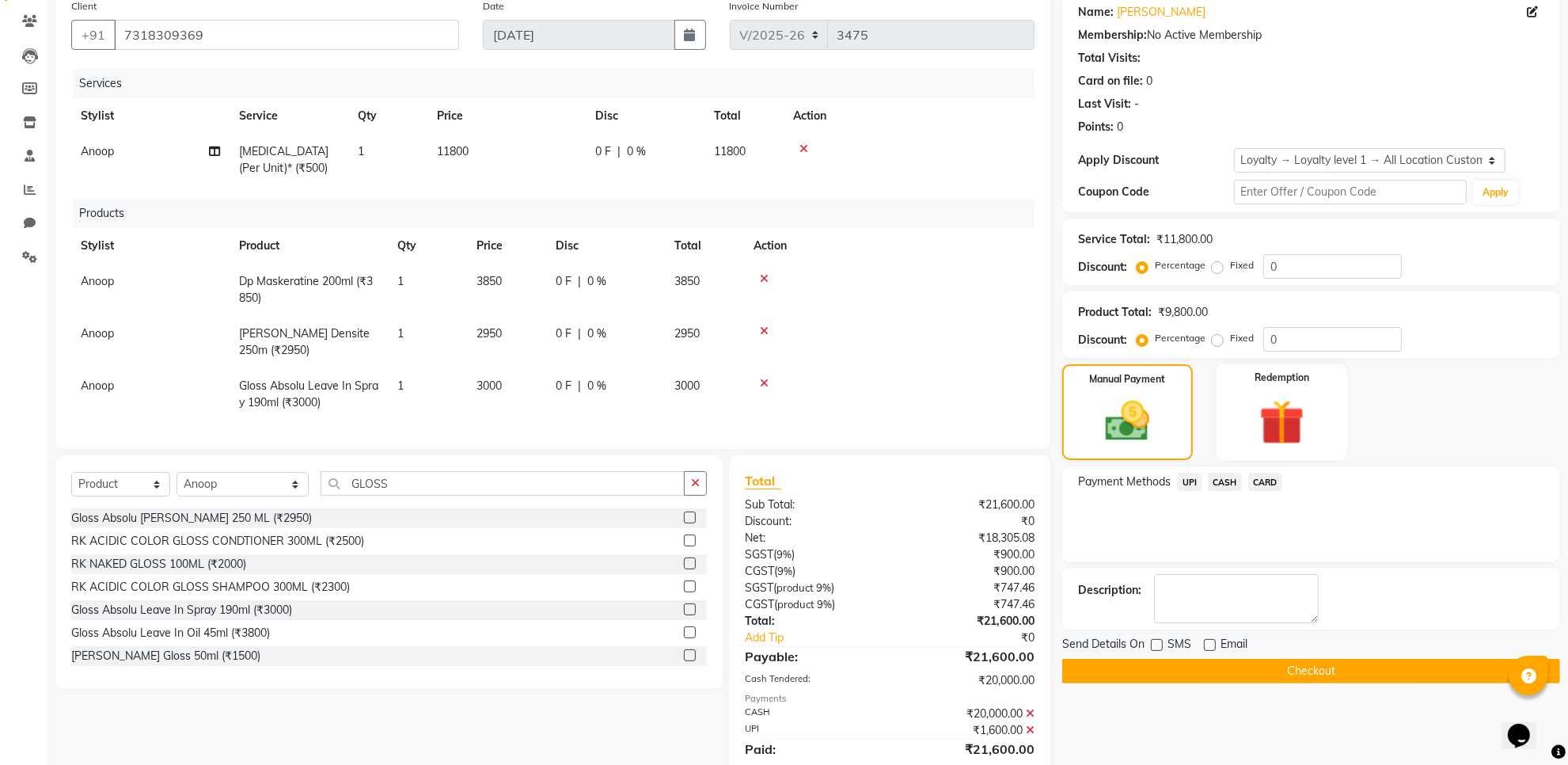
scroll to position [173, 0]
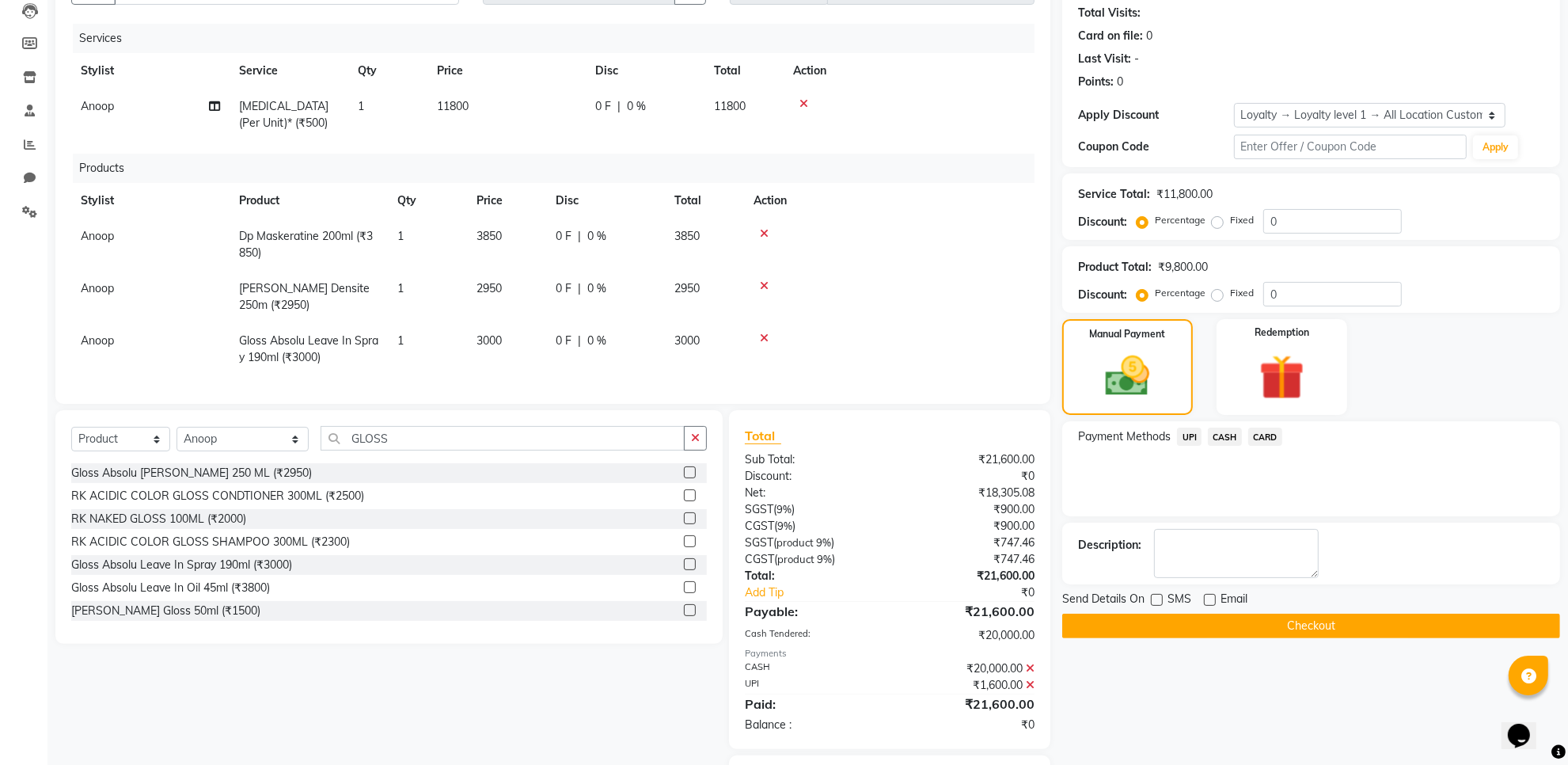
click at [1292, 614] on button "Checkout" at bounding box center [1312, 626] width 498 height 25
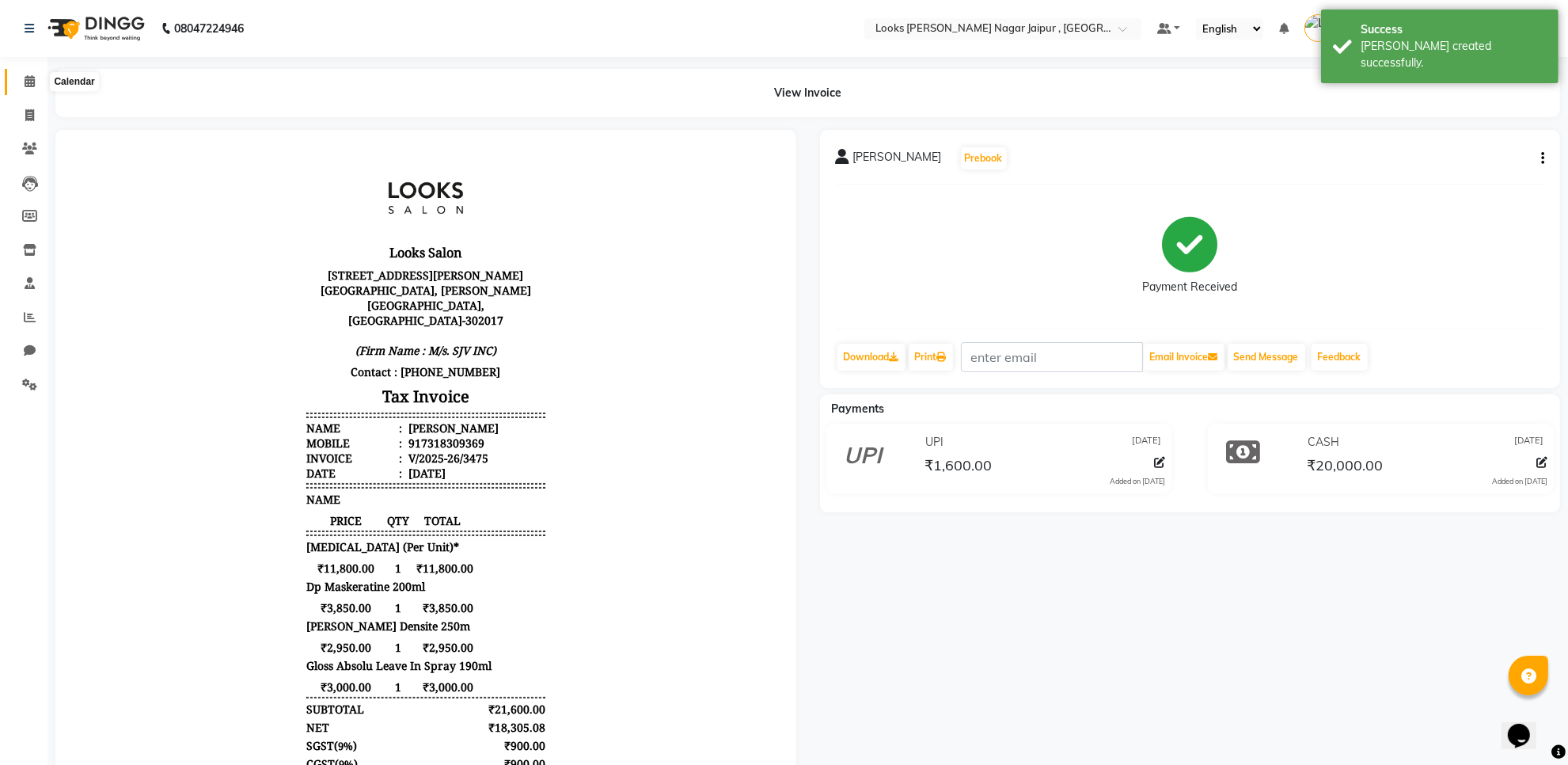
click at [20, 84] on span at bounding box center [29, 82] width 28 height 18
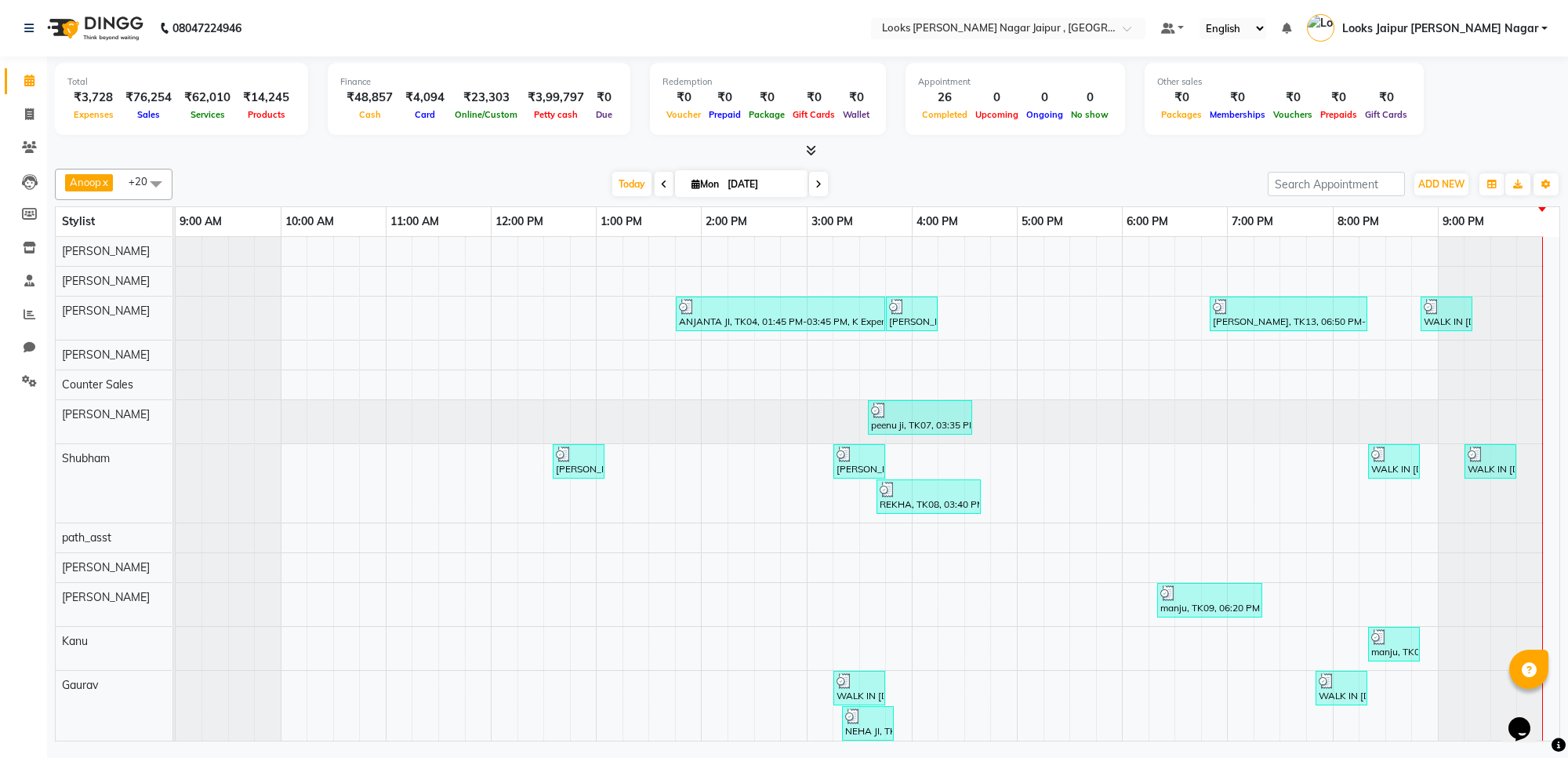
click at [808, 150] on icon at bounding box center [811, 150] width 10 height 11
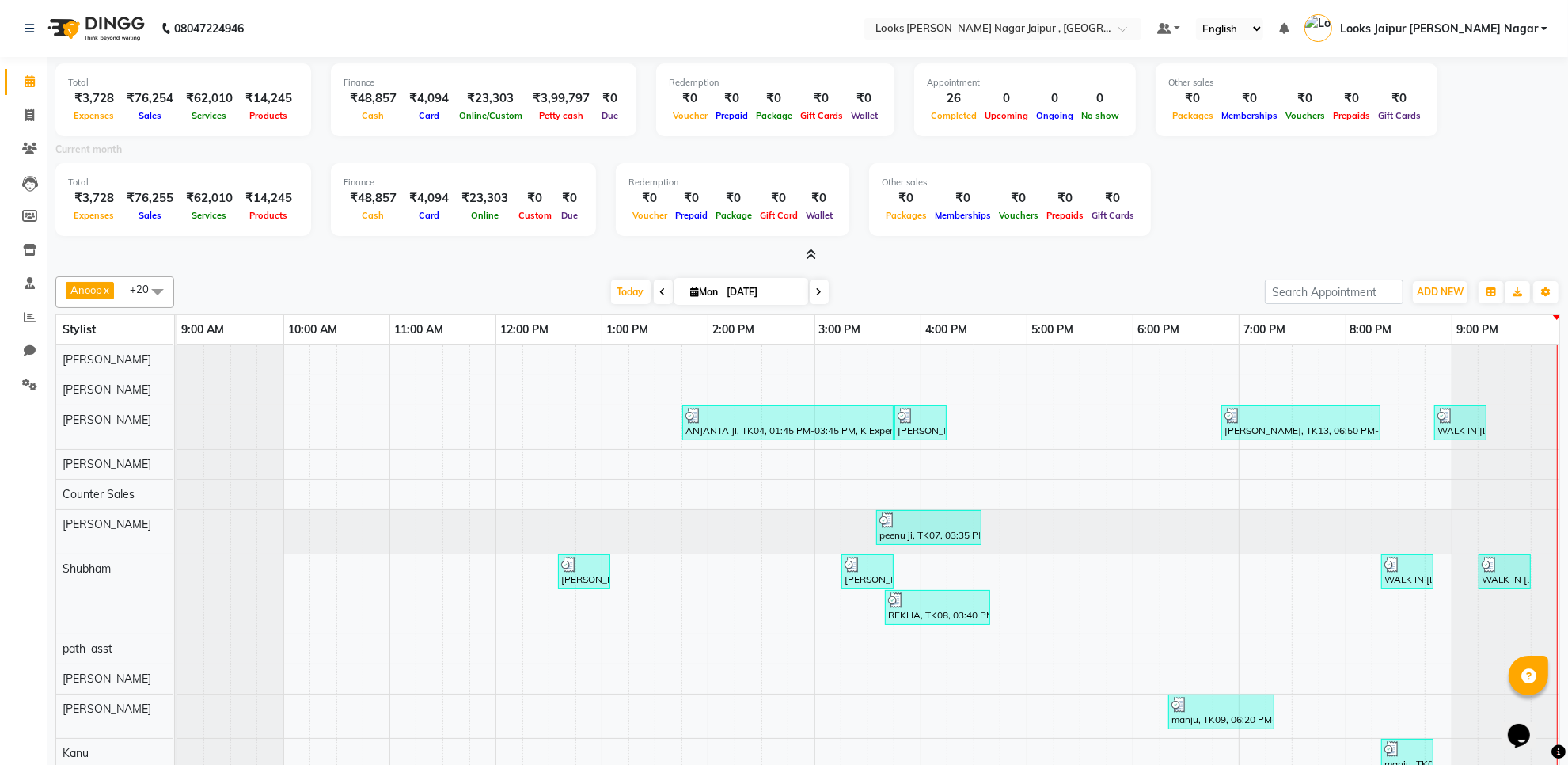
click at [811, 253] on icon at bounding box center [810, 254] width 11 height 12
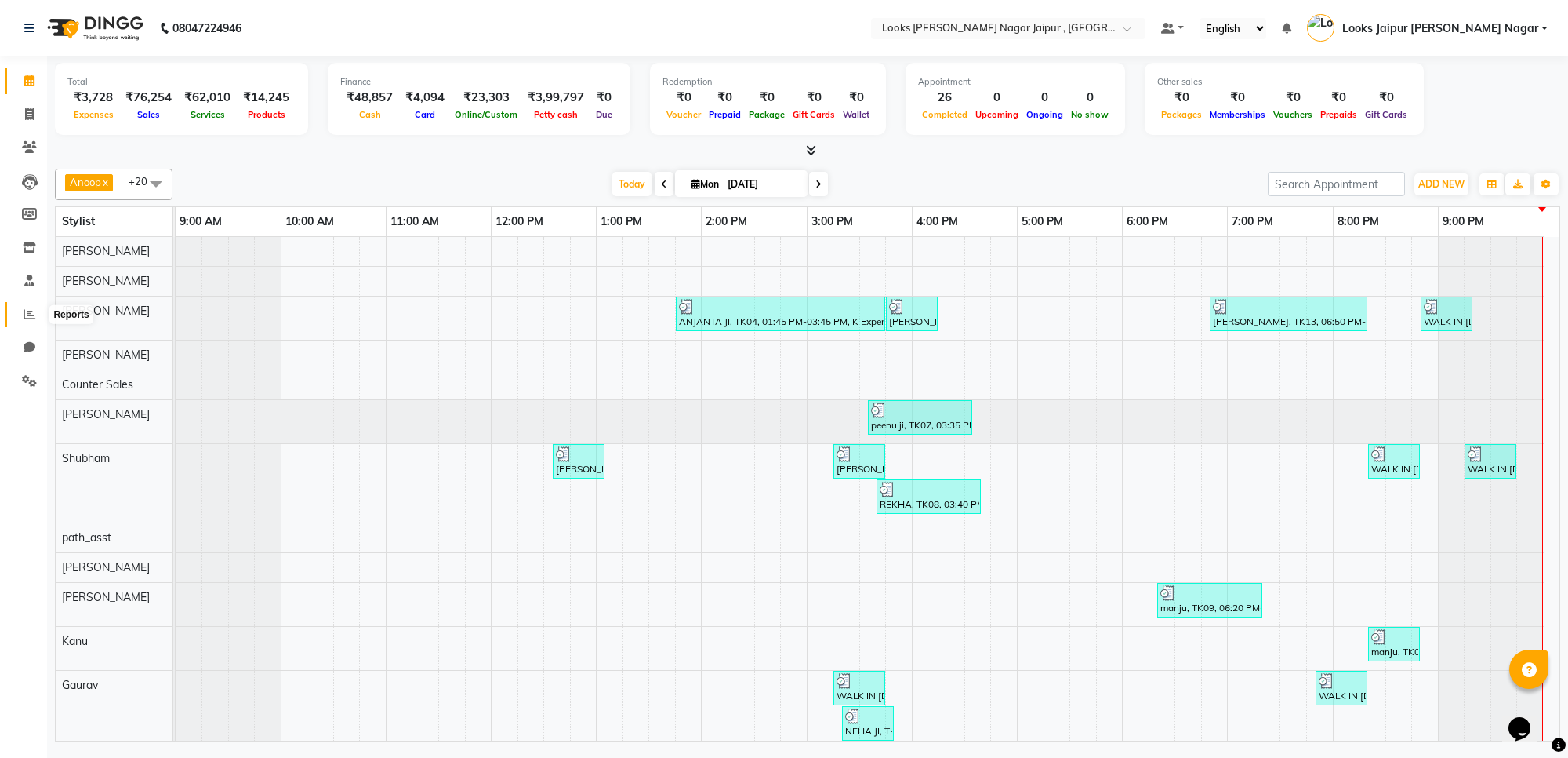
click at [28, 319] on icon at bounding box center [29, 314] width 11 height 11
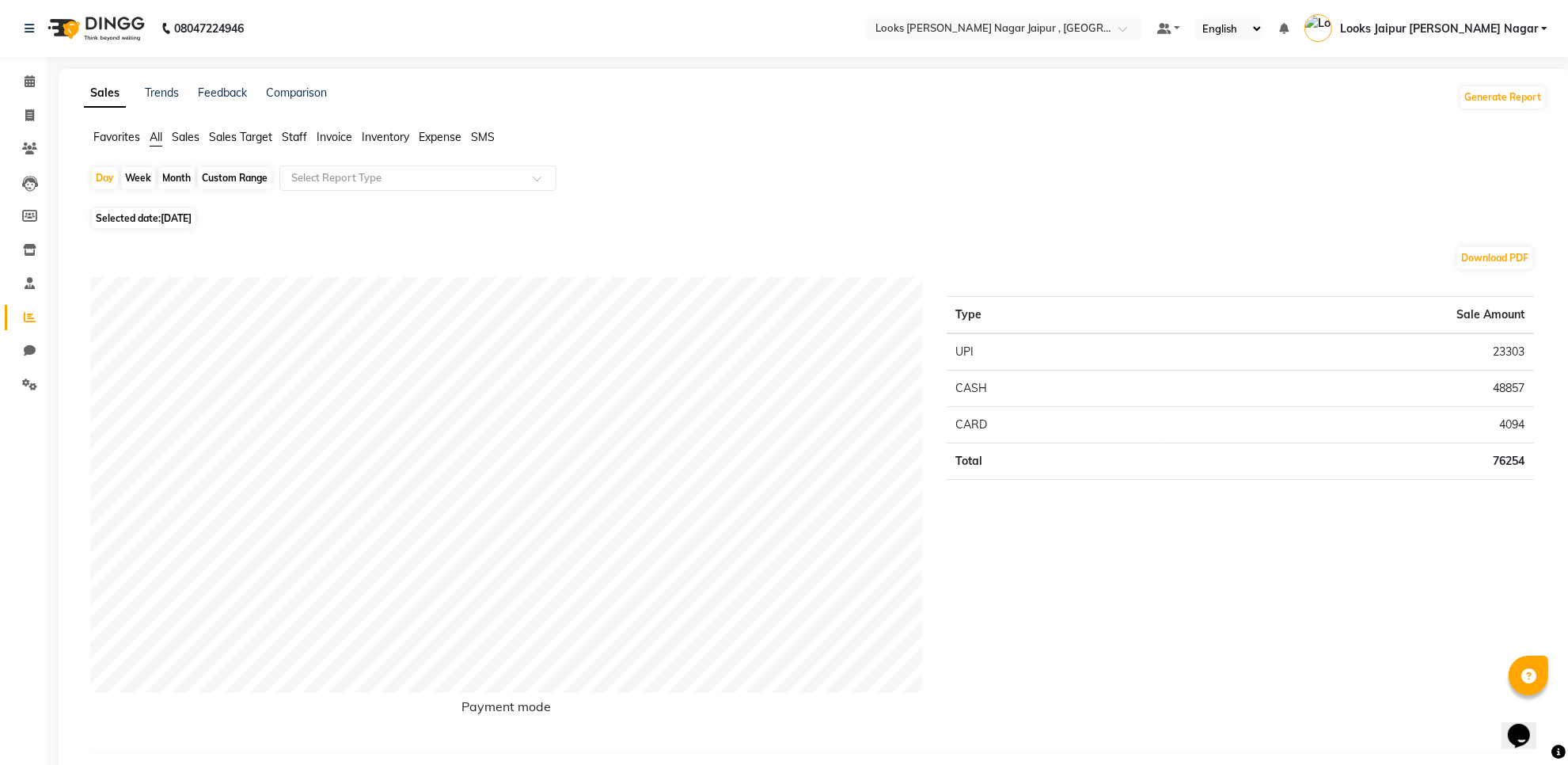
click at [283, 136] on span "Staff" at bounding box center [295, 136] width 25 height 14
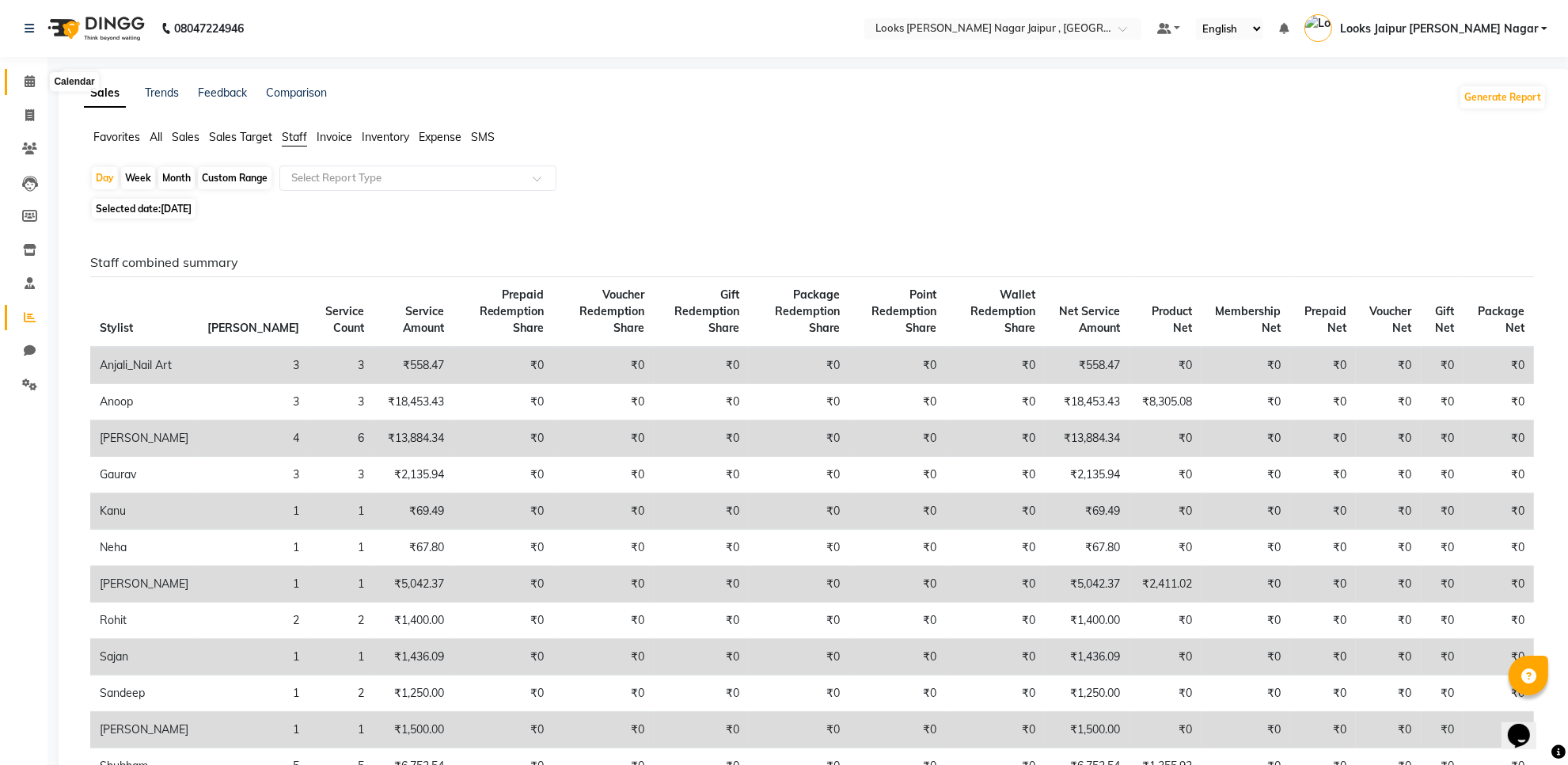
click at [20, 84] on span at bounding box center [29, 82] width 28 height 18
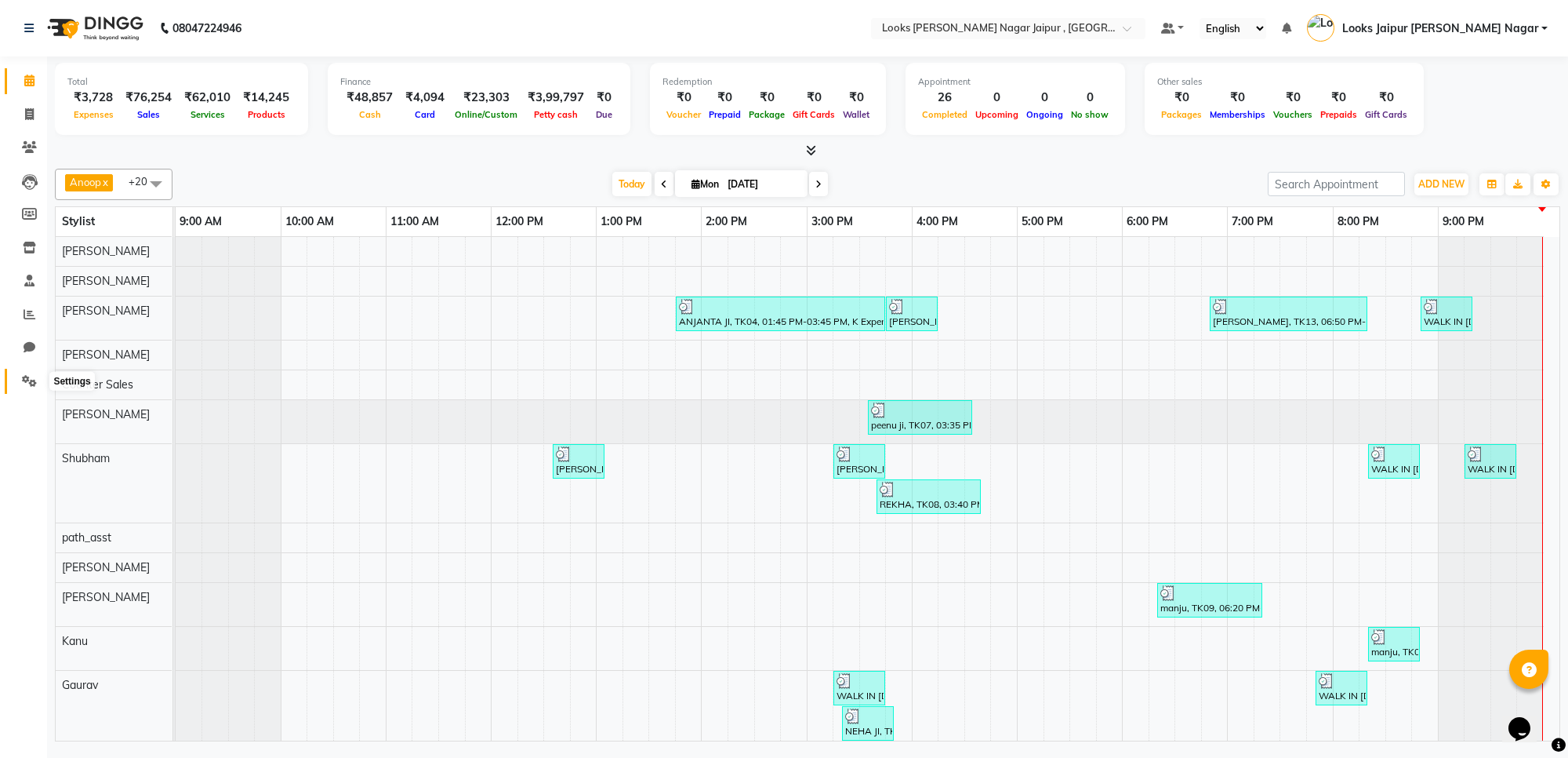
click at [42, 384] on span at bounding box center [29, 381] width 28 height 18
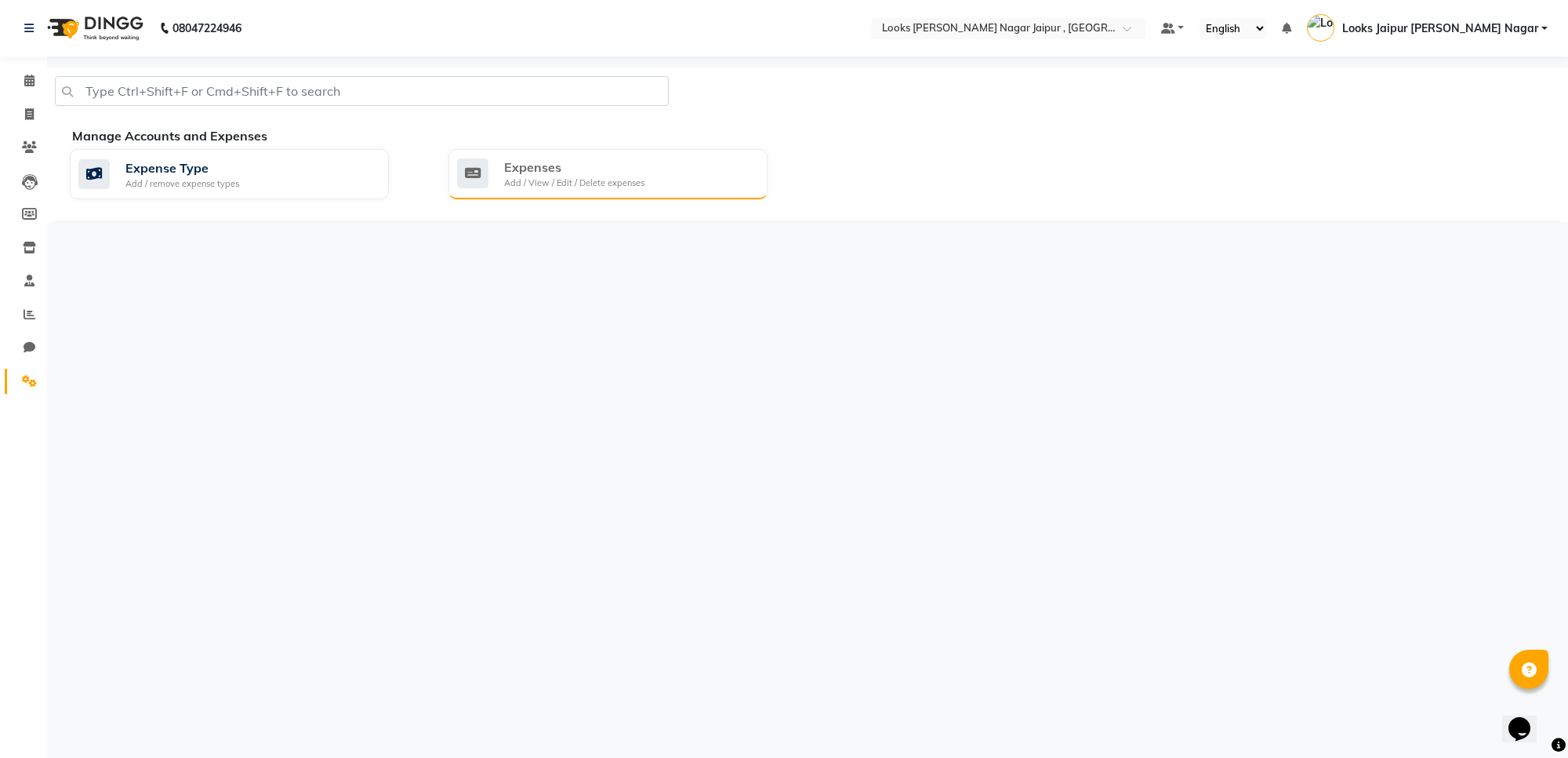
click at [631, 181] on div "Add / View / Edit / Delete expenses" at bounding box center [574, 184] width 141 height 13
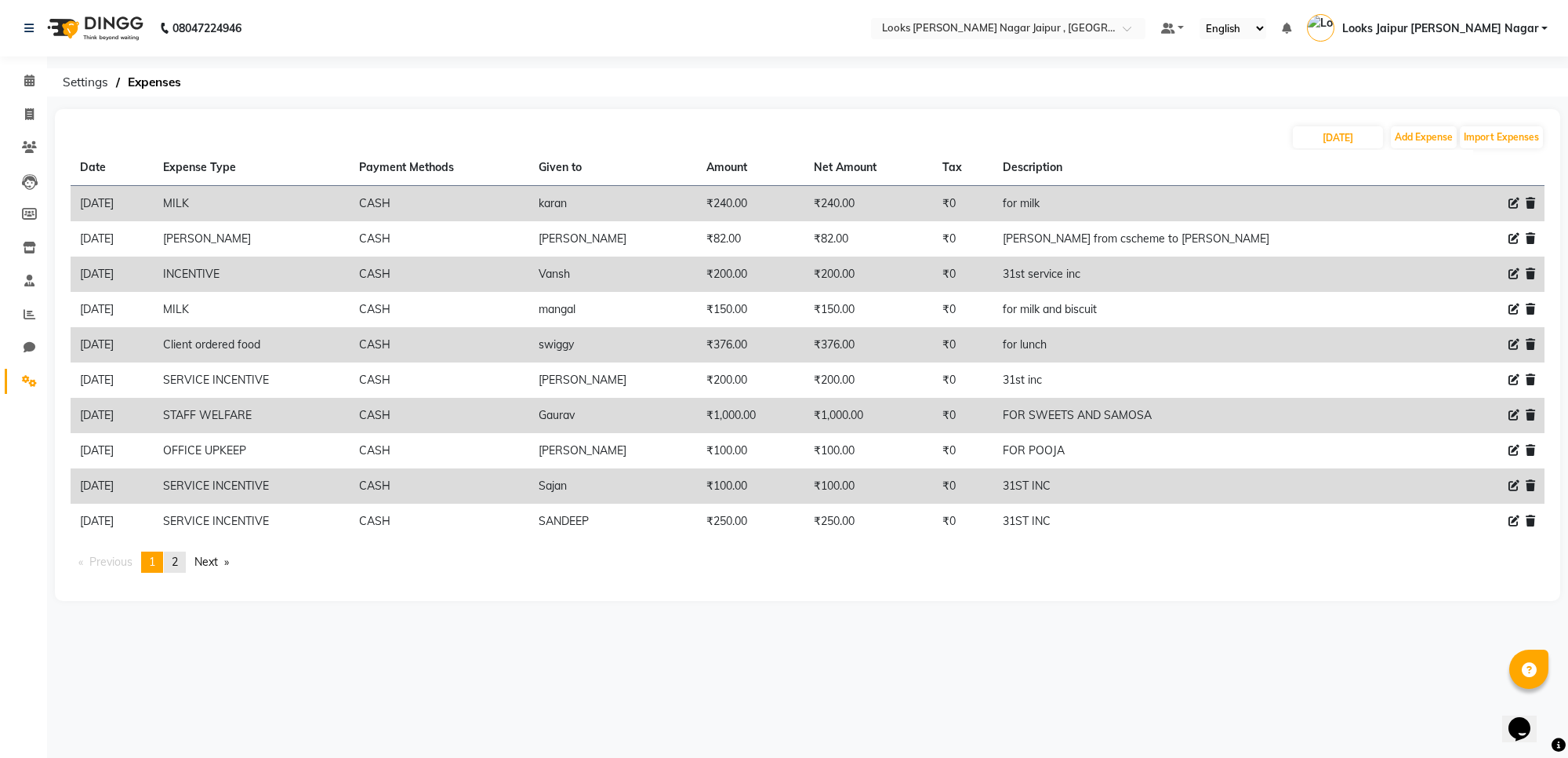
click at [178, 562] on span "2" at bounding box center [175, 561] width 7 height 14
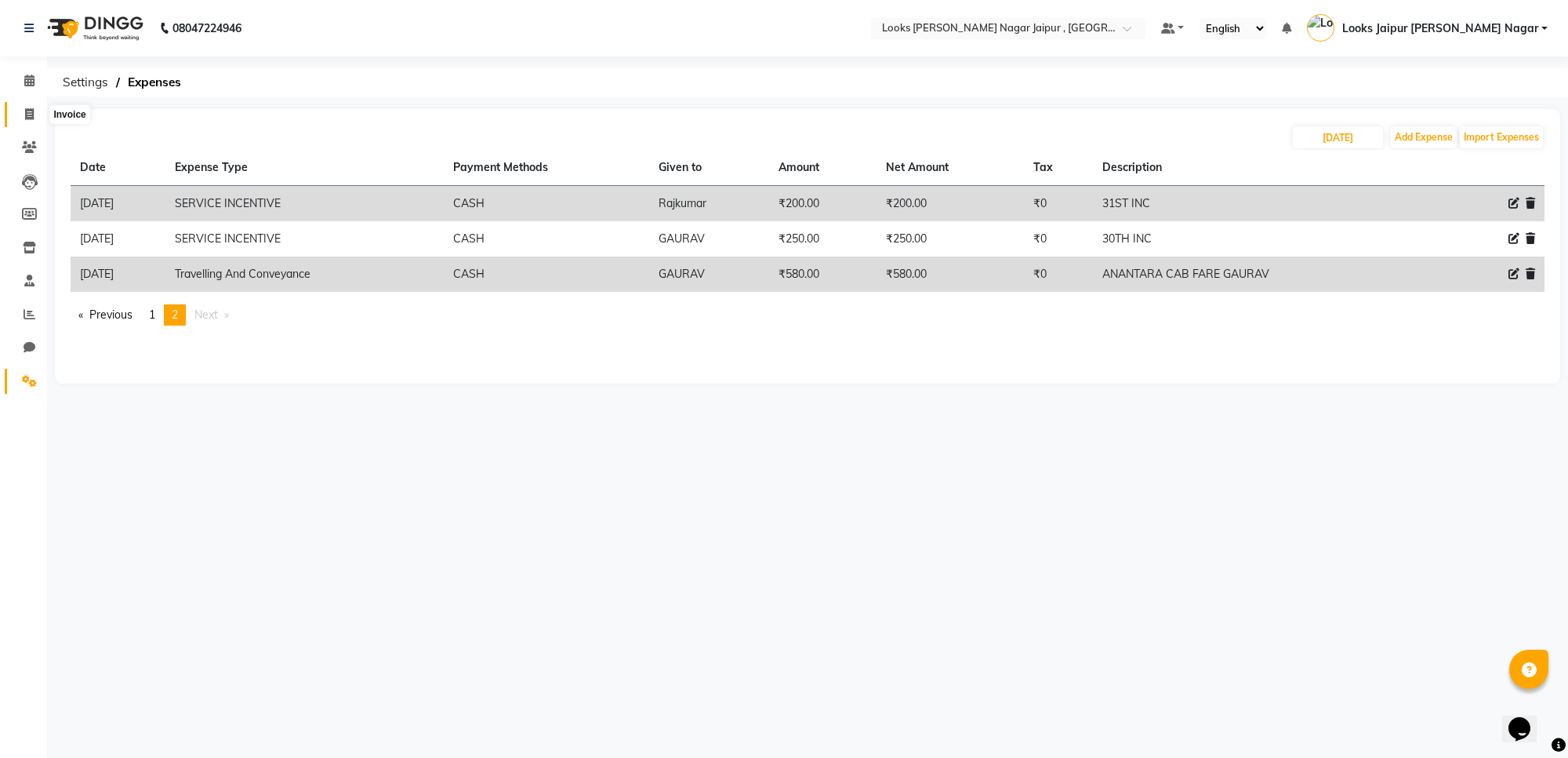
click at [25, 118] on icon at bounding box center [29, 114] width 9 height 11
select select "service"
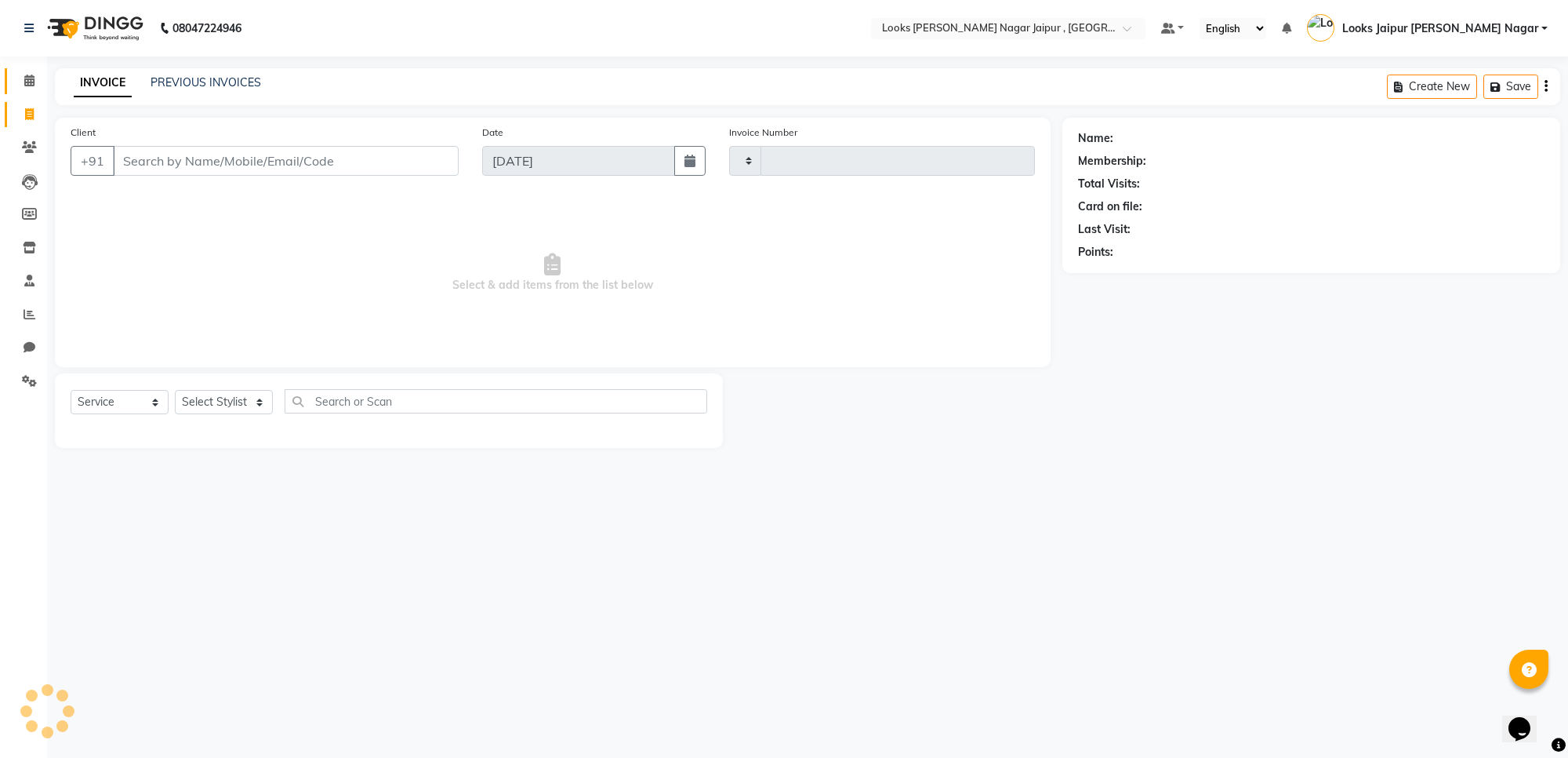
type input "3476"
select select "4317"
click at [25, 78] on icon at bounding box center [29, 80] width 10 height 11
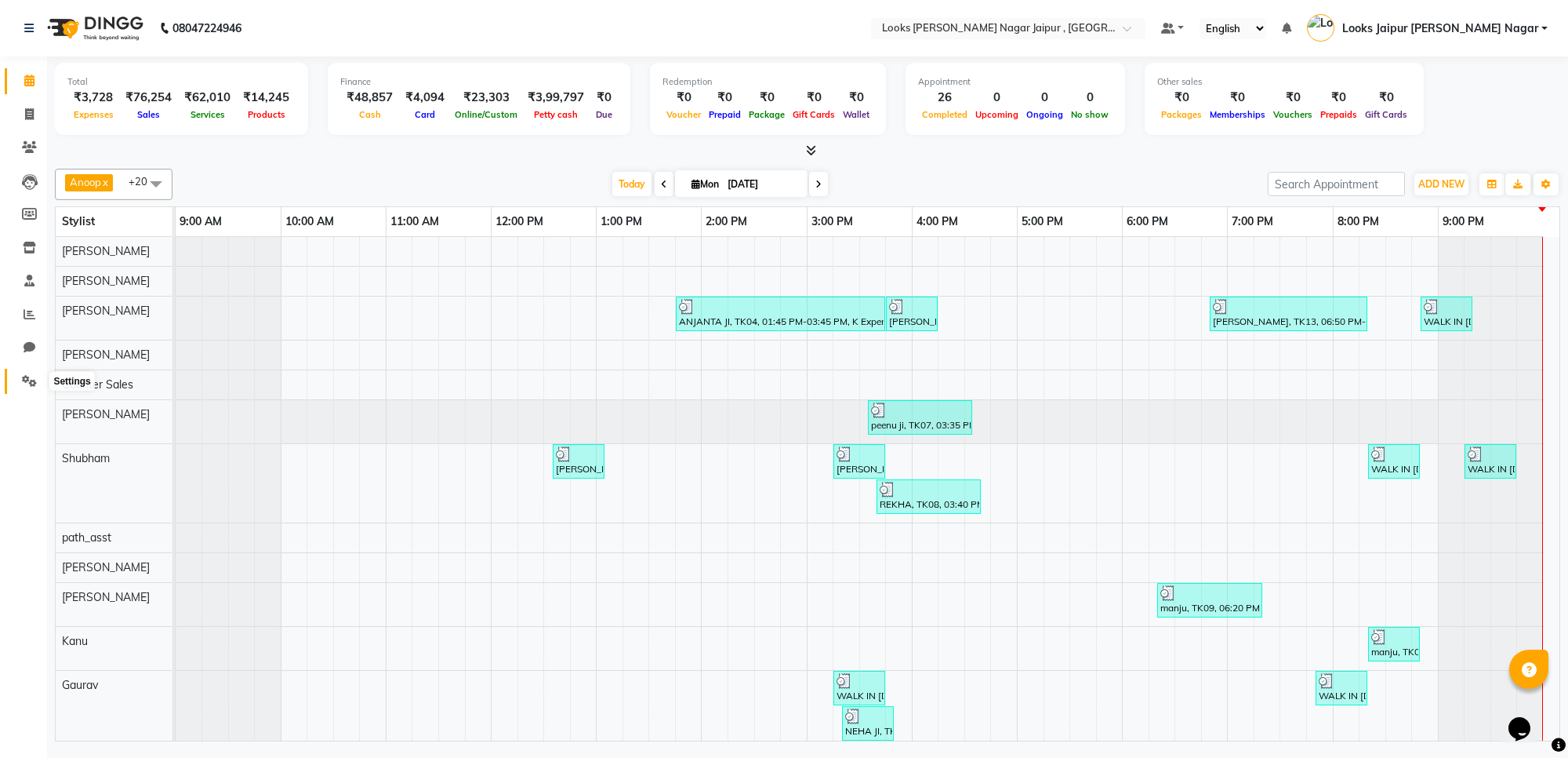
click at [35, 380] on icon at bounding box center [29, 380] width 15 height 11
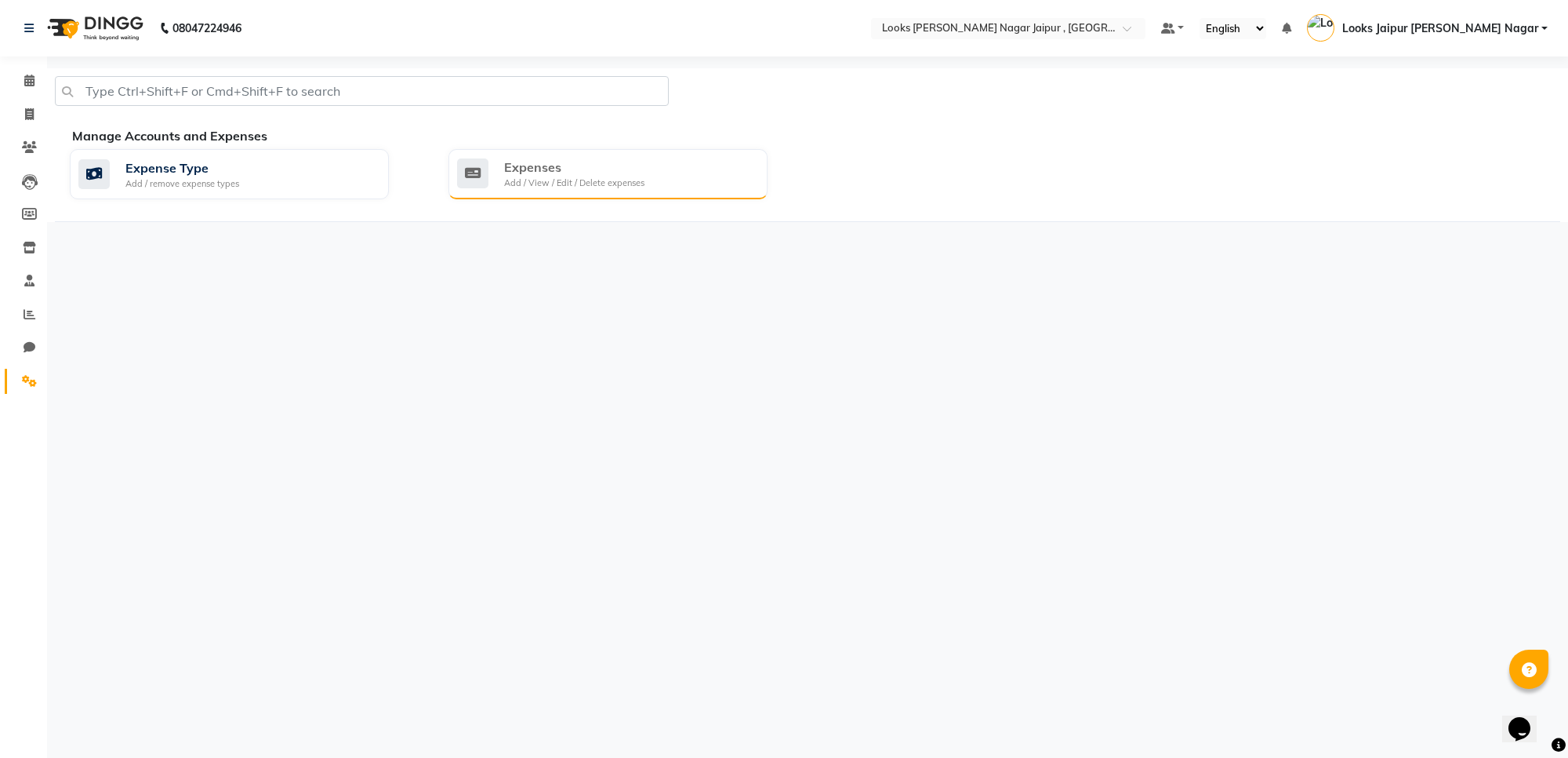
click at [581, 165] on div "Expenses" at bounding box center [574, 167] width 141 height 19
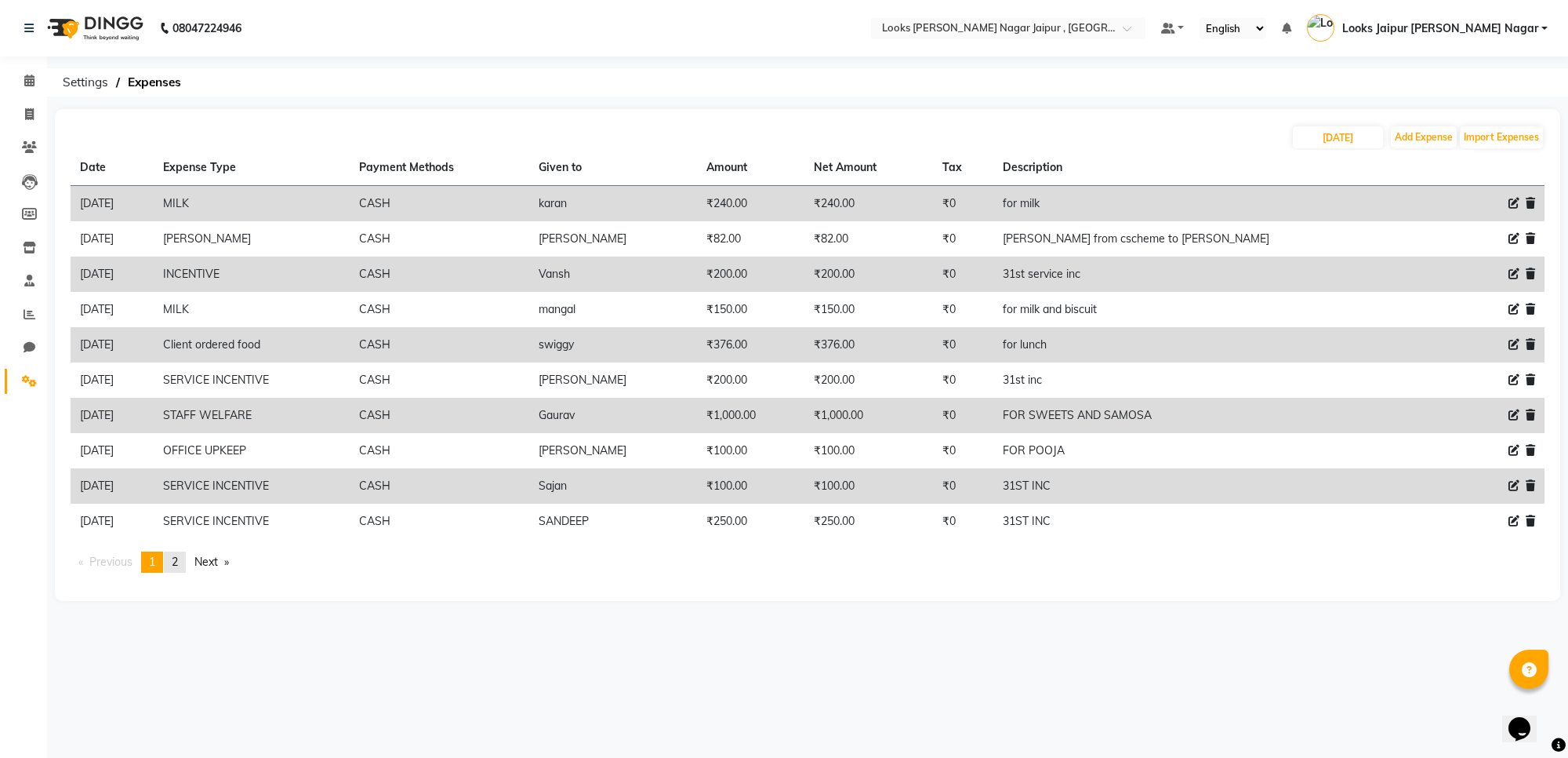
click at [178, 561] on span "2" at bounding box center [175, 561] width 7 height 14
